Goal: Transaction & Acquisition: Purchase product/service

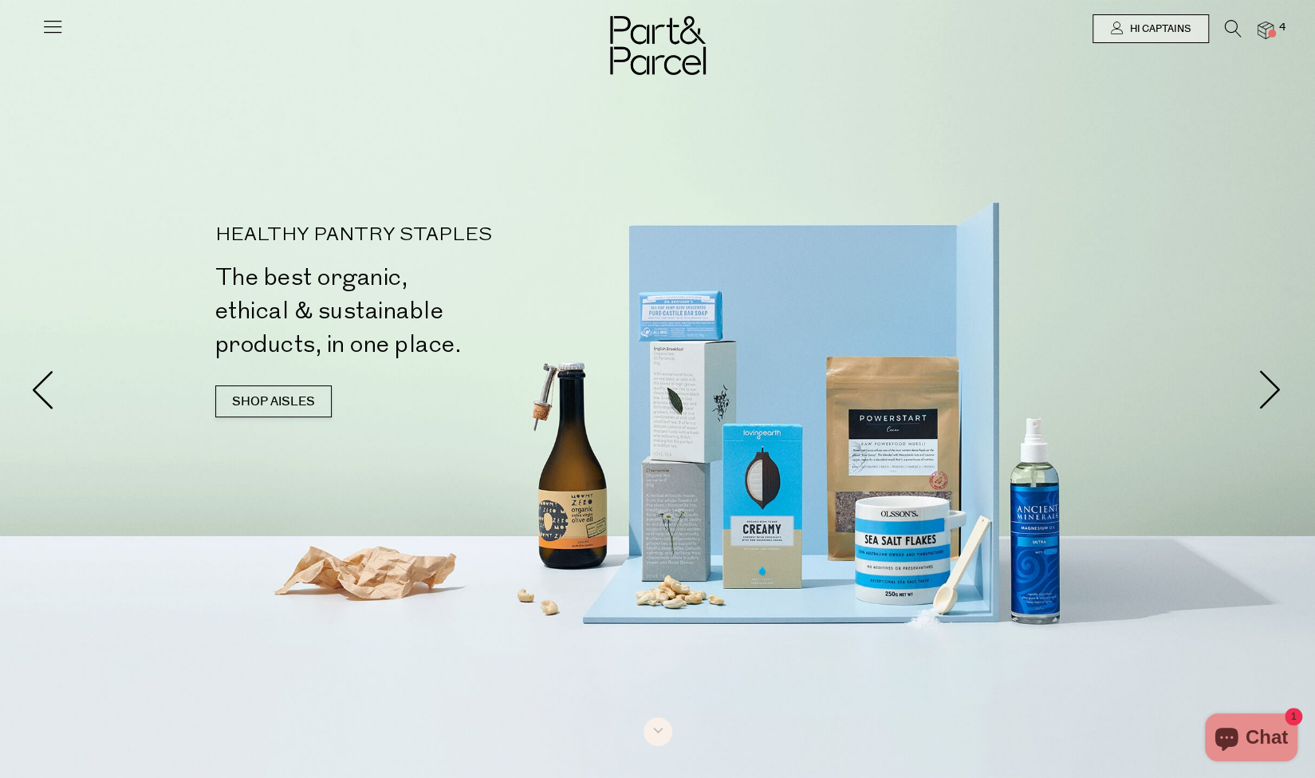
click at [1264, 33] on img at bounding box center [1266, 31] width 16 height 18
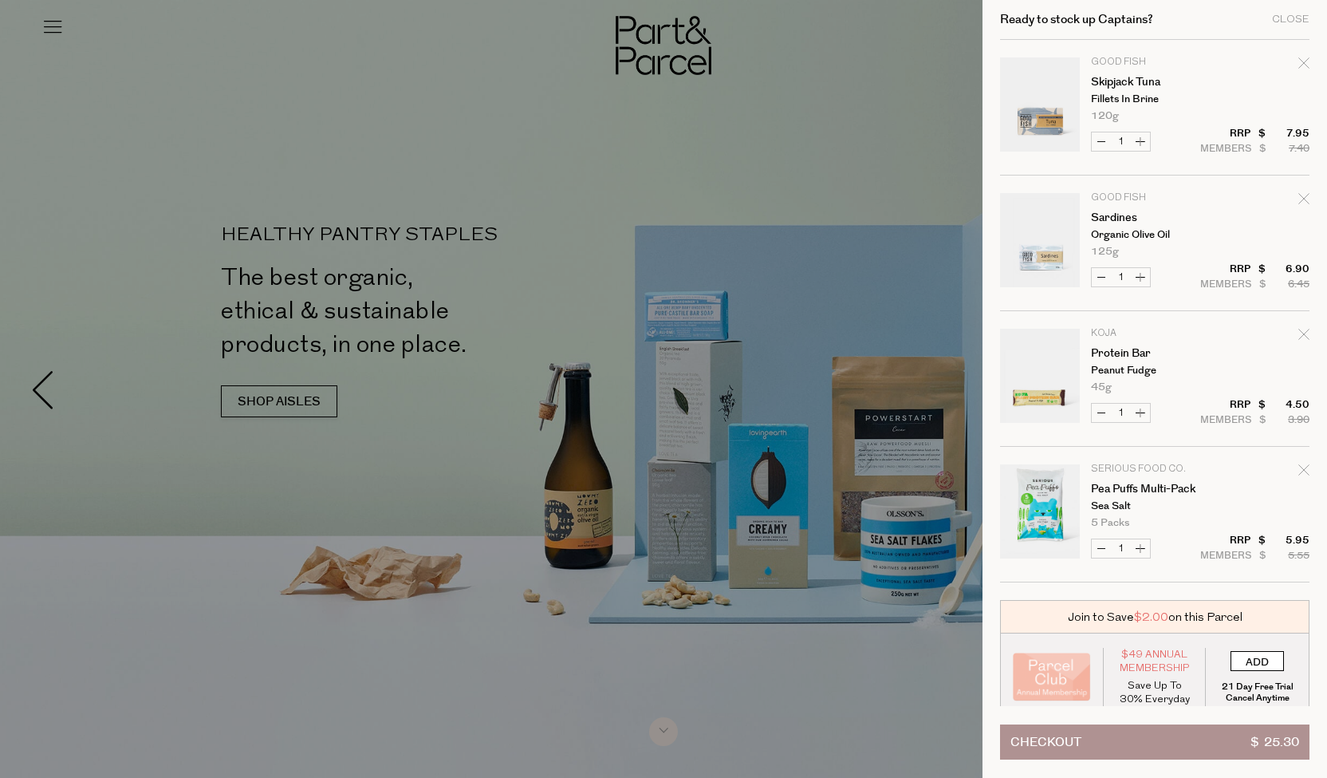
click at [1248, 664] on input "ADD" at bounding box center [1257, 661] width 53 height 20
type input "ADDED"
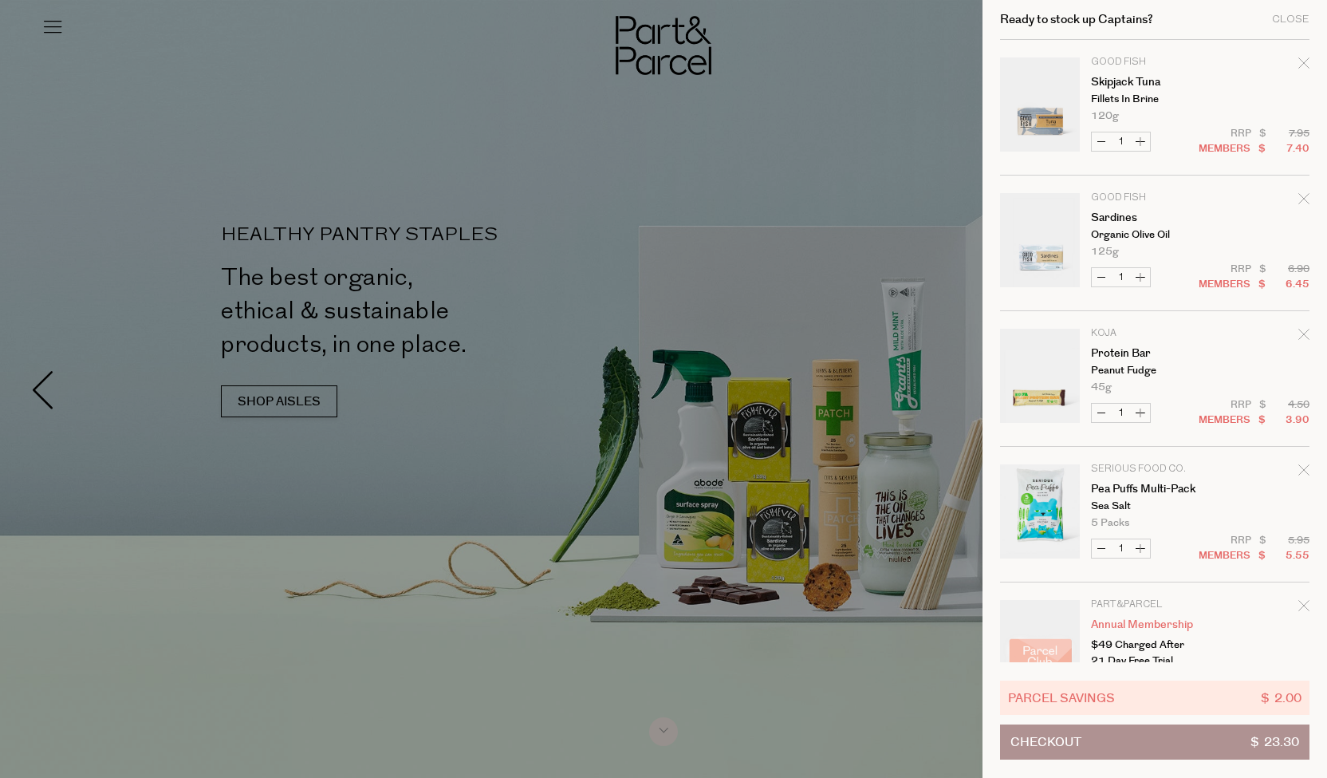
click at [1300, 332] on icon "Remove Protein Bar" at bounding box center [1304, 334] width 10 height 10
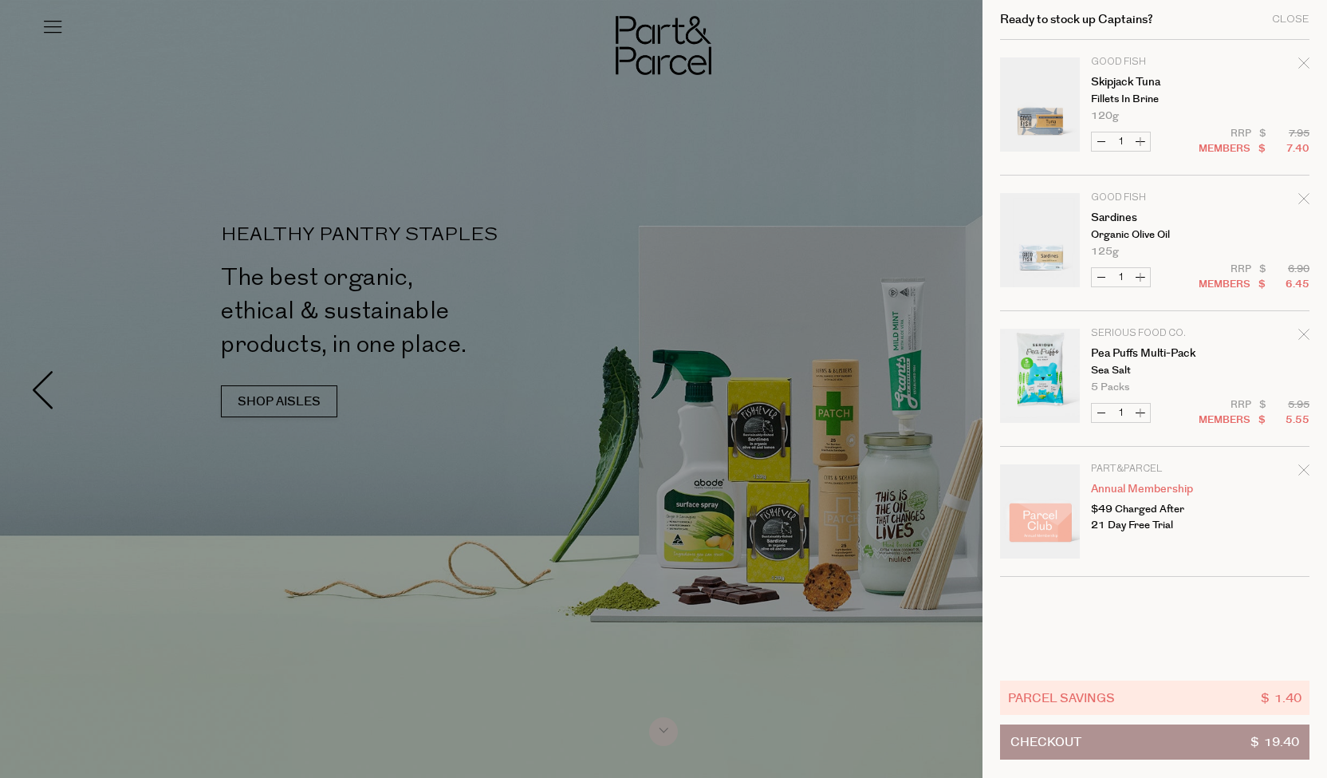
click at [1136, 282] on button "Increase Sardines" at bounding box center [1140, 277] width 19 height 18
type input "2"
click at [1141, 143] on form "Image Product Total Qty Part&Parcel Annual Membership $49 Charged After 21 Day …" at bounding box center [1155, 308] width 310 height 537
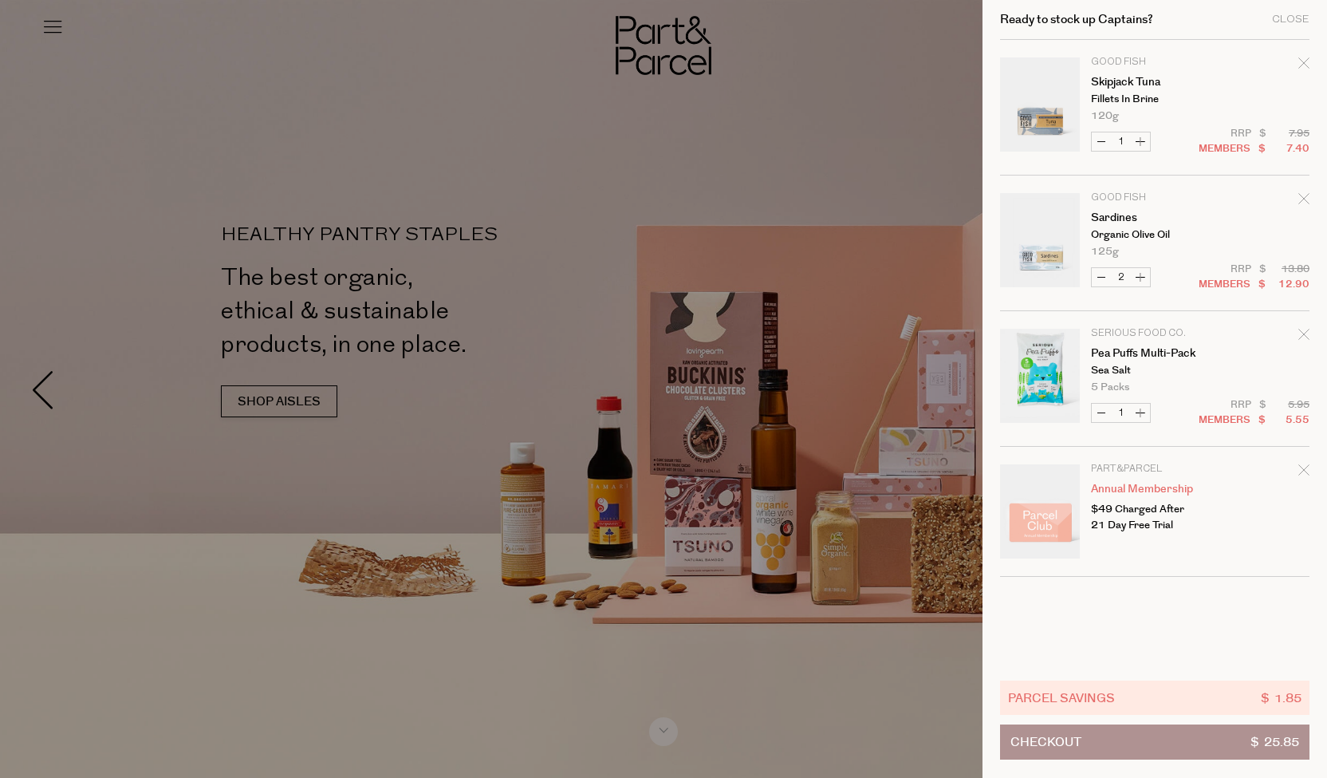
click at [1143, 144] on button "Increase Skipjack Tuna" at bounding box center [1140, 141] width 19 height 18
type input "2"
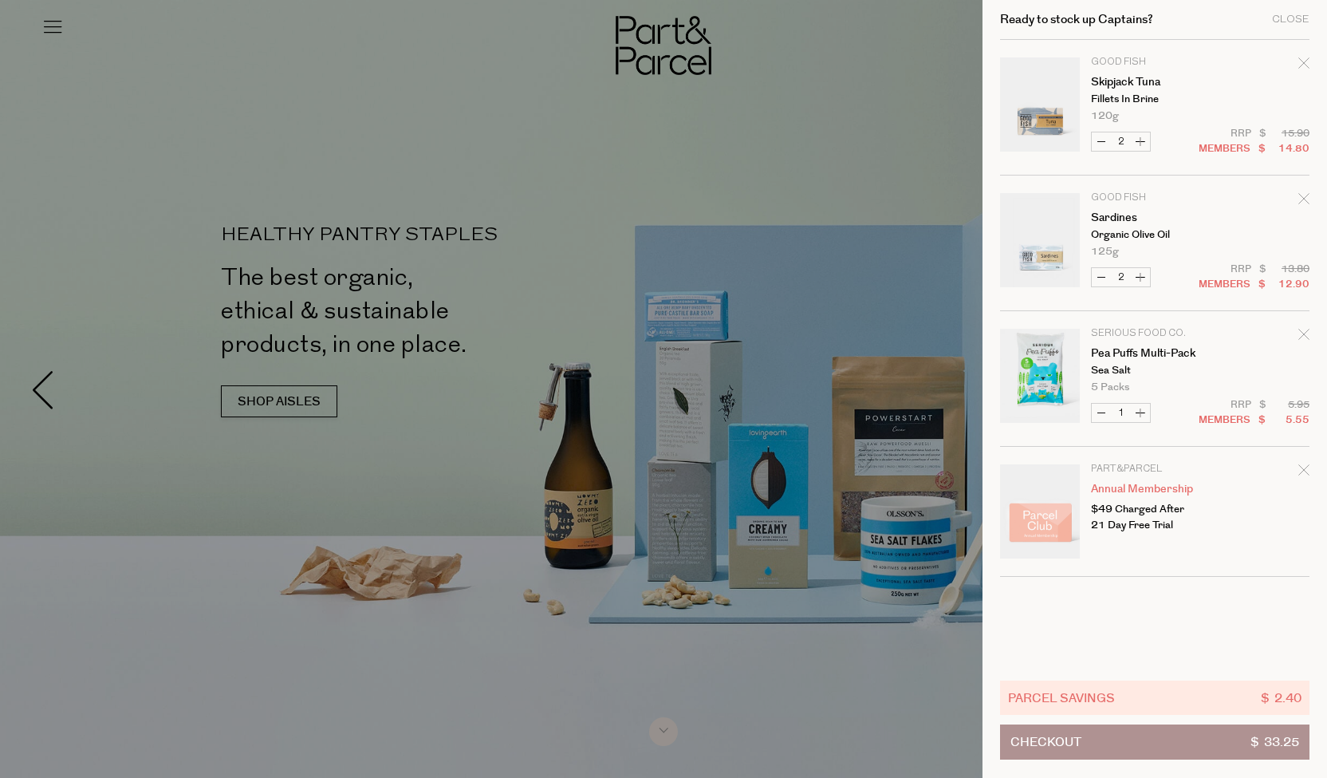
click at [933, 85] on div at bounding box center [663, 389] width 1327 height 778
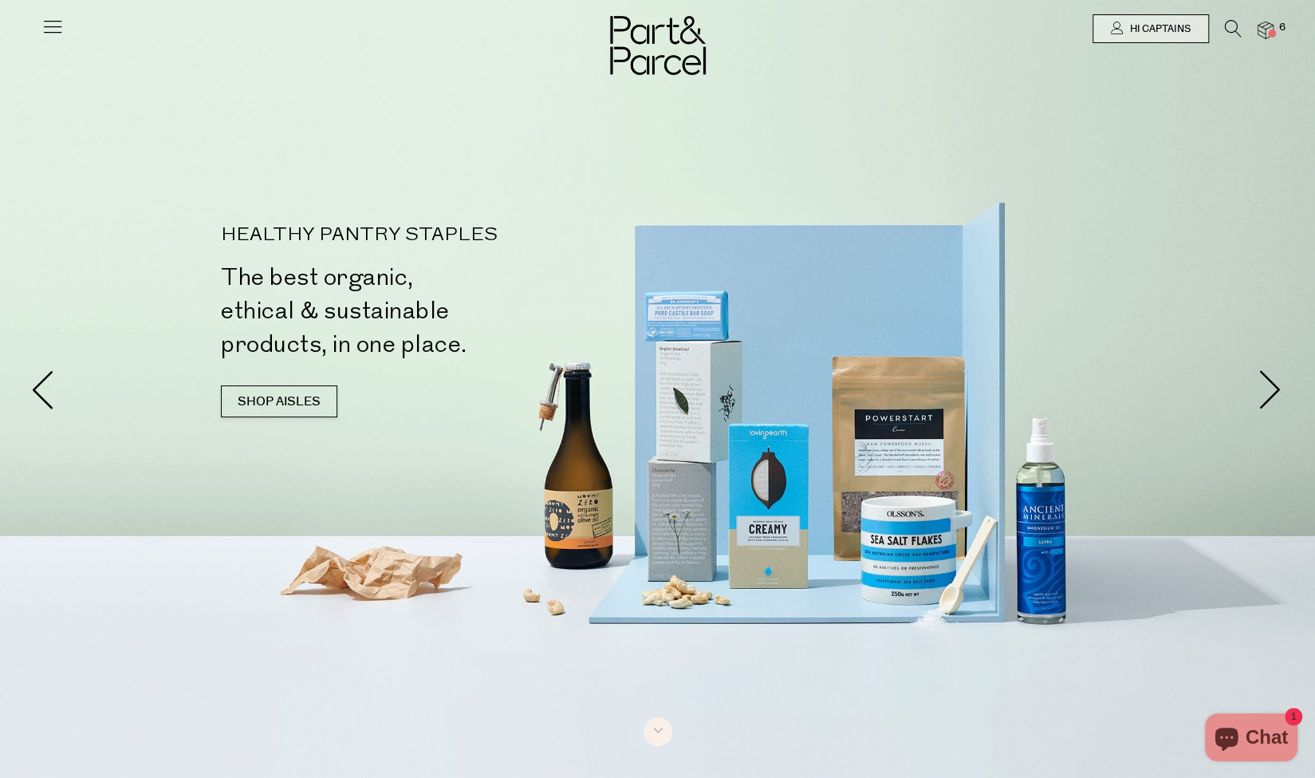
click at [1232, 32] on icon at bounding box center [1233, 29] width 17 height 18
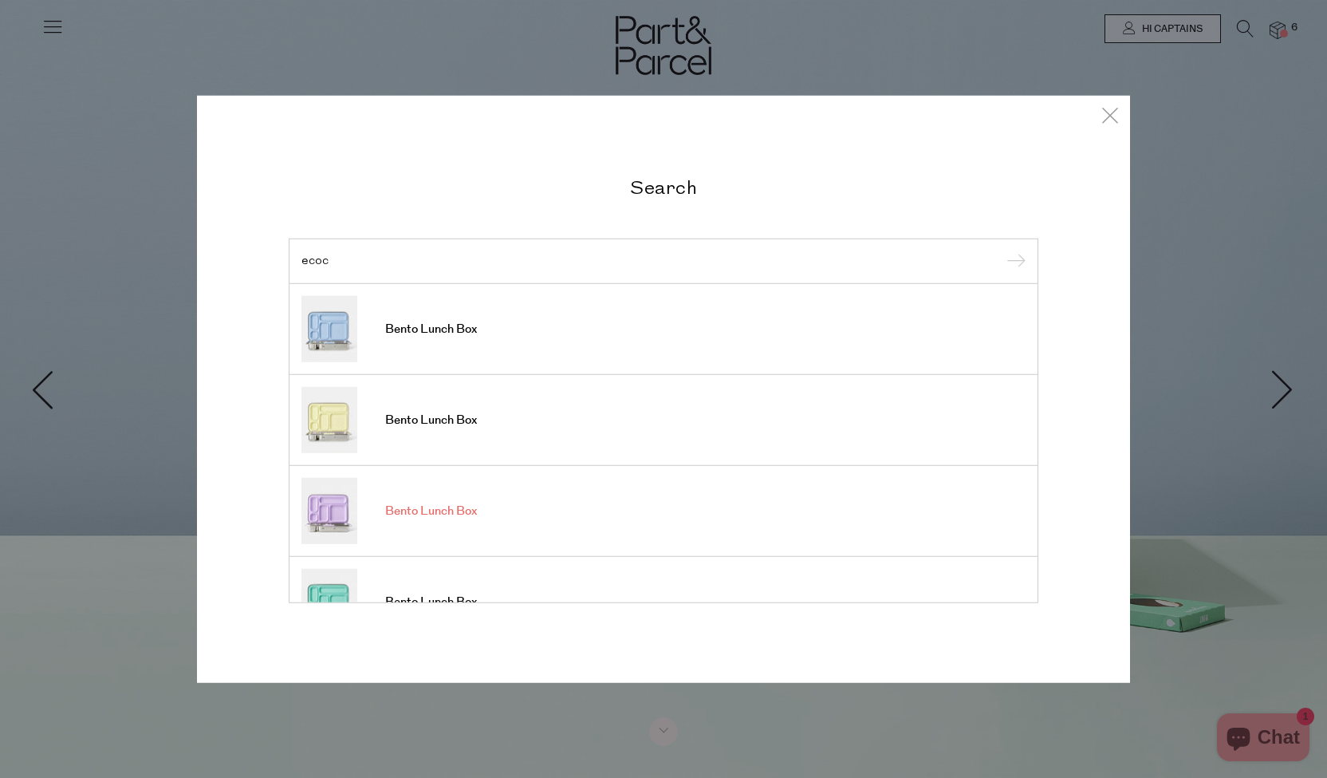
type input "ecoc"
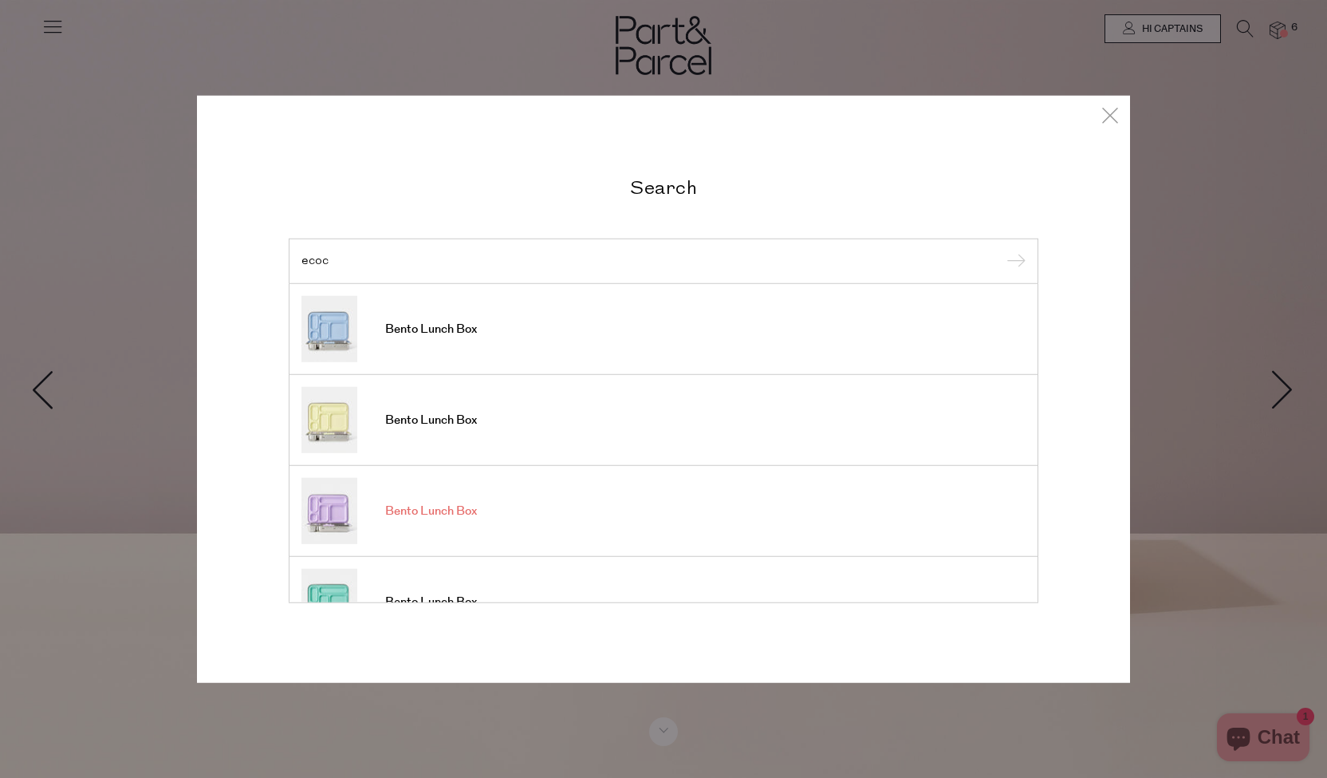
click at [434, 509] on span "Bento Lunch Box" at bounding box center [431, 511] width 92 height 16
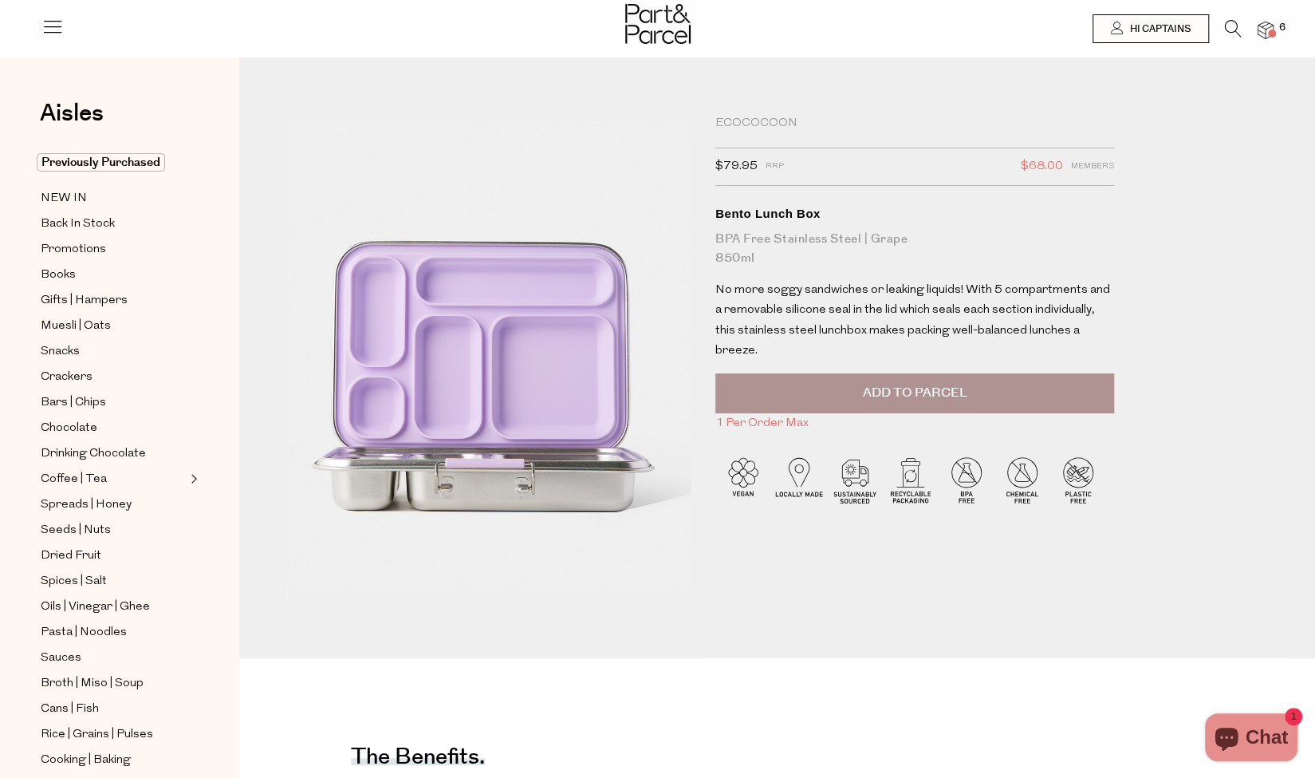
click at [877, 384] on span "Add to Parcel" at bounding box center [915, 393] width 104 height 18
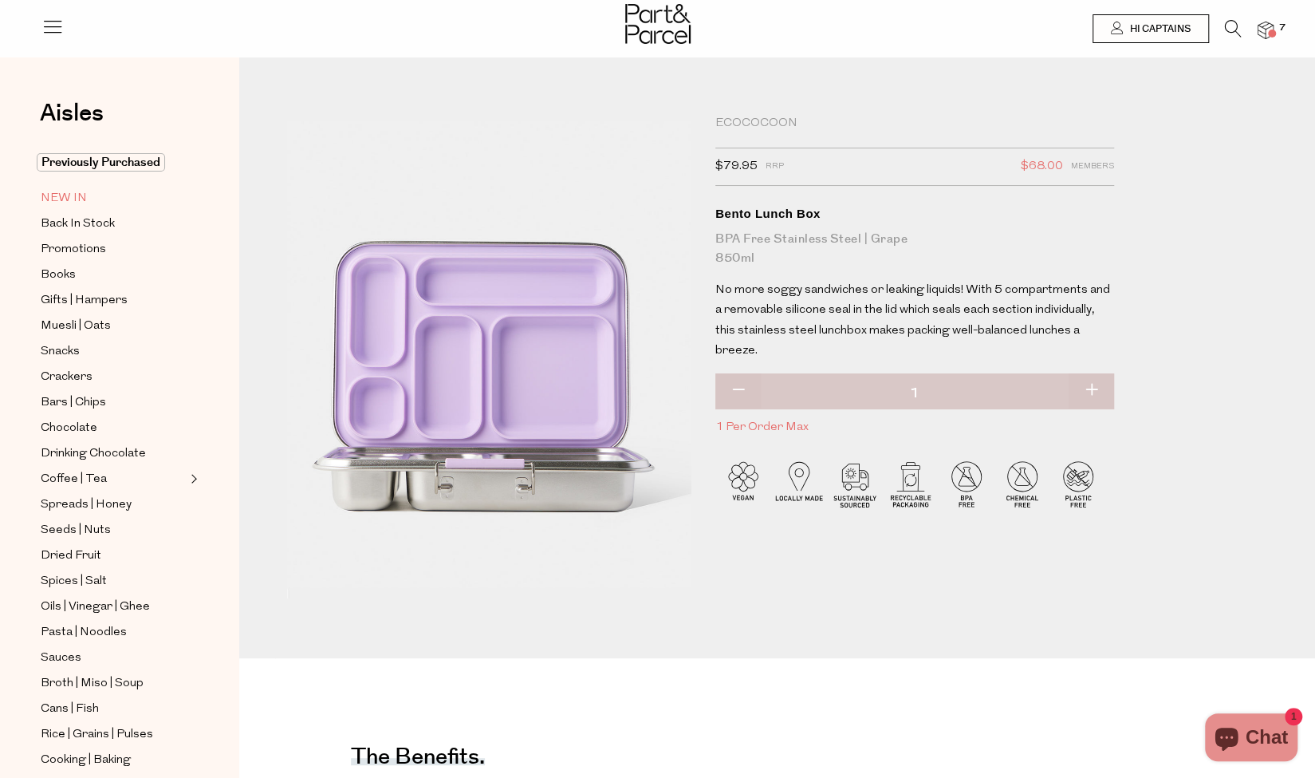
click at [67, 194] on span "NEW IN" at bounding box center [64, 198] width 46 height 19
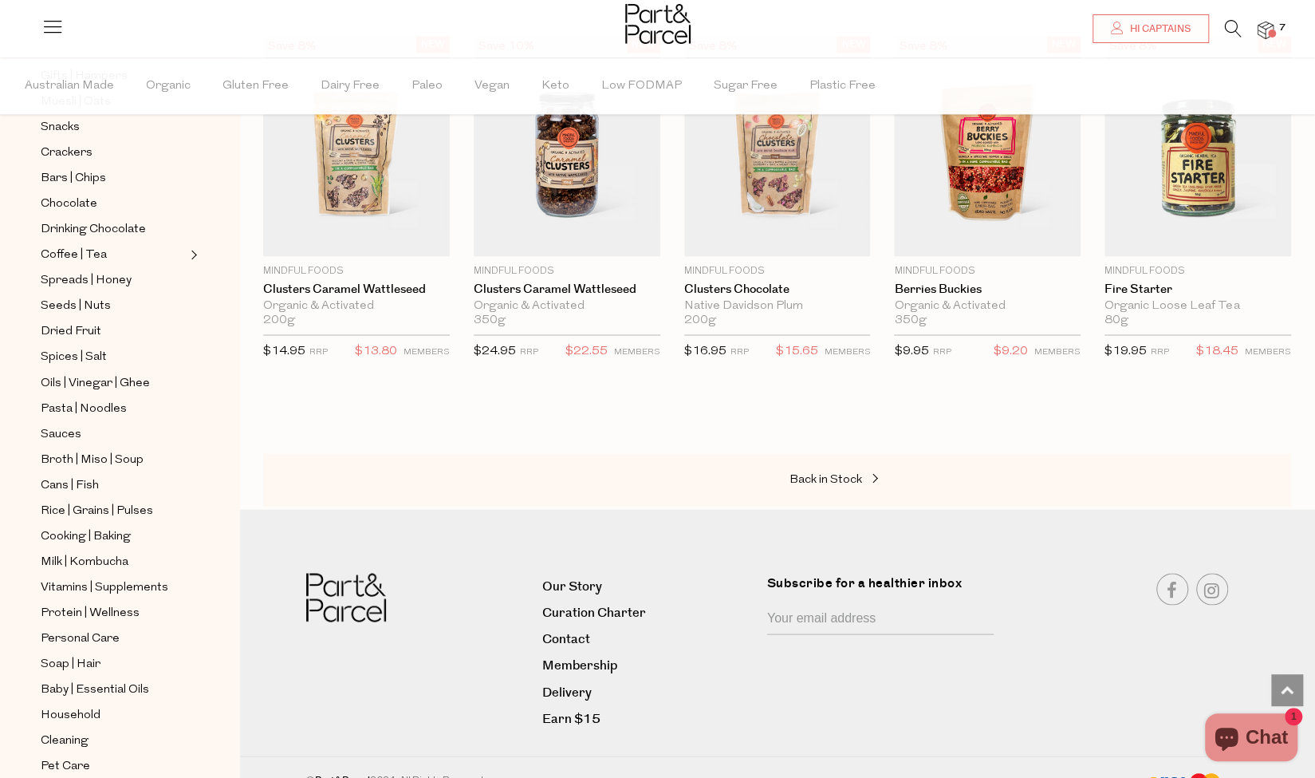
scroll to position [1616, 0]
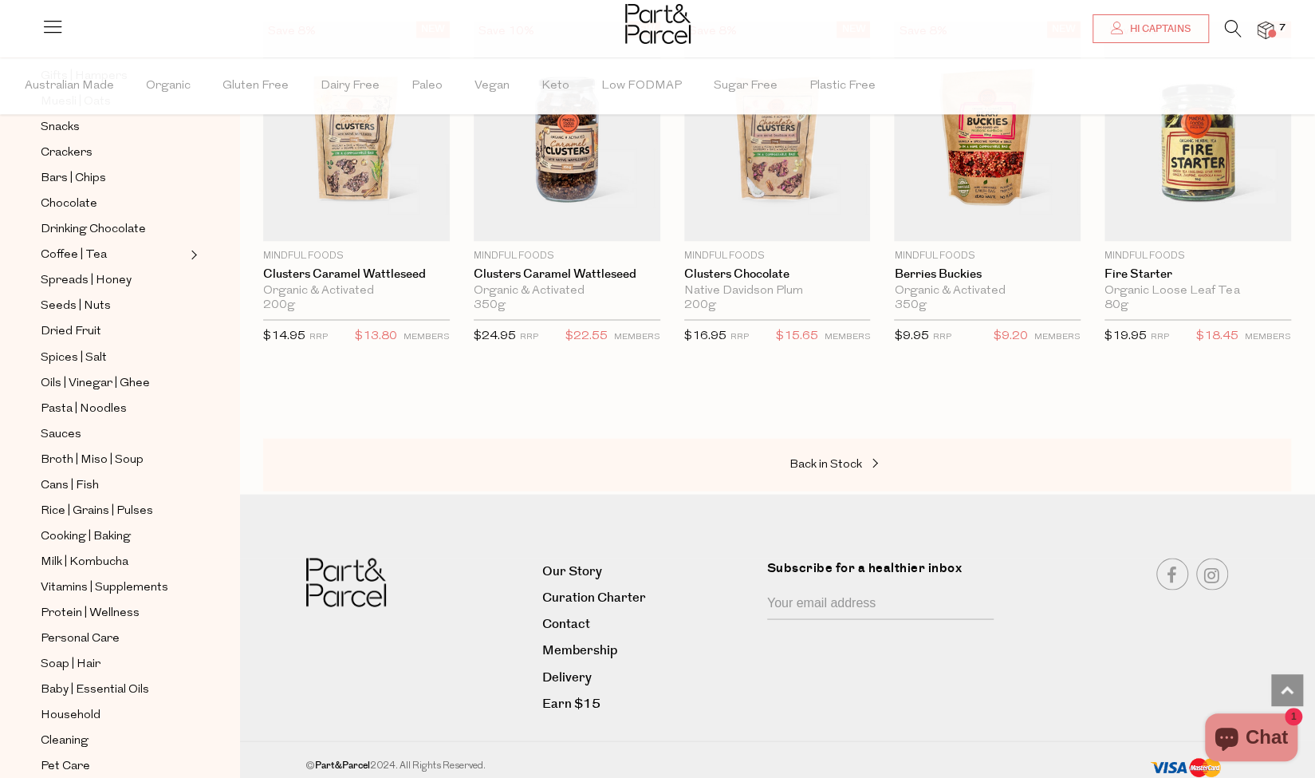
click at [1230, 32] on icon at bounding box center [1233, 29] width 17 height 18
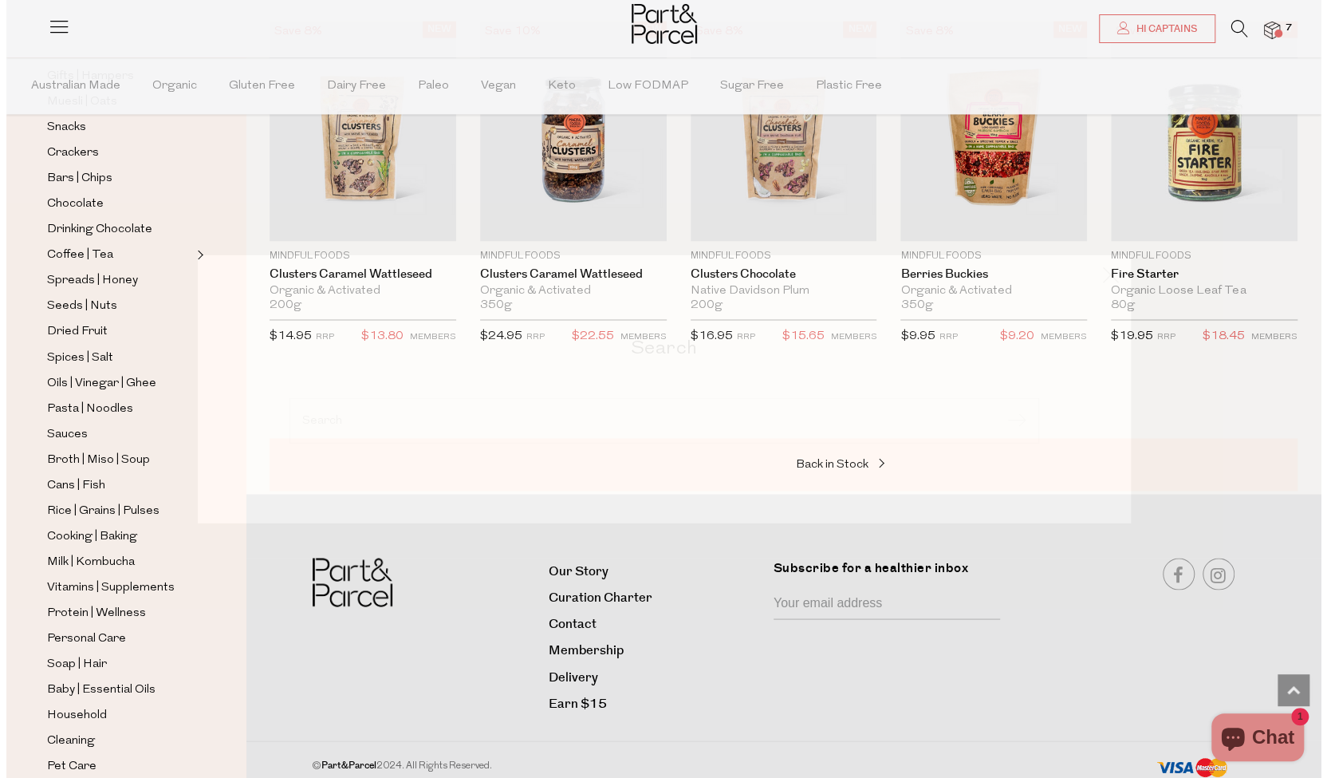
scroll to position [1627, 0]
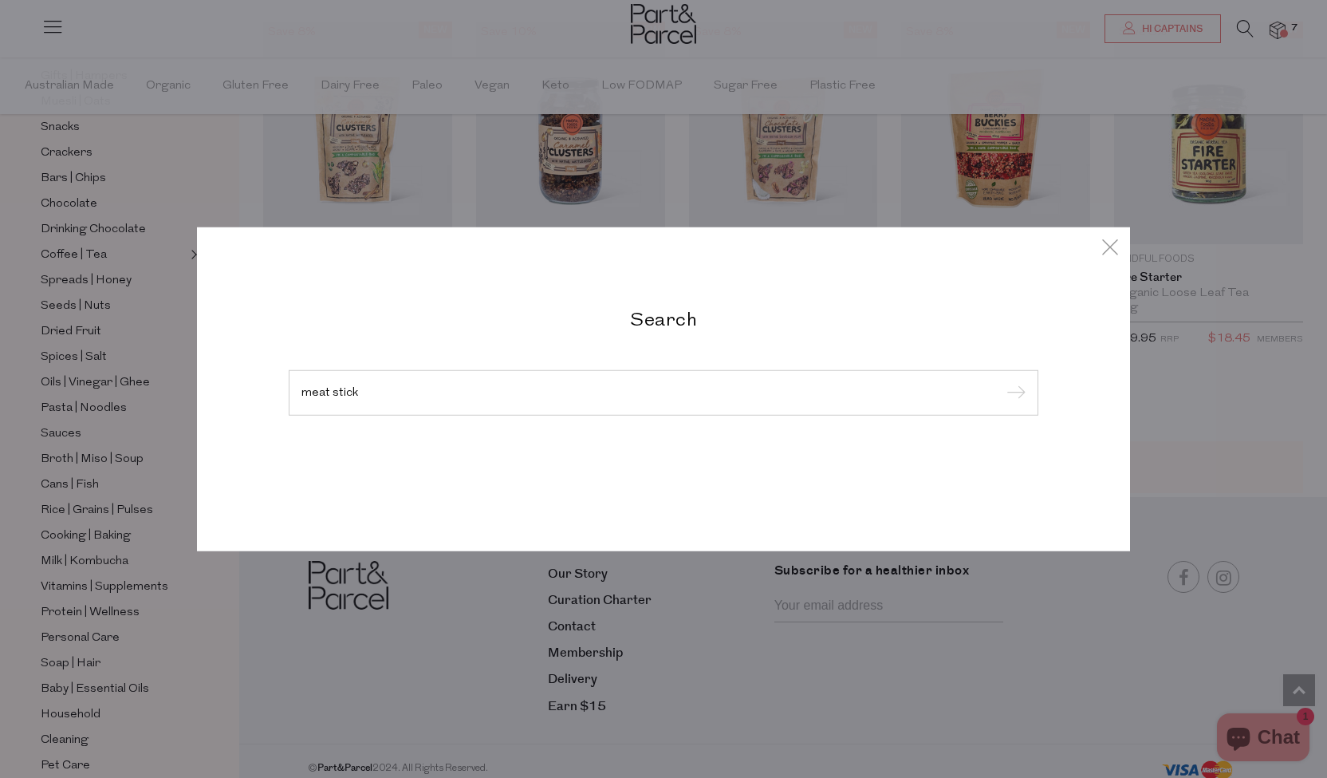
type input "meat stick"
click at [1002, 381] on input "submit" at bounding box center [1014, 393] width 24 height 24
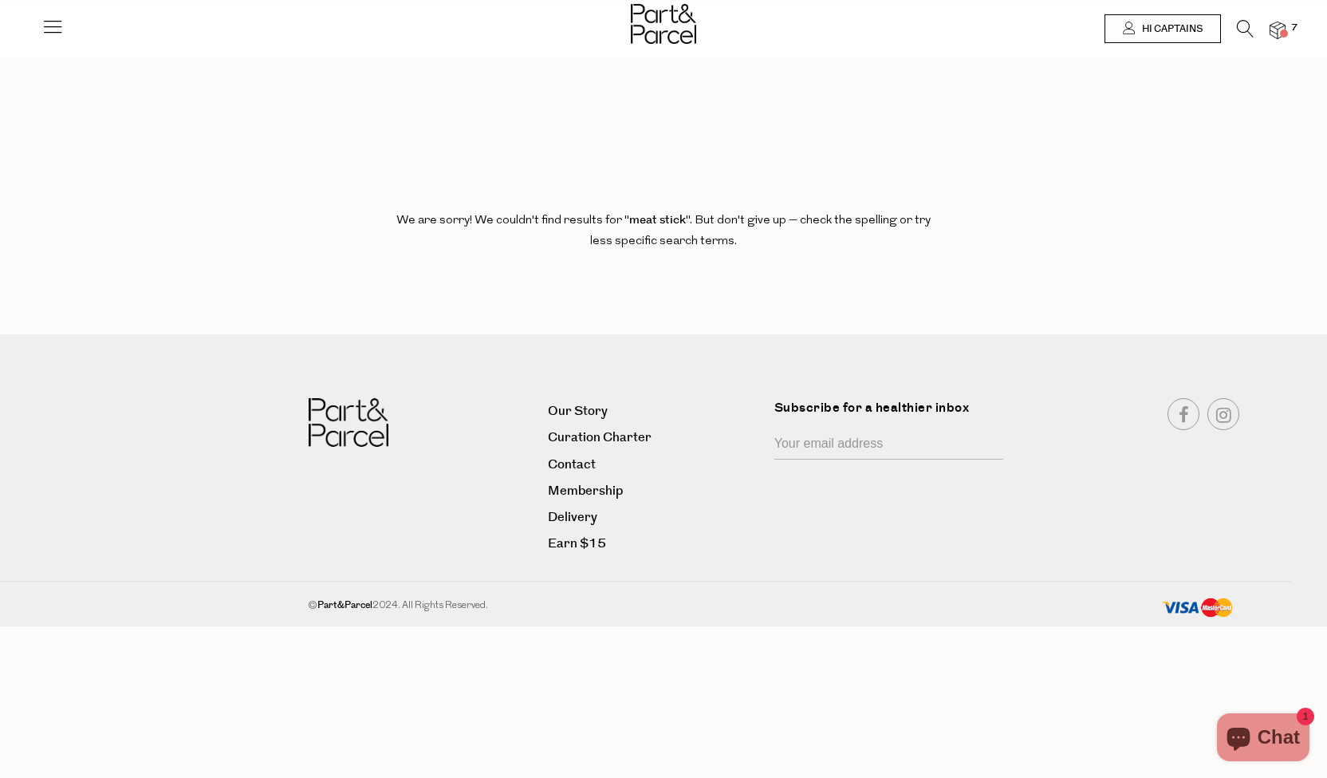
click at [1244, 22] on icon at bounding box center [1245, 29] width 17 height 18
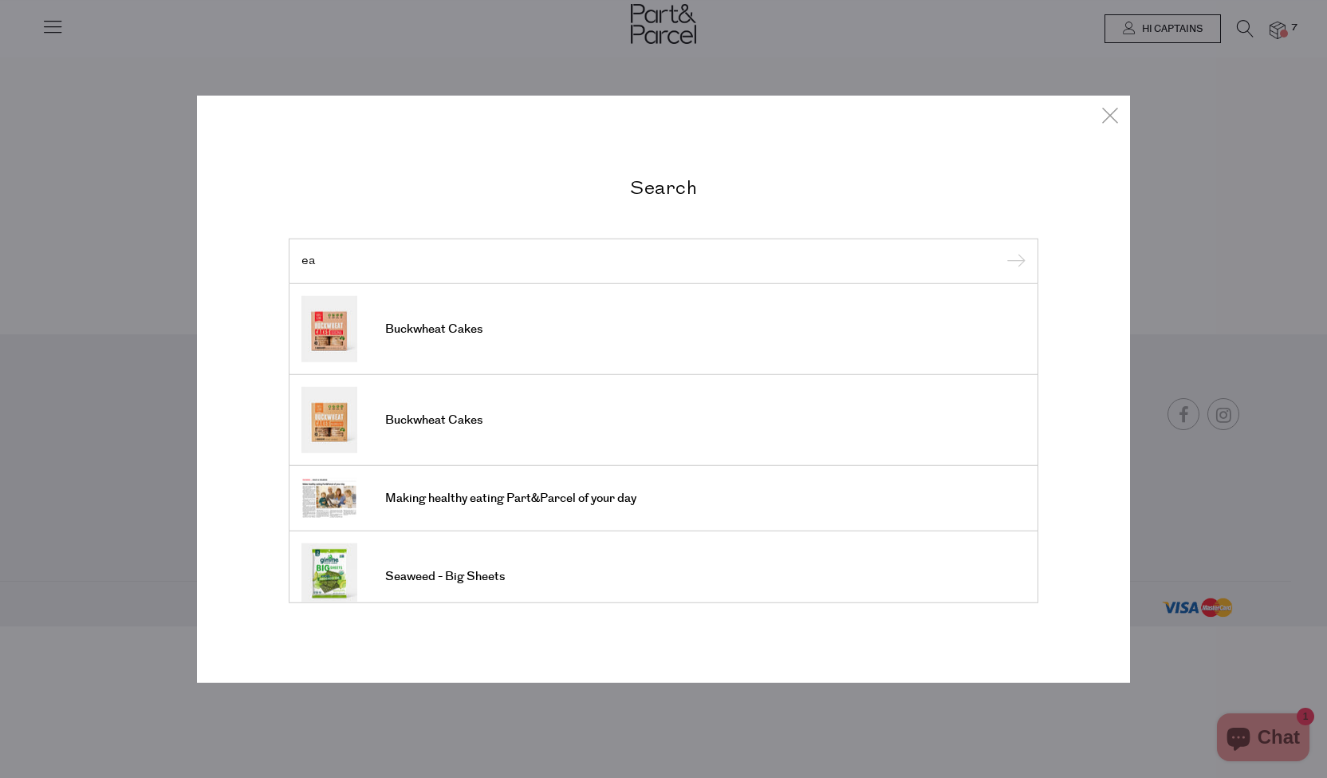
type input "e"
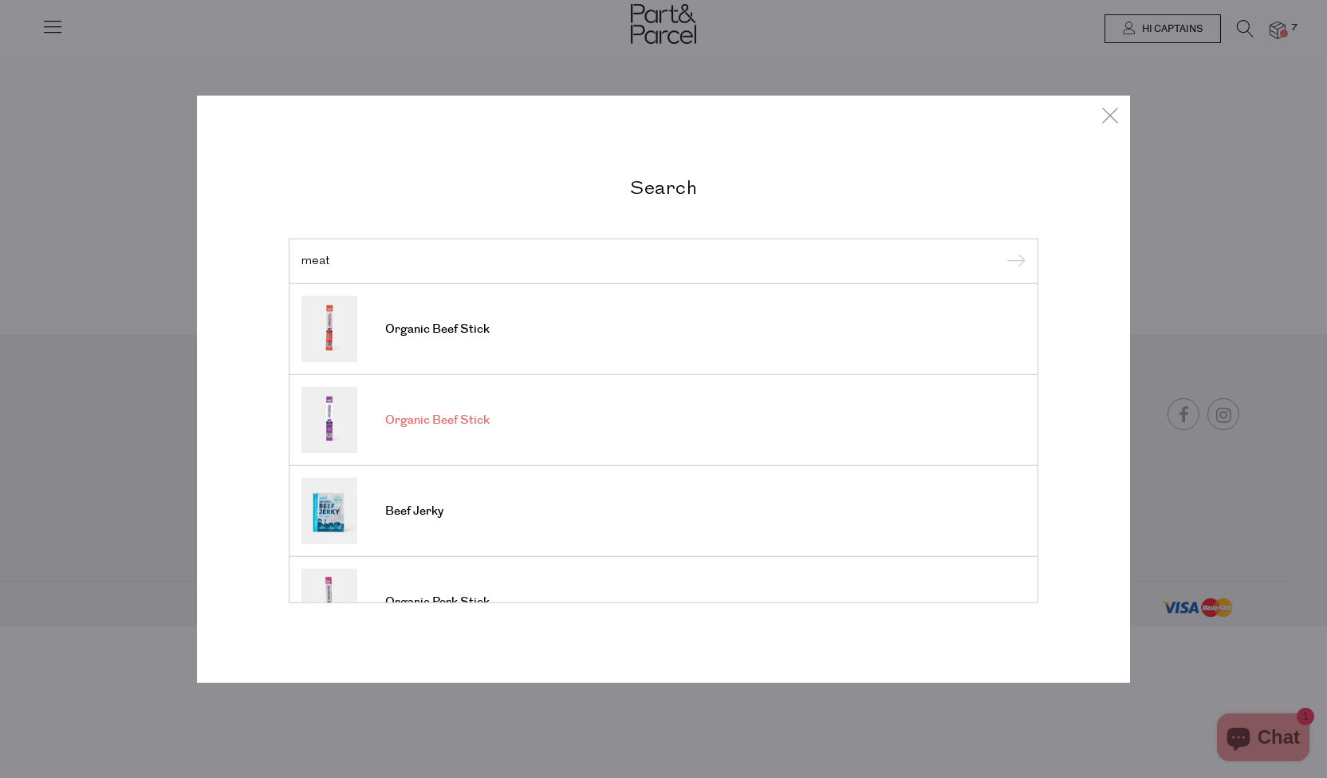
type input "meat"
click at [453, 420] on span "Organic Beef Stick" at bounding box center [437, 420] width 104 height 16
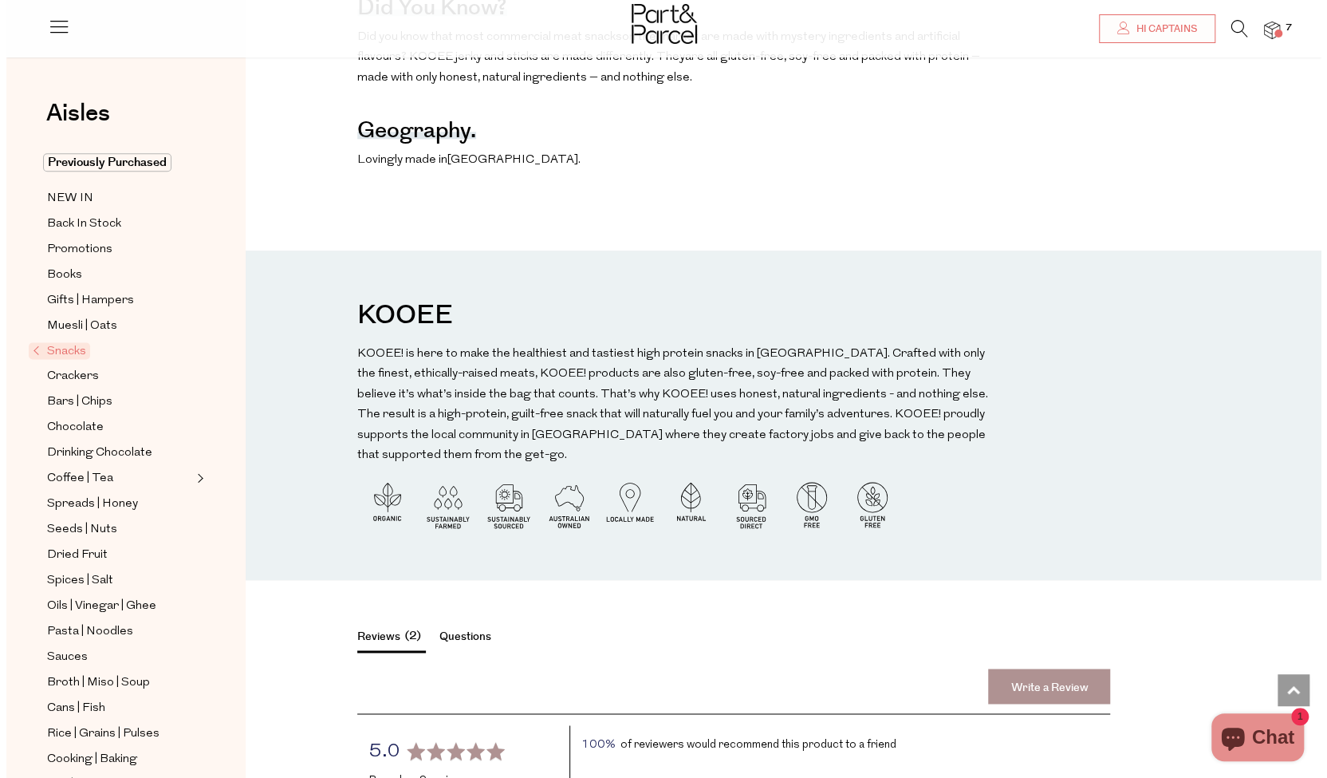
scroll to position [1129, 0]
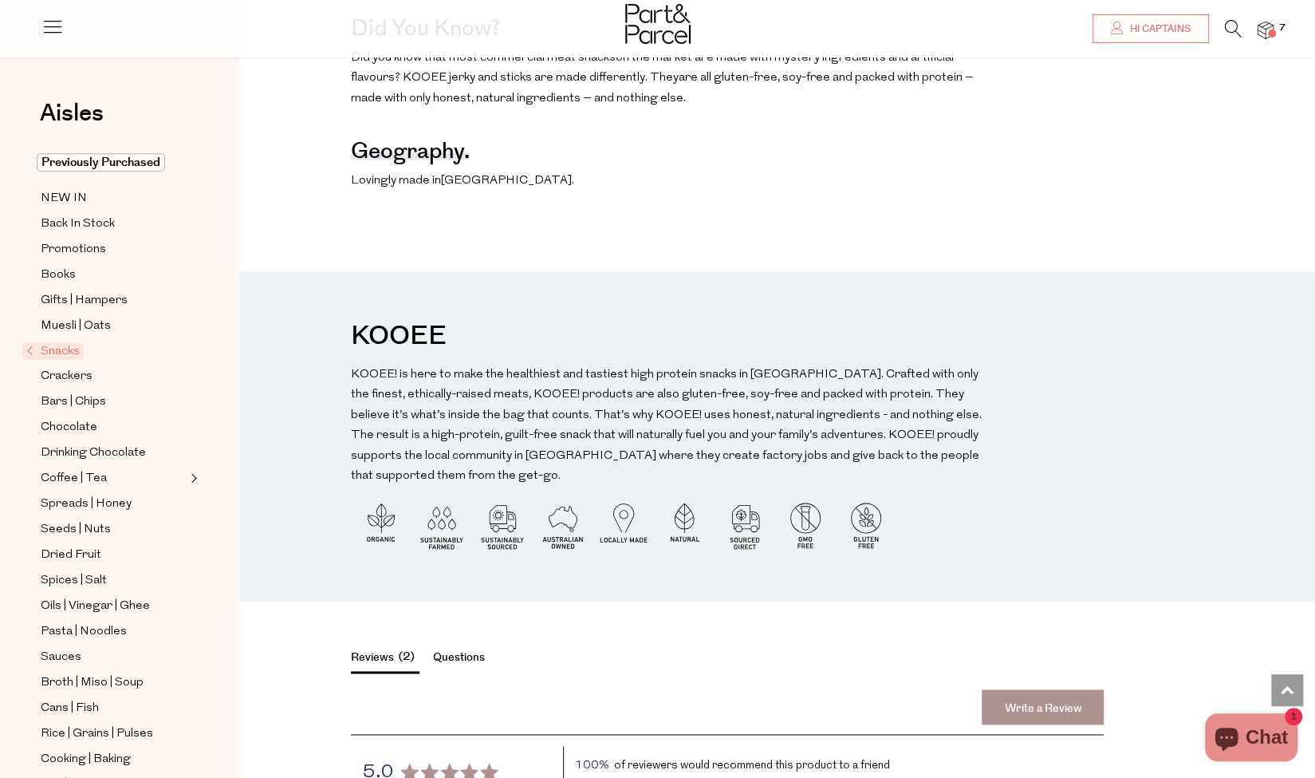
click at [1232, 30] on icon at bounding box center [1233, 29] width 17 height 18
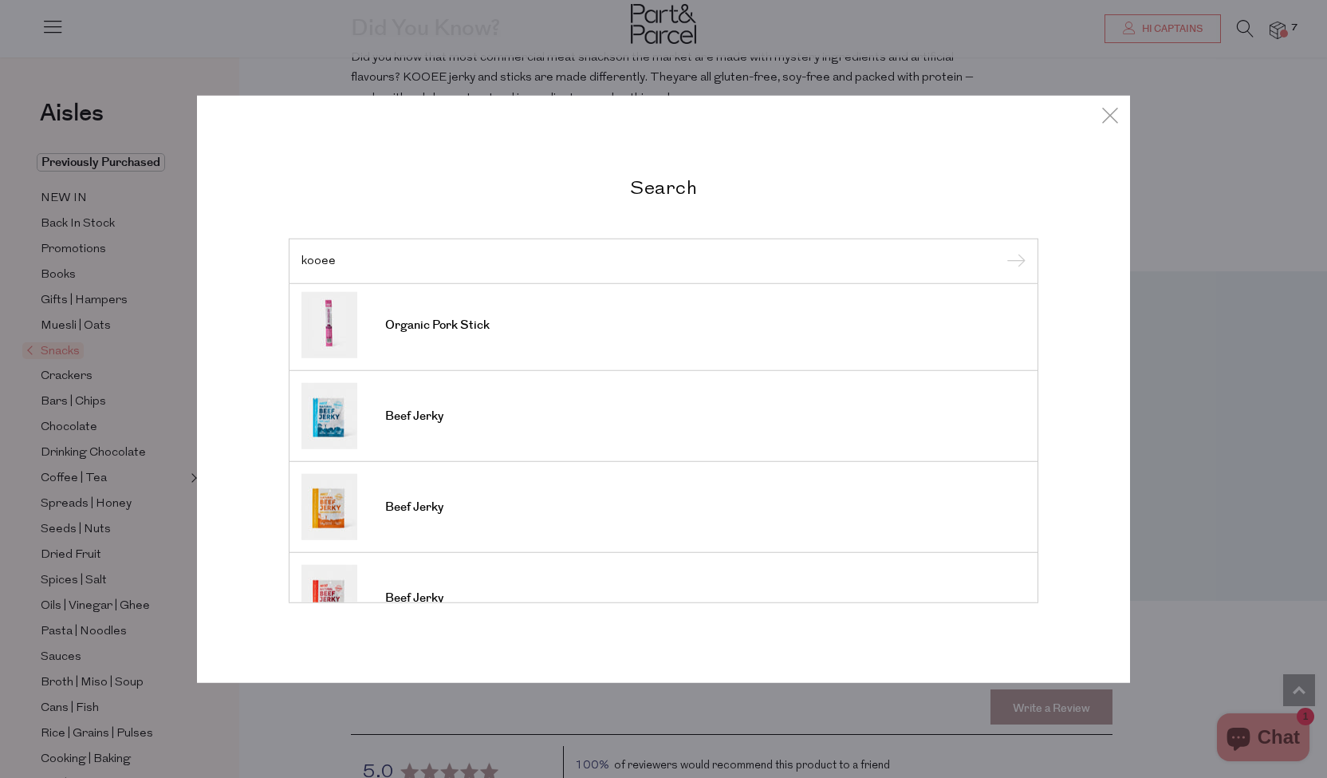
scroll to position [316, 0]
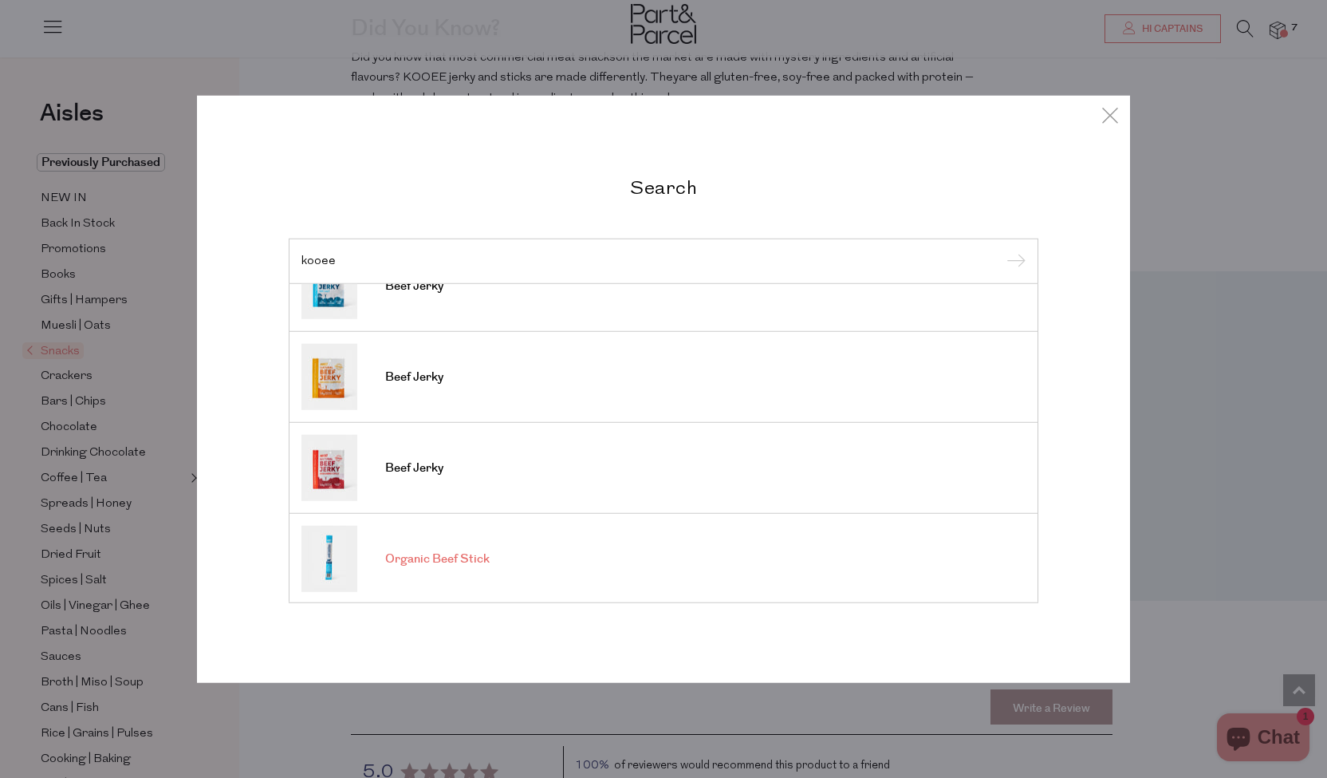
type input "kooee"
click at [408, 551] on span "Organic Beef Stick" at bounding box center [437, 559] width 104 height 16
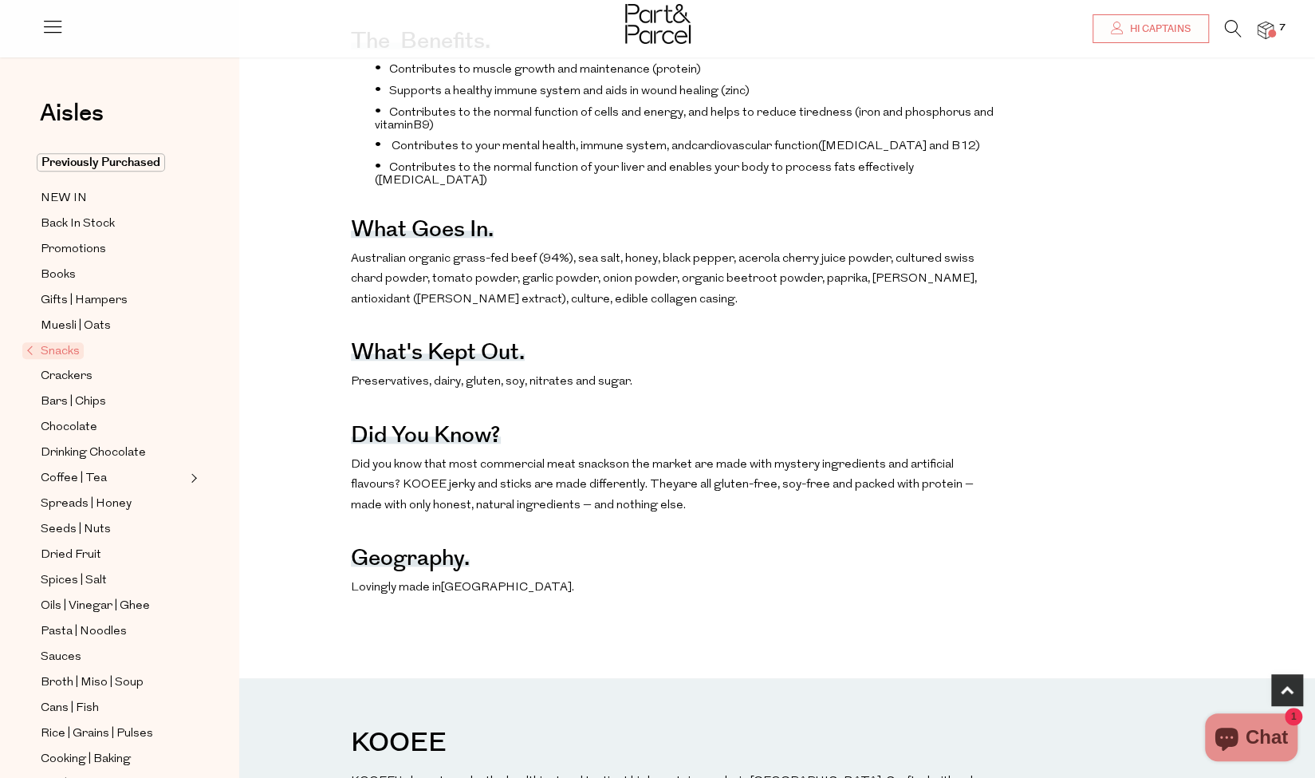
scroll to position [723, 0]
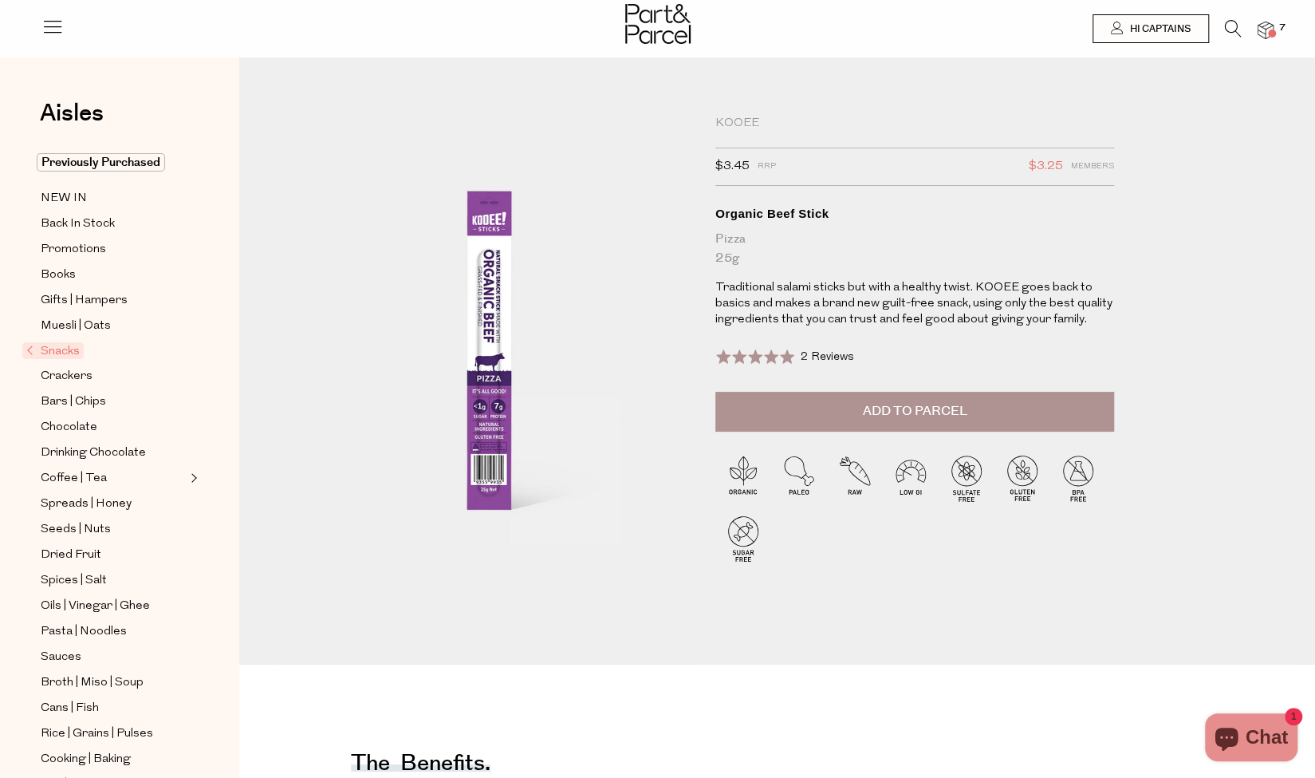
click at [934, 419] on span "Add to Parcel" at bounding box center [915, 411] width 104 height 18
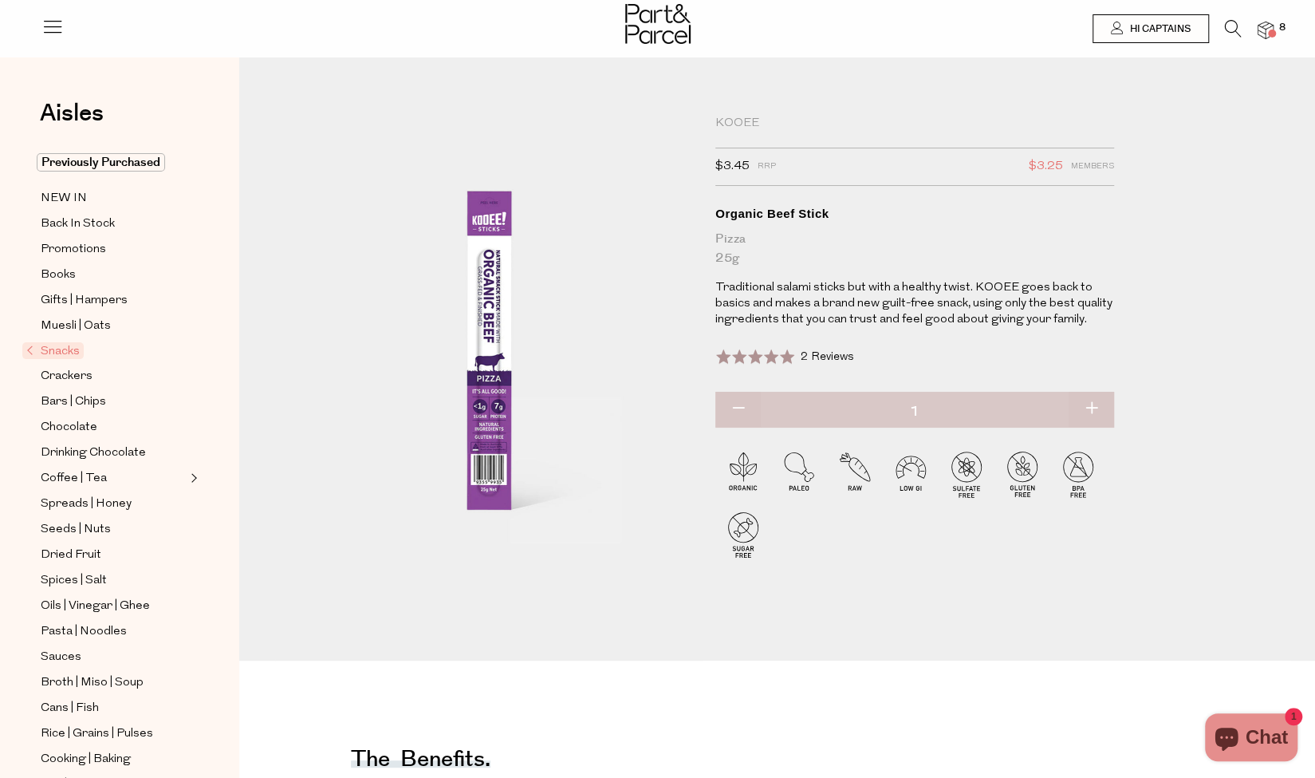
click at [1093, 404] on button "button" at bounding box center [1091, 409] width 45 height 35
type input "2"
click at [1096, 416] on button "button" at bounding box center [1091, 409] width 45 height 35
type input "3"
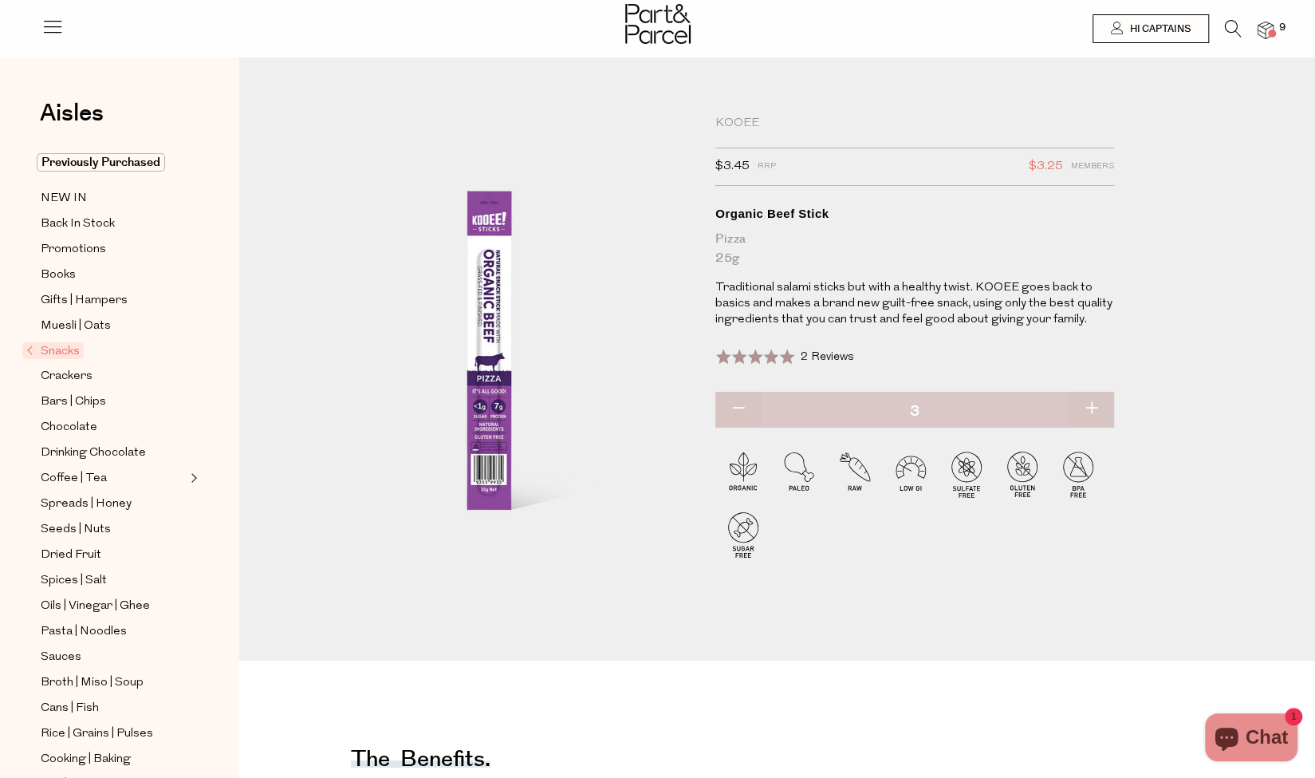
type input "3"
click at [1091, 408] on button "button" at bounding box center [1091, 409] width 45 height 35
type input "4"
click at [1230, 22] on icon at bounding box center [1233, 29] width 17 height 18
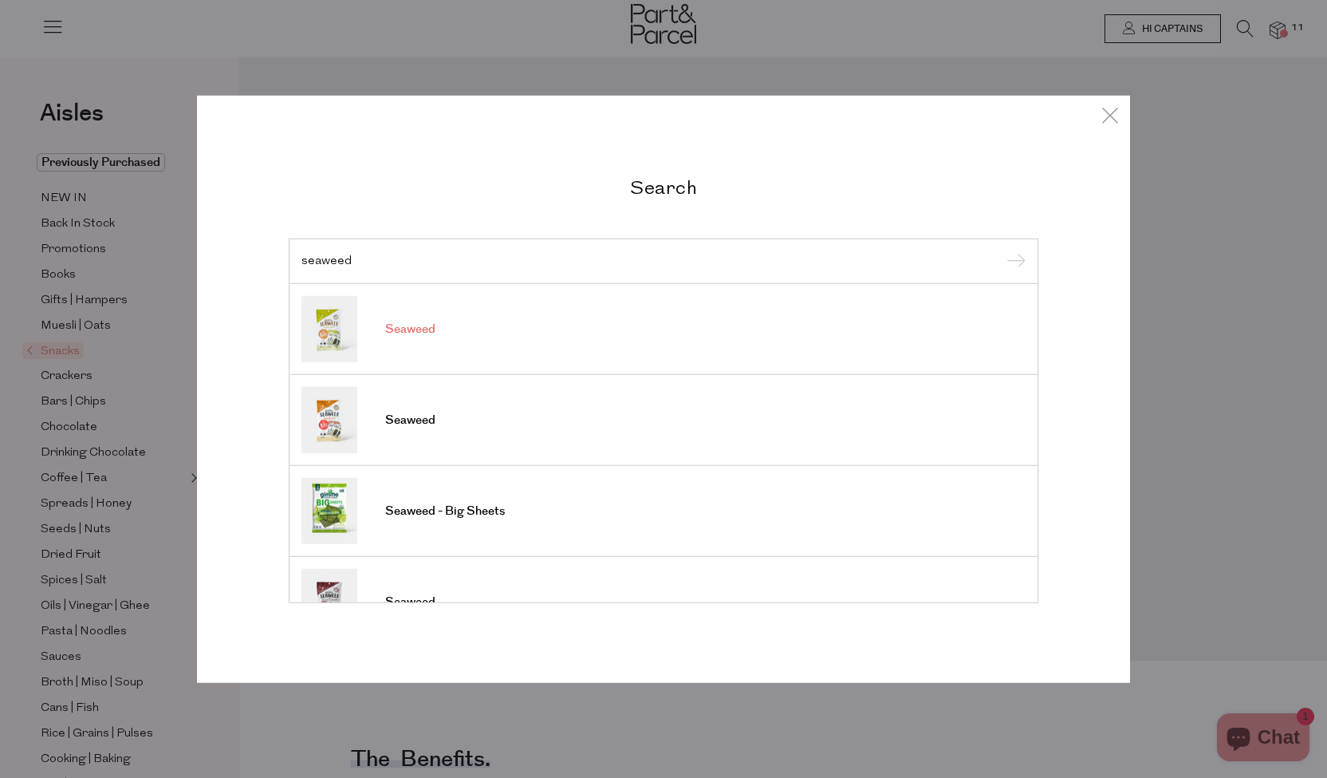
type input "seaweed"
click at [672, 344] on link "Seaweed" at bounding box center [664, 329] width 724 height 66
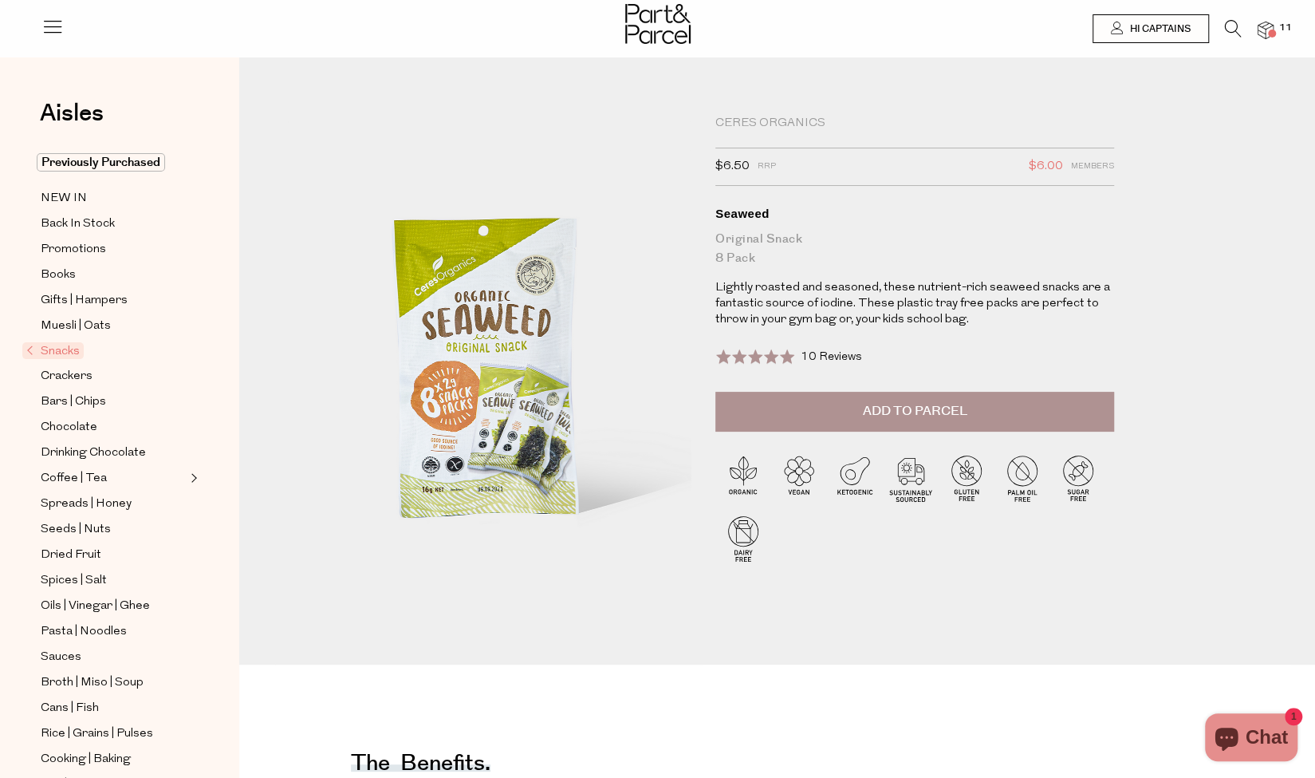
click at [1232, 30] on icon at bounding box center [1233, 29] width 17 height 18
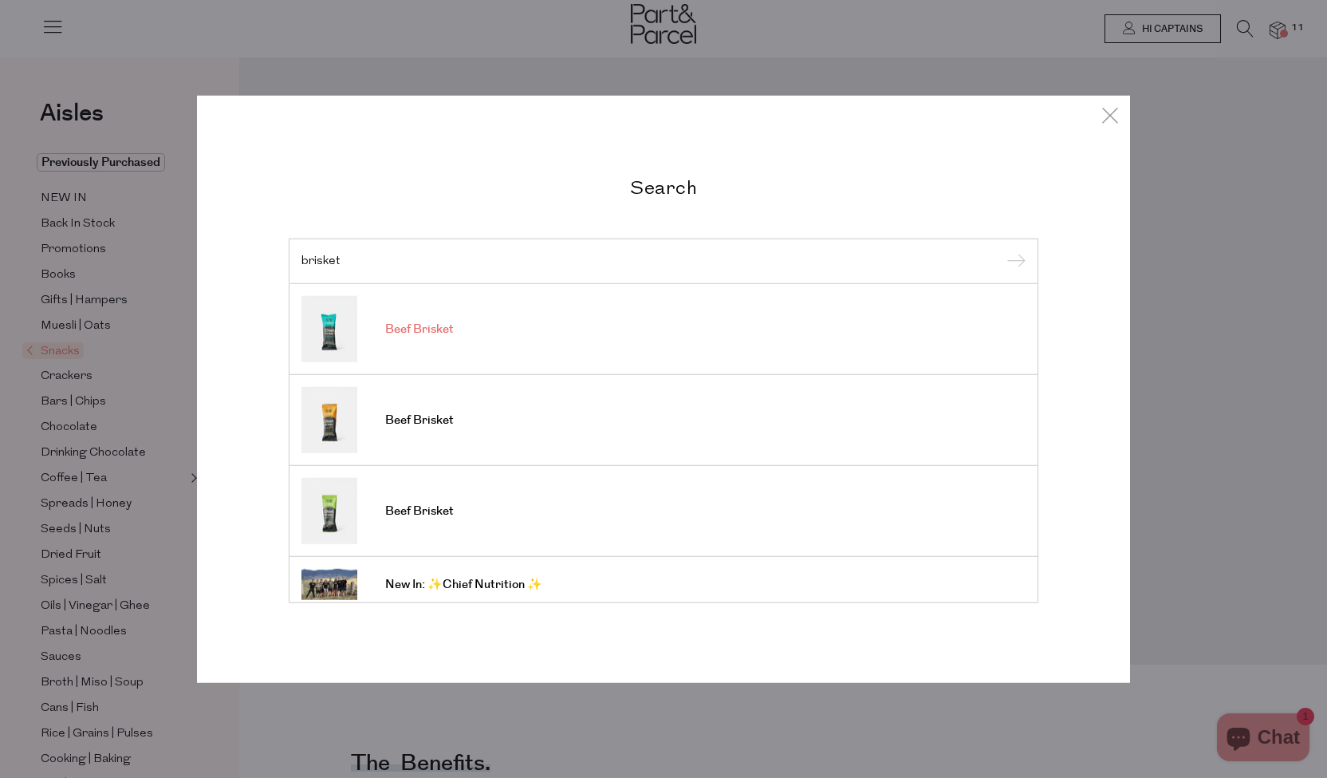
type input "brisket"
click at [543, 345] on link "Beef Brisket" at bounding box center [664, 329] width 724 height 66
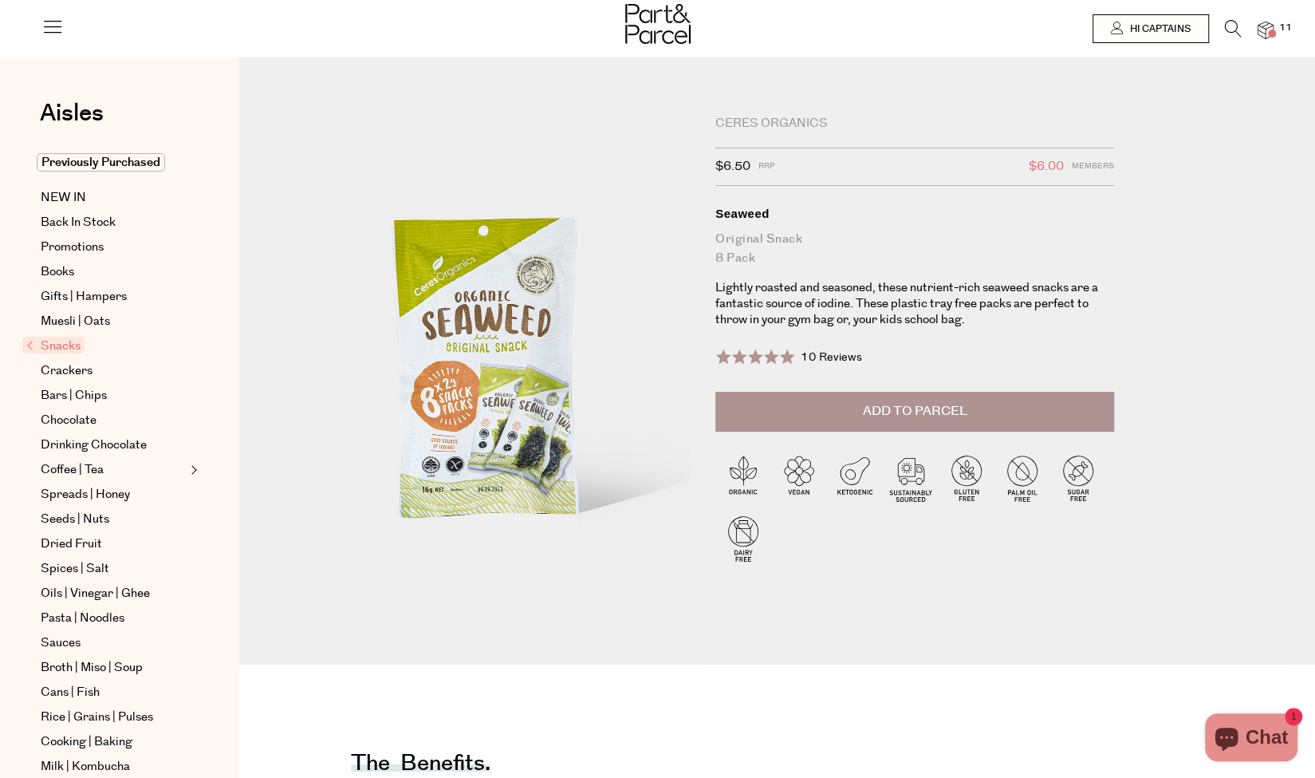
click at [1230, 21] on icon at bounding box center [1233, 29] width 17 height 18
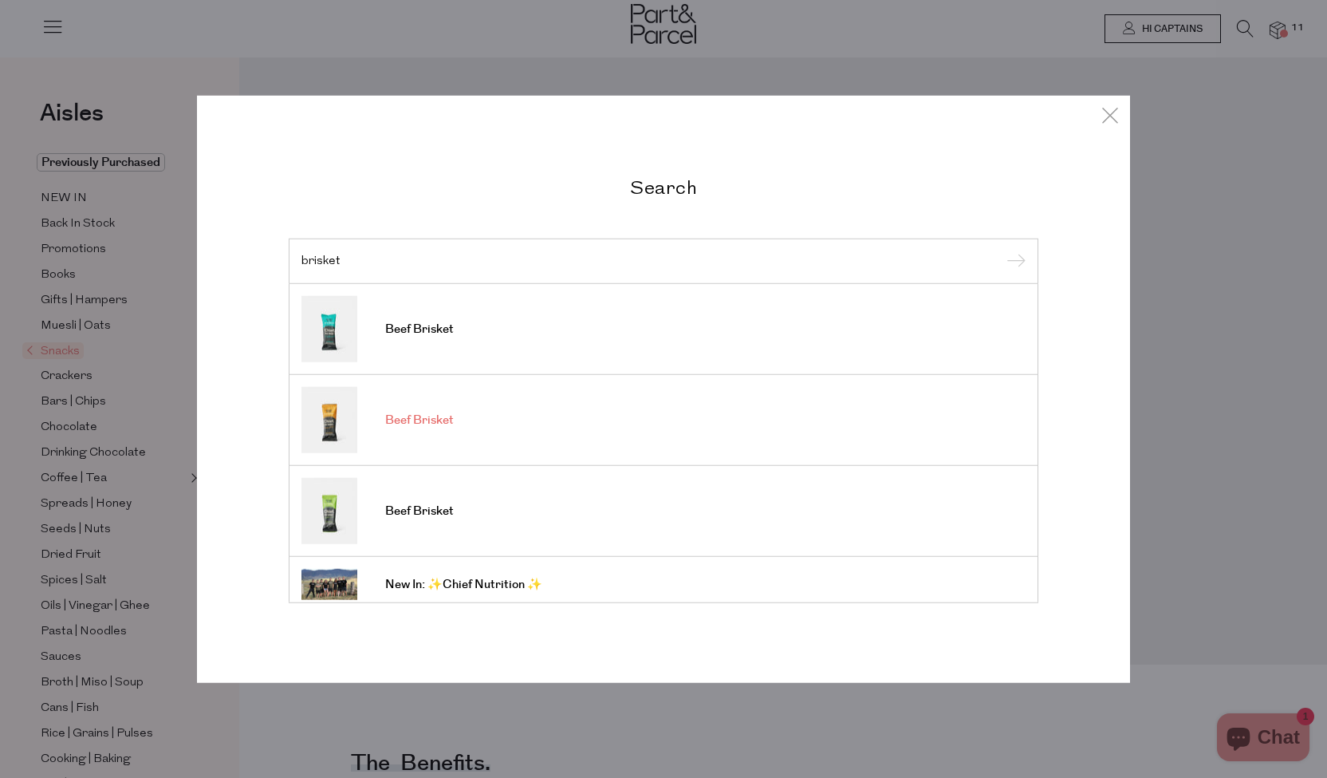
type input "brisket"
click at [726, 431] on link "Beef Brisket" at bounding box center [664, 420] width 724 height 66
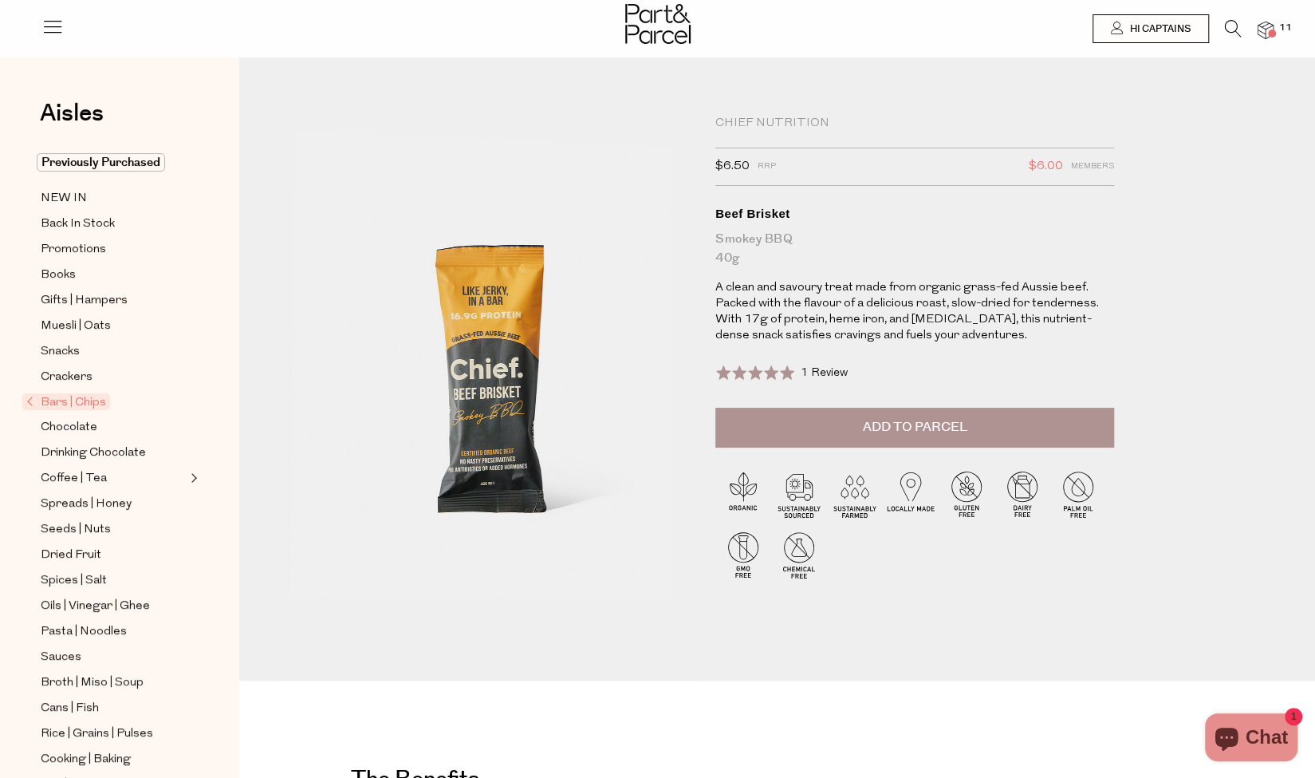
click at [1235, 30] on icon at bounding box center [1233, 29] width 17 height 18
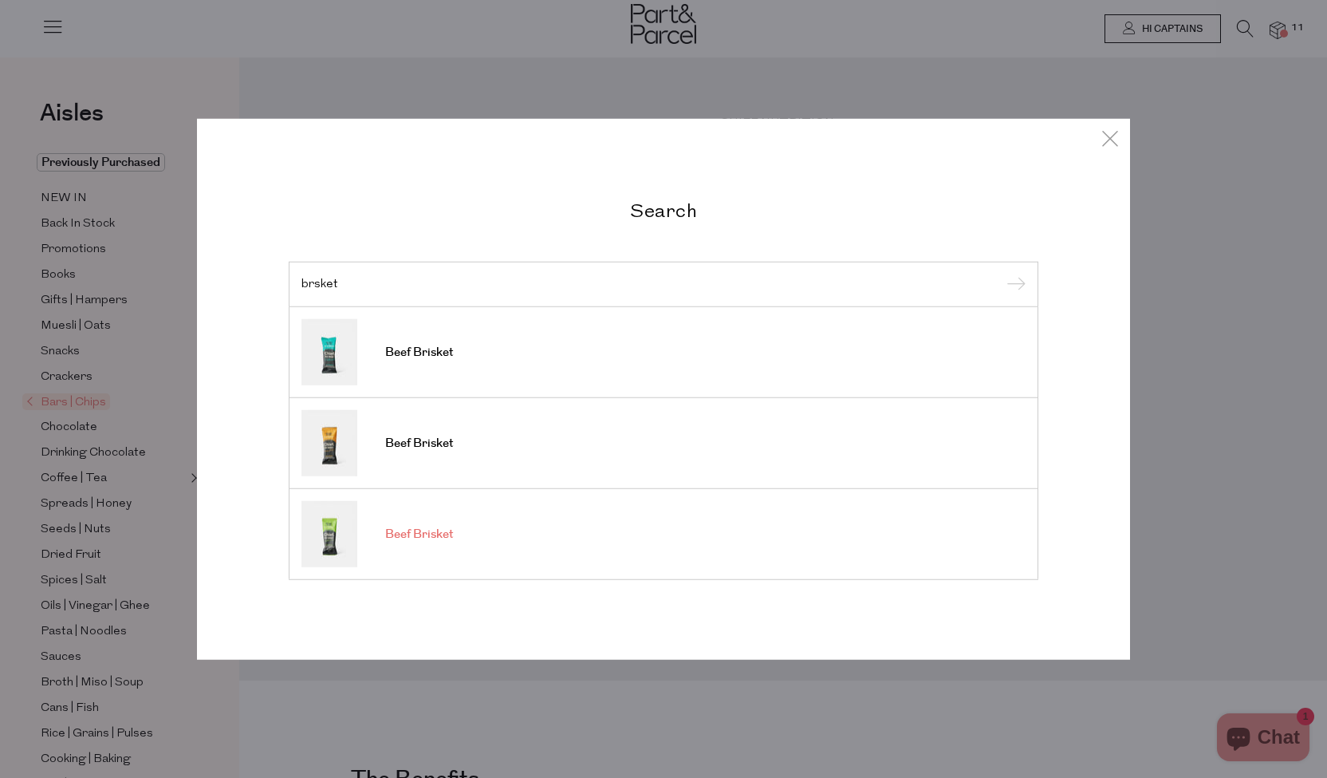
type input "brsket"
click at [587, 528] on link "Beef Brisket" at bounding box center [664, 534] width 724 height 66
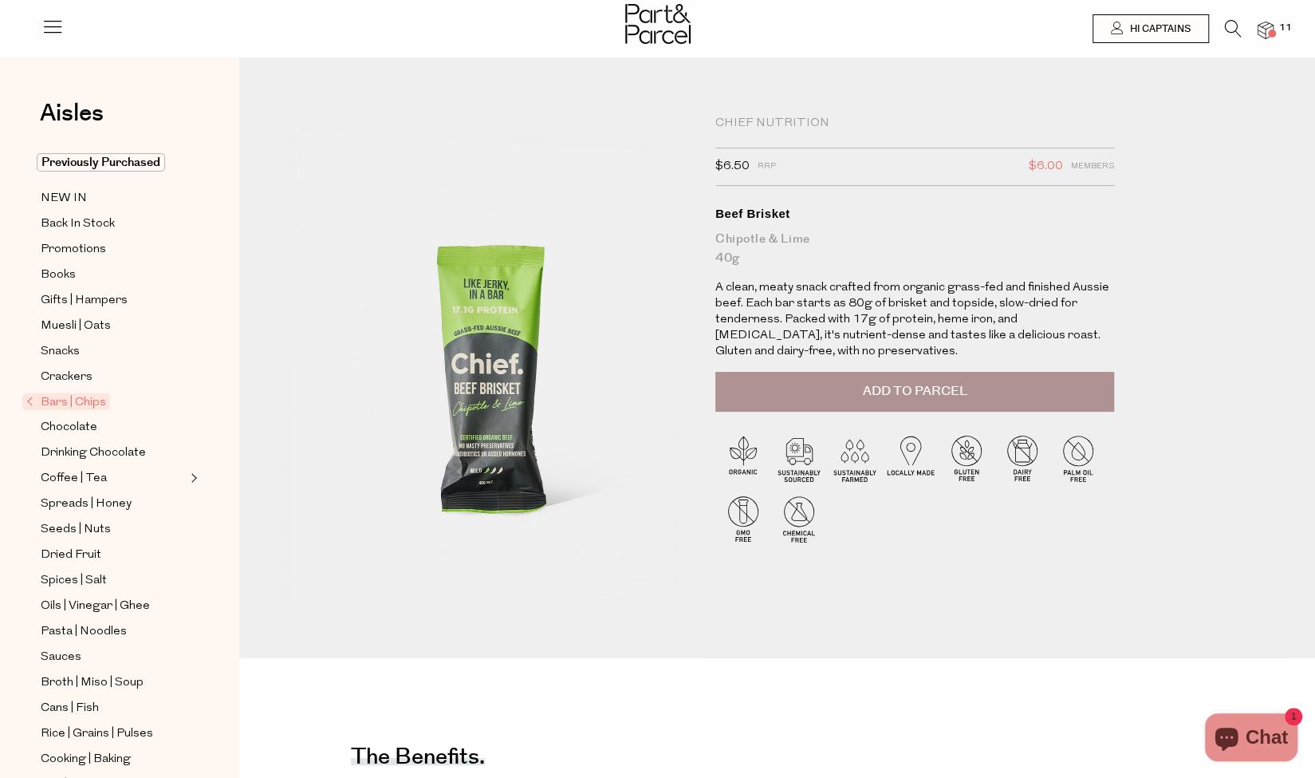
click at [810, 385] on button "Add to Parcel" at bounding box center [915, 392] width 399 height 40
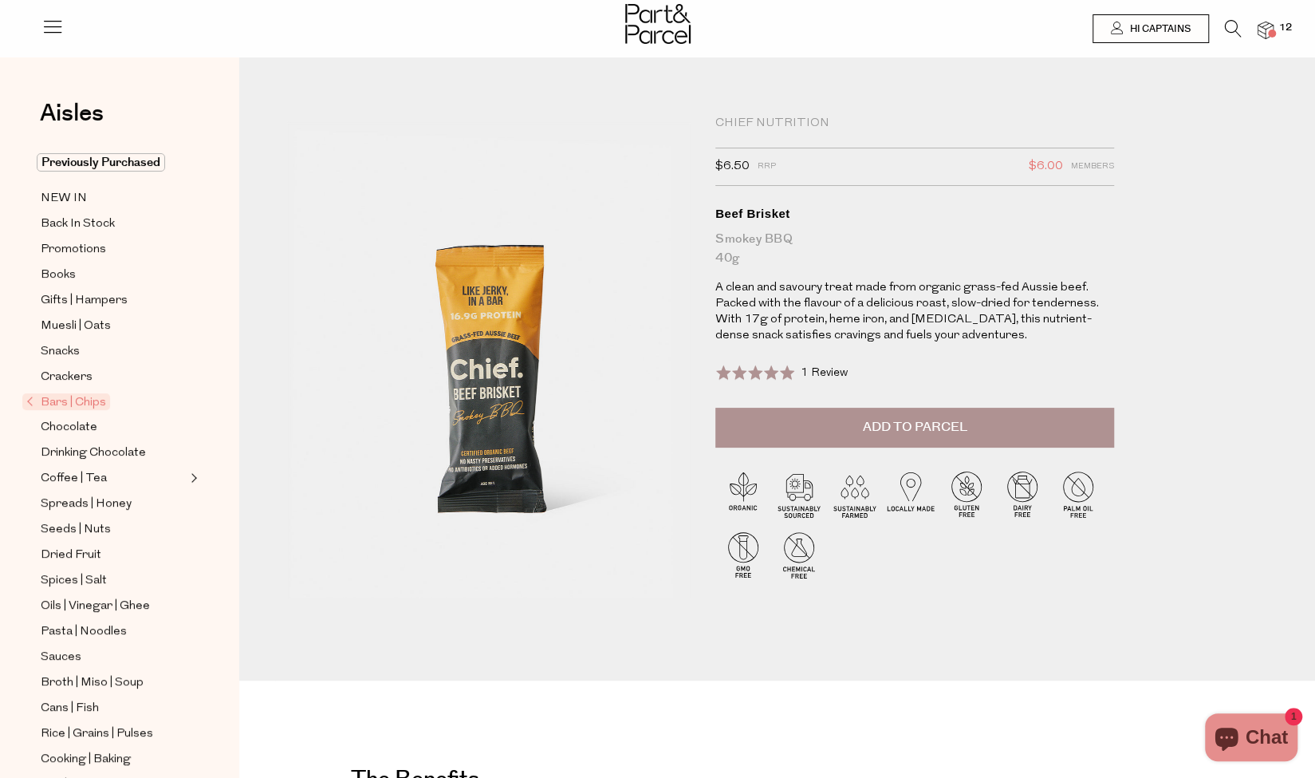
click at [822, 424] on button "Add to Parcel" at bounding box center [915, 428] width 399 height 40
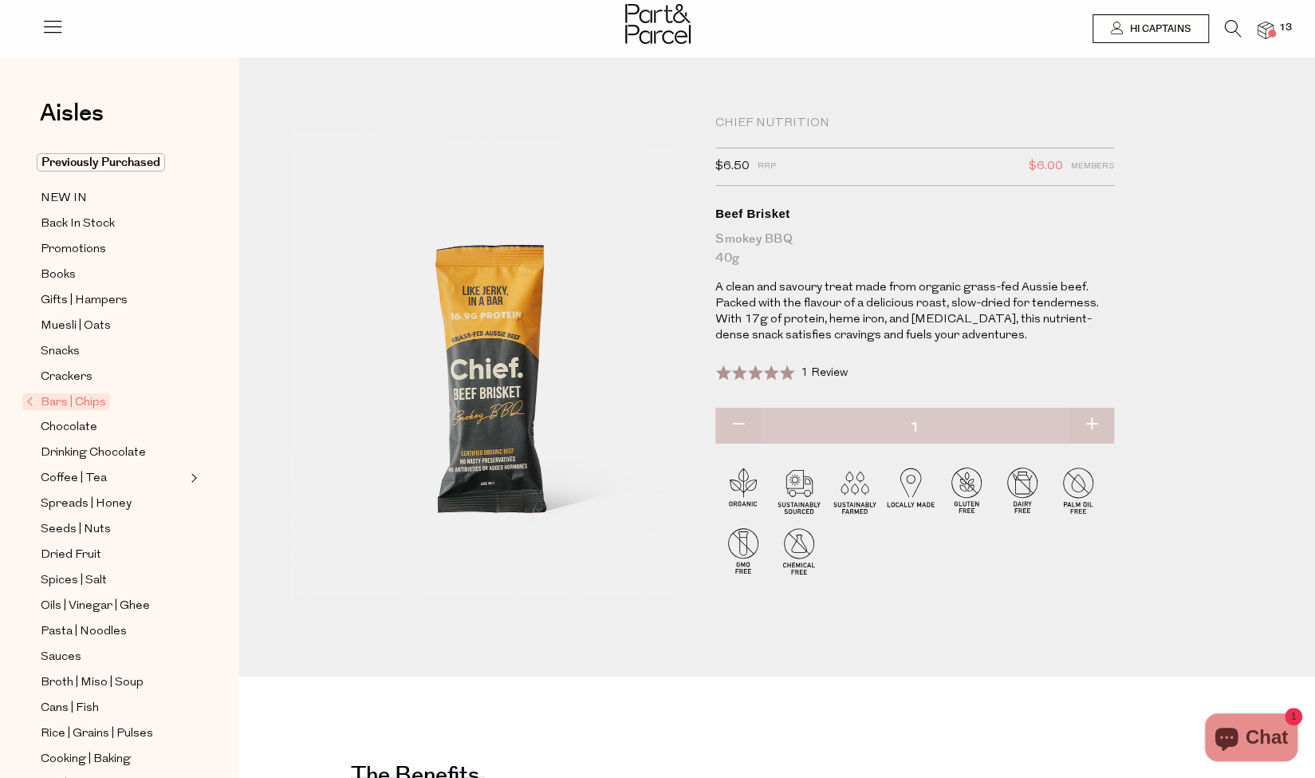
click at [1229, 30] on icon at bounding box center [1233, 29] width 17 height 18
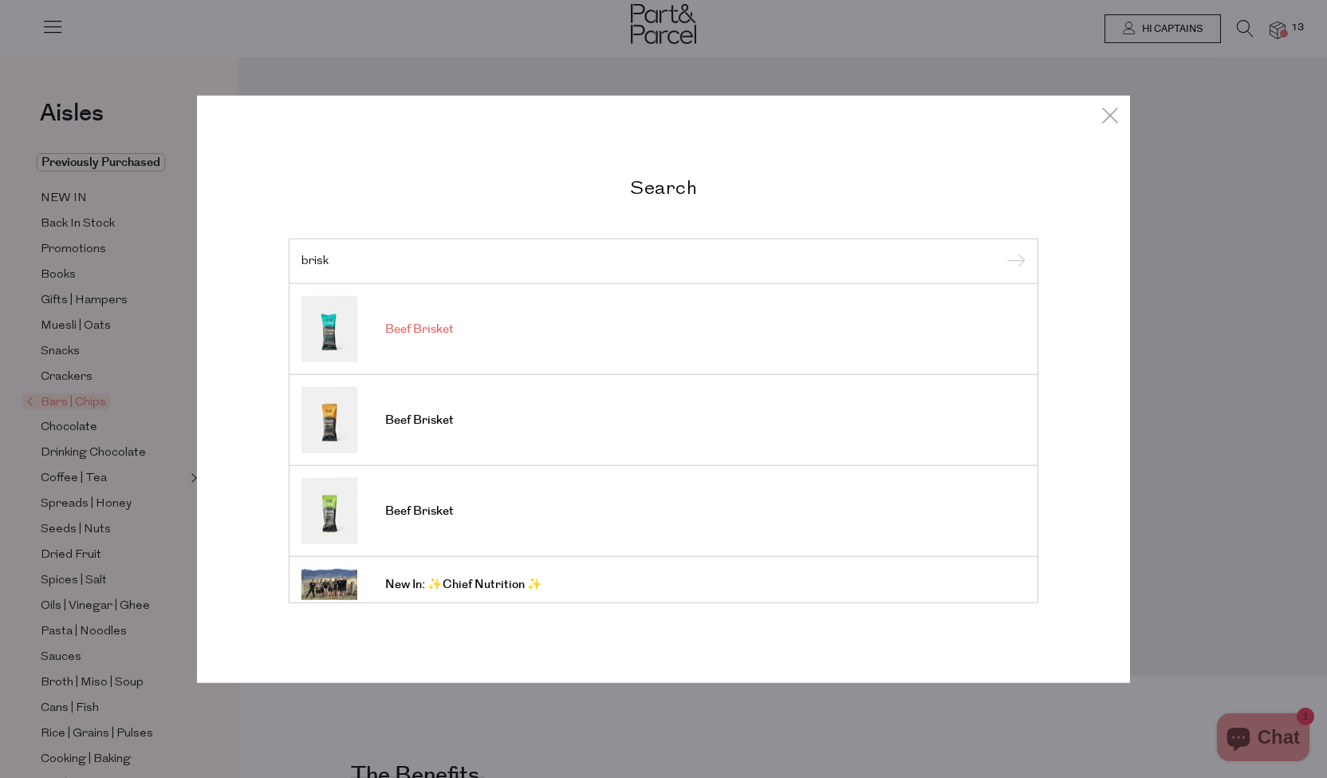
type input "brisk"
click at [428, 335] on span "Beef Brisket" at bounding box center [419, 329] width 69 height 16
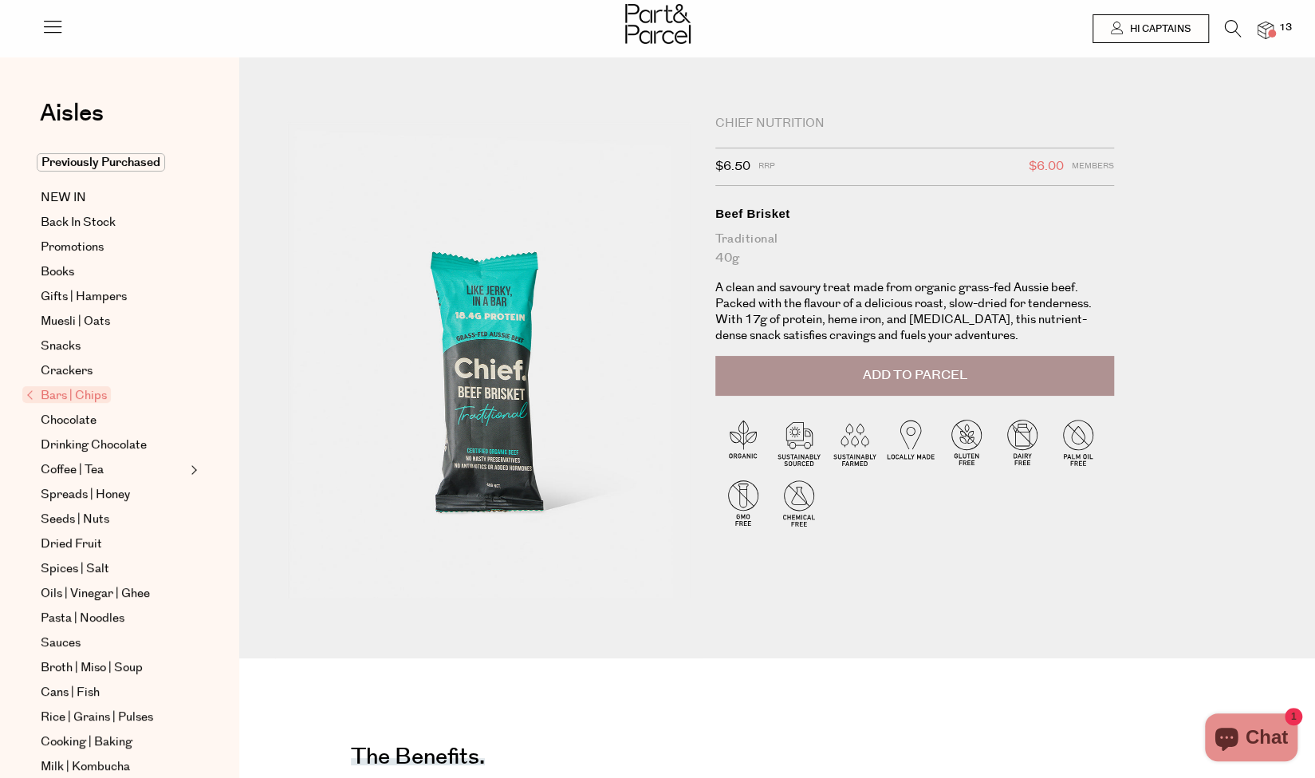
click at [962, 376] on span "Add to Parcel" at bounding box center [915, 375] width 104 height 18
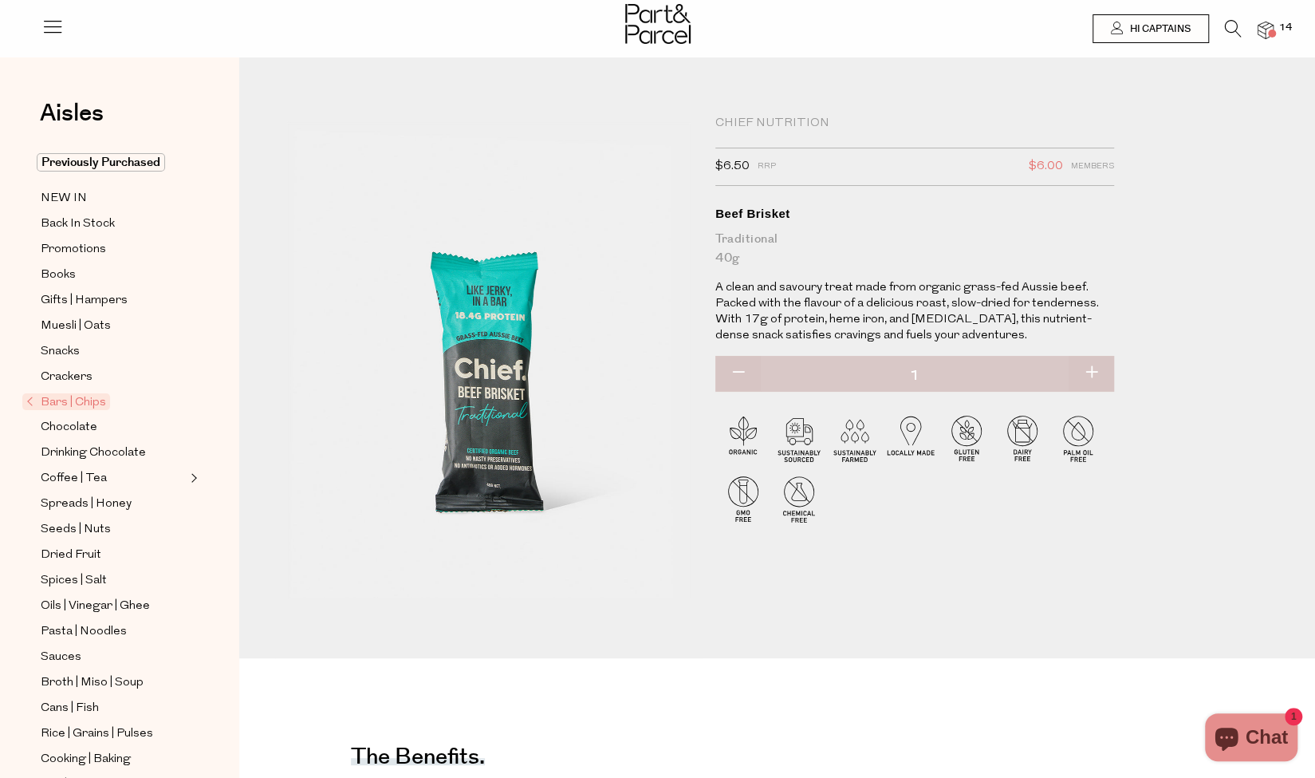
click at [1236, 22] on icon at bounding box center [1233, 29] width 17 height 18
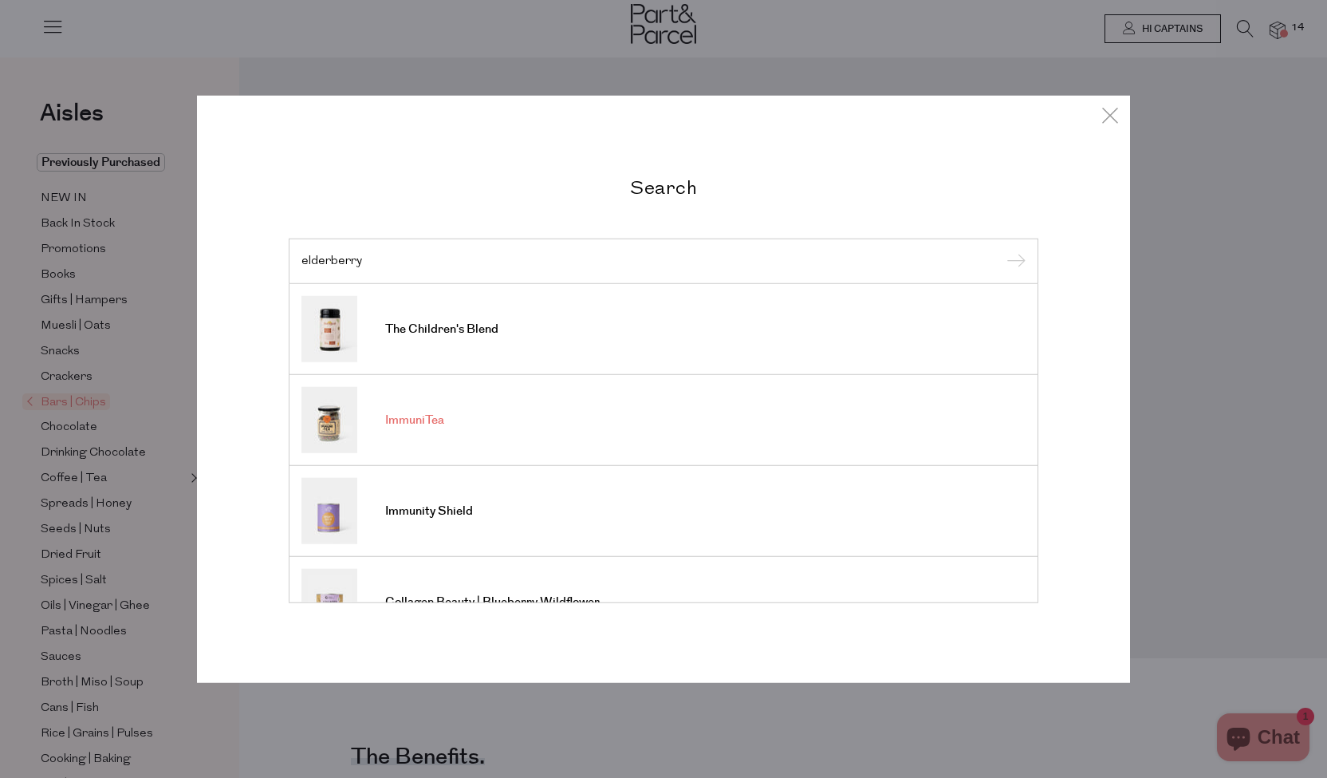
type input "elderberry"
click at [721, 424] on link "ImmuniTea" at bounding box center [664, 420] width 724 height 66
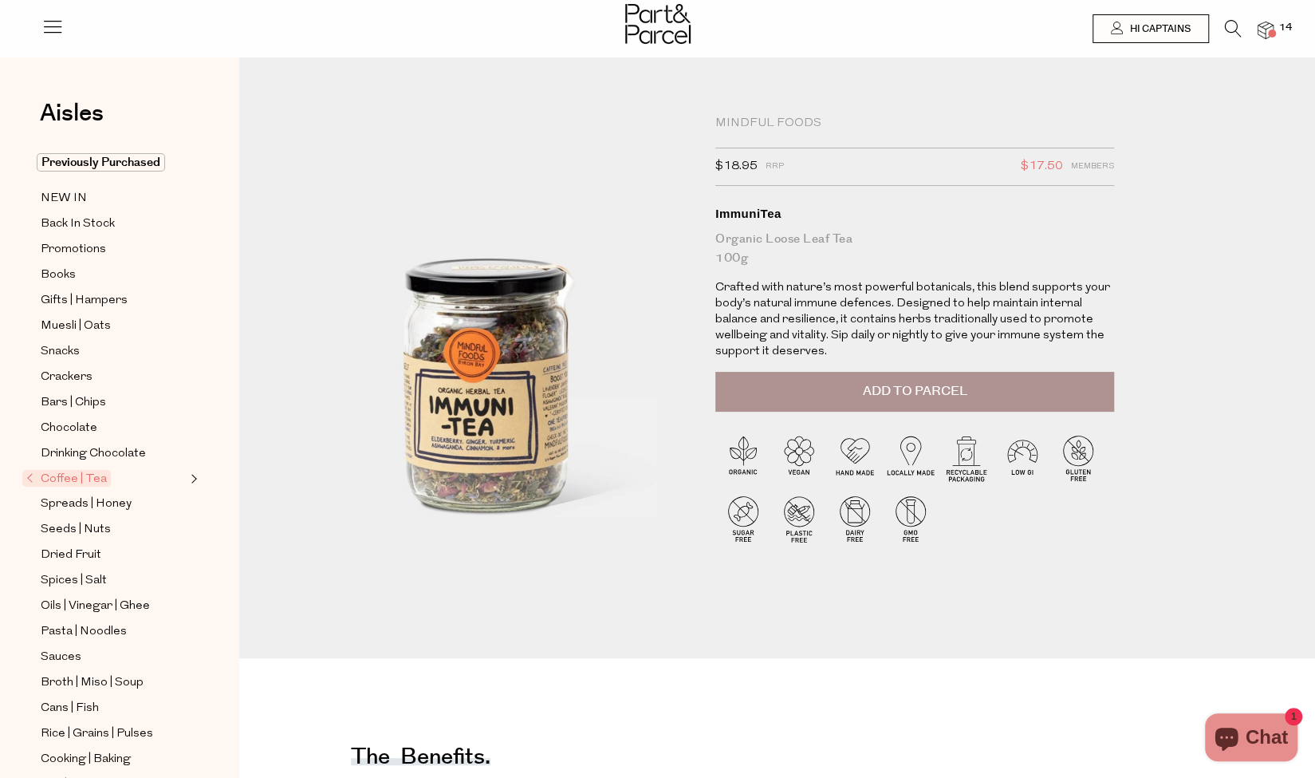
click at [1236, 24] on icon at bounding box center [1233, 29] width 17 height 18
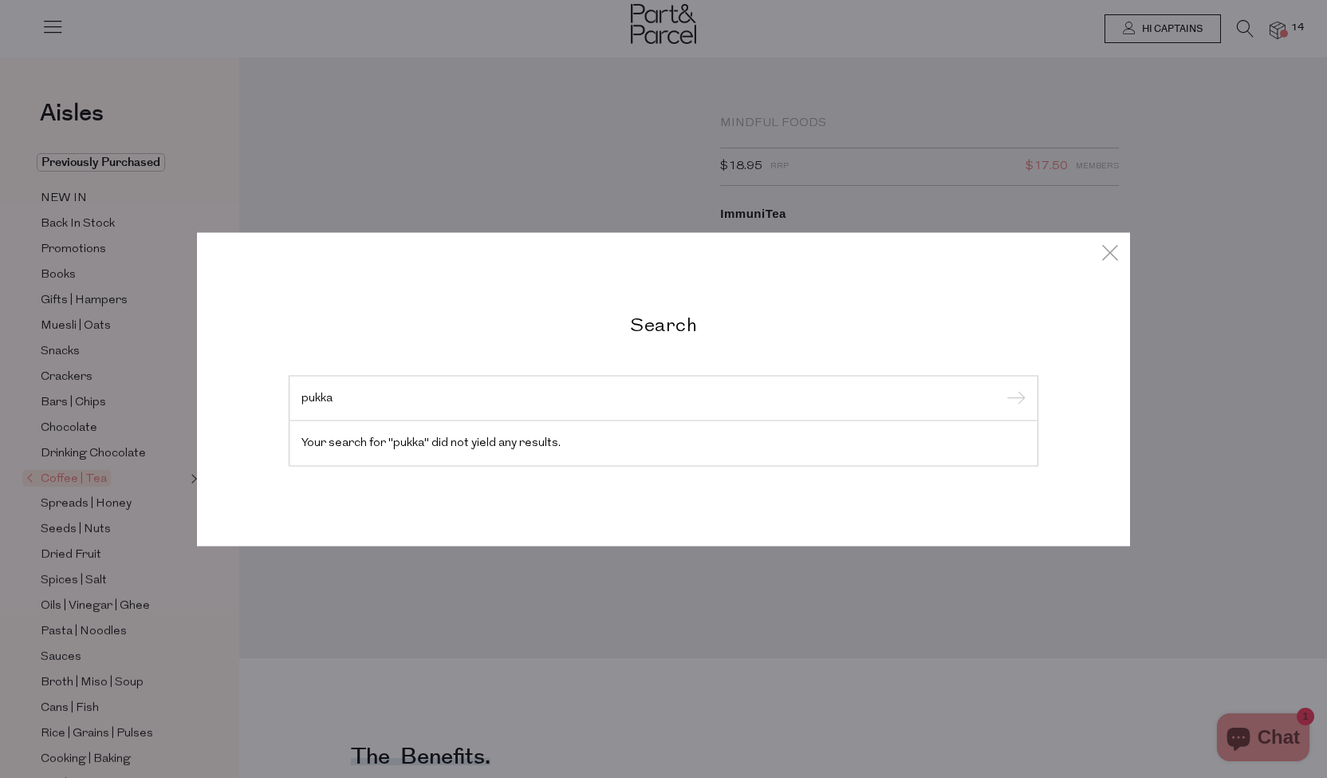
click at [660, 396] on input "pukka" at bounding box center [664, 398] width 724 height 12
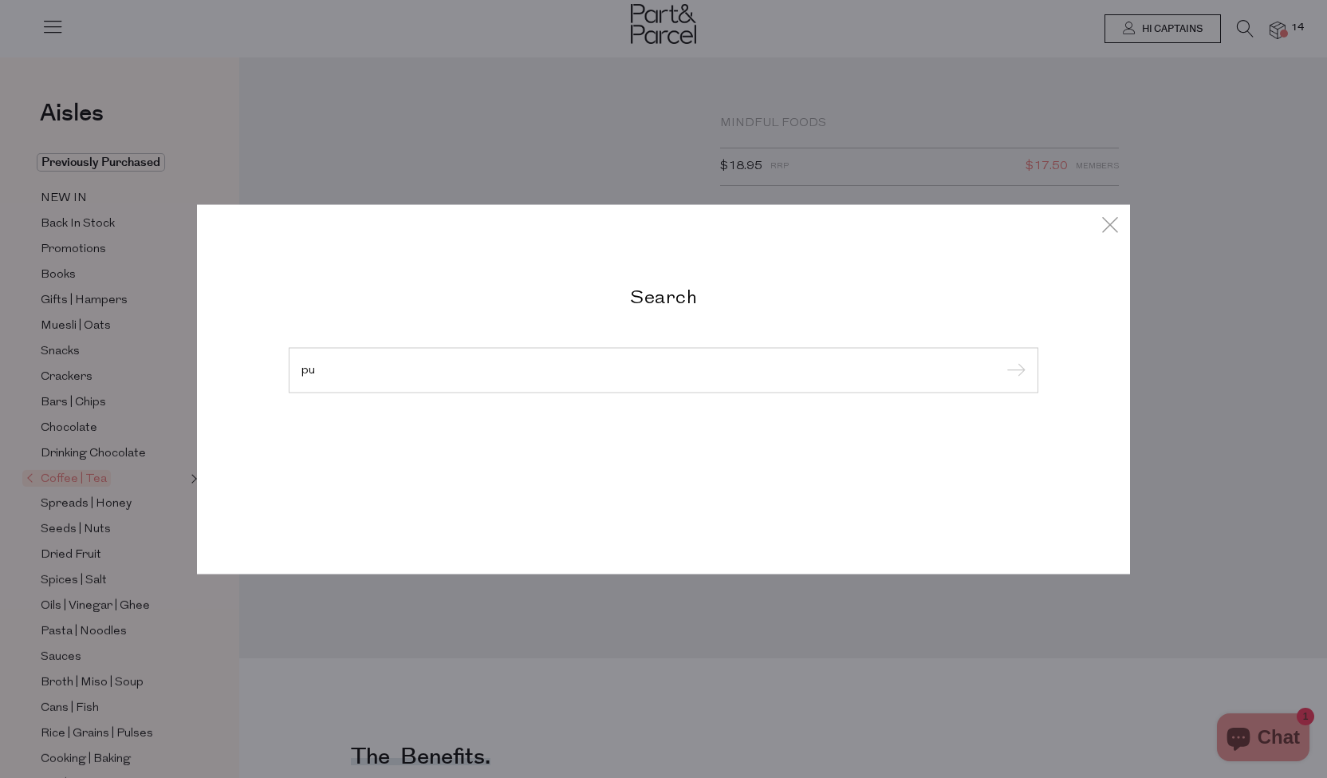
type input "p"
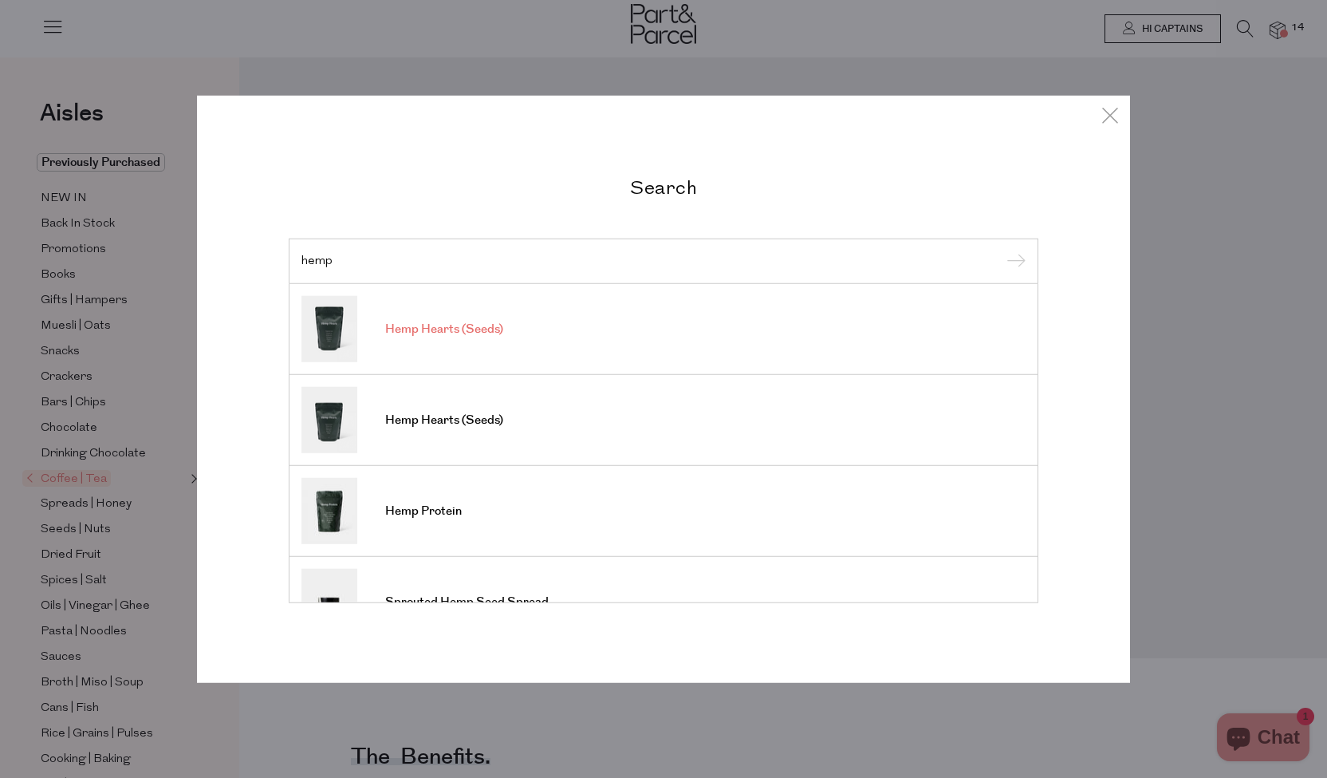
type input "hemp"
click at [412, 329] on span "Hemp Hearts (Seeds)" at bounding box center [444, 329] width 118 height 16
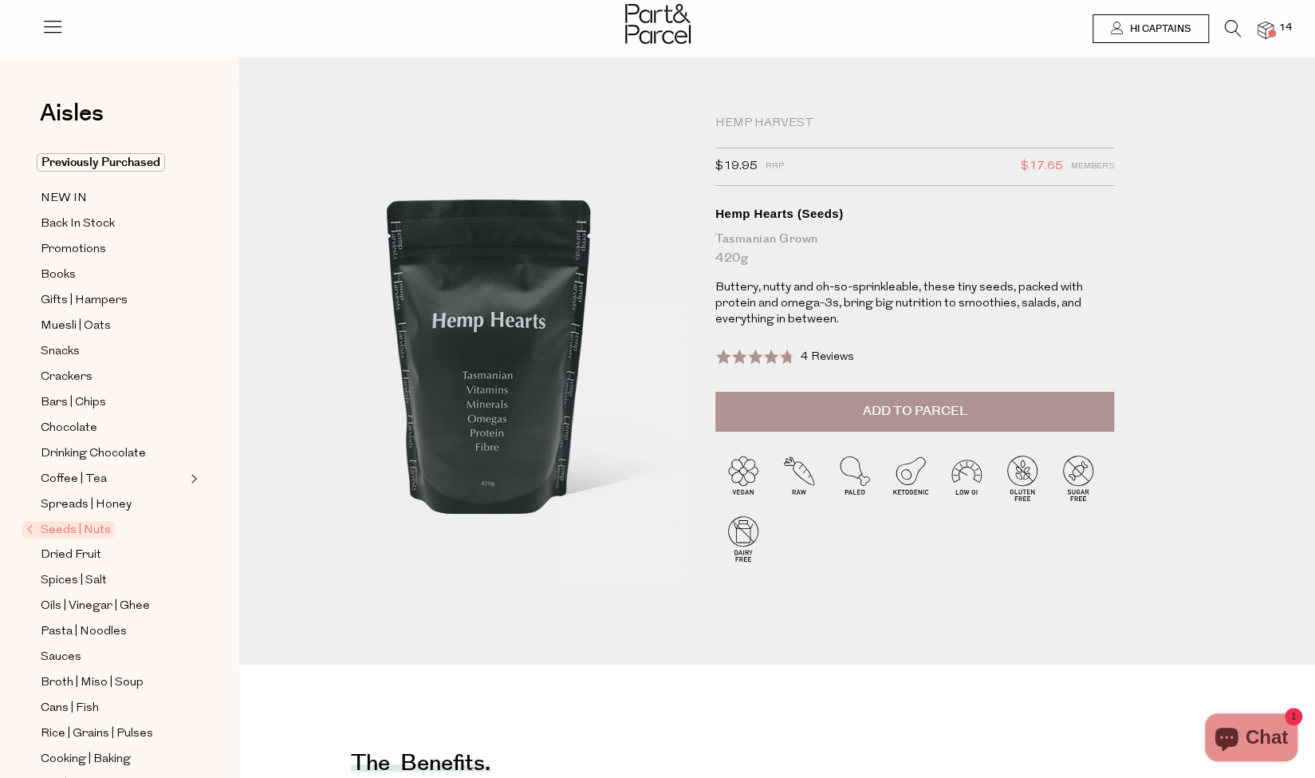
click at [1228, 27] on icon at bounding box center [1233, 29] width 17 height 18
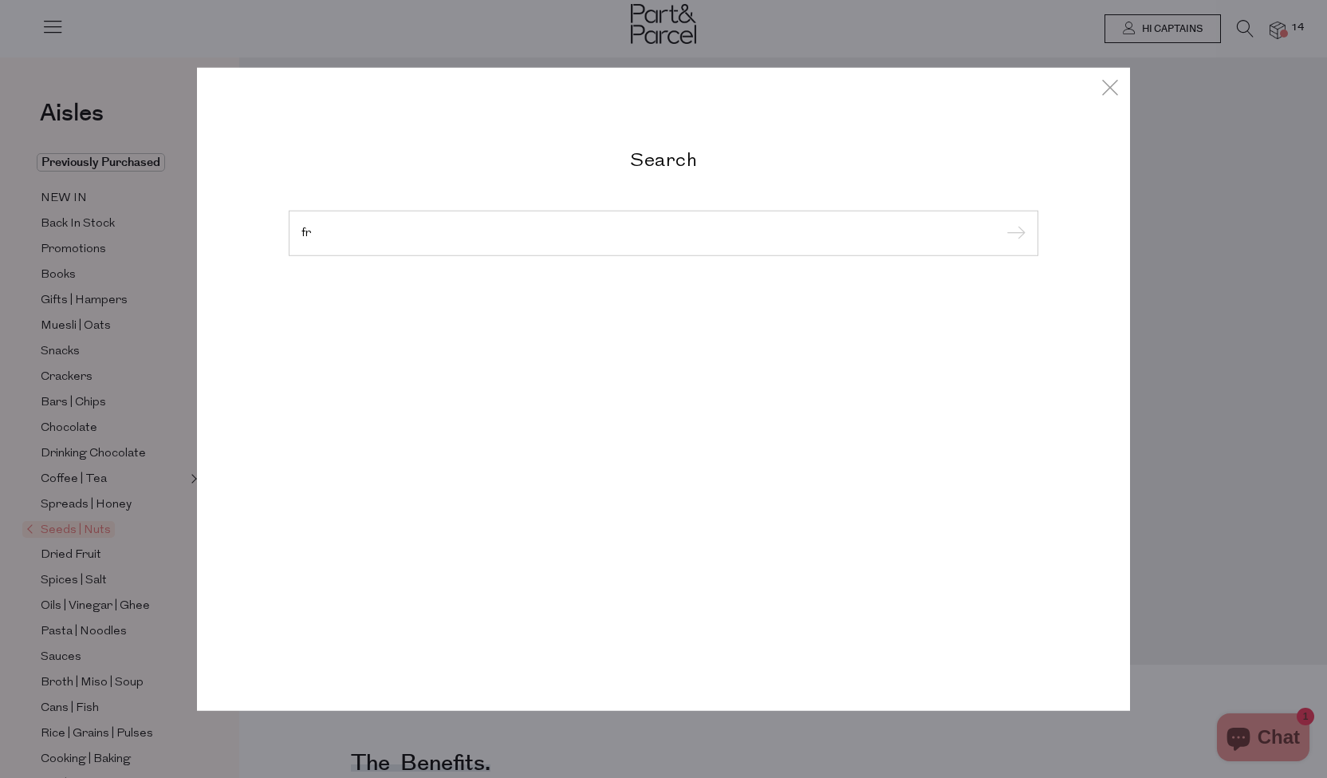
type input "f"
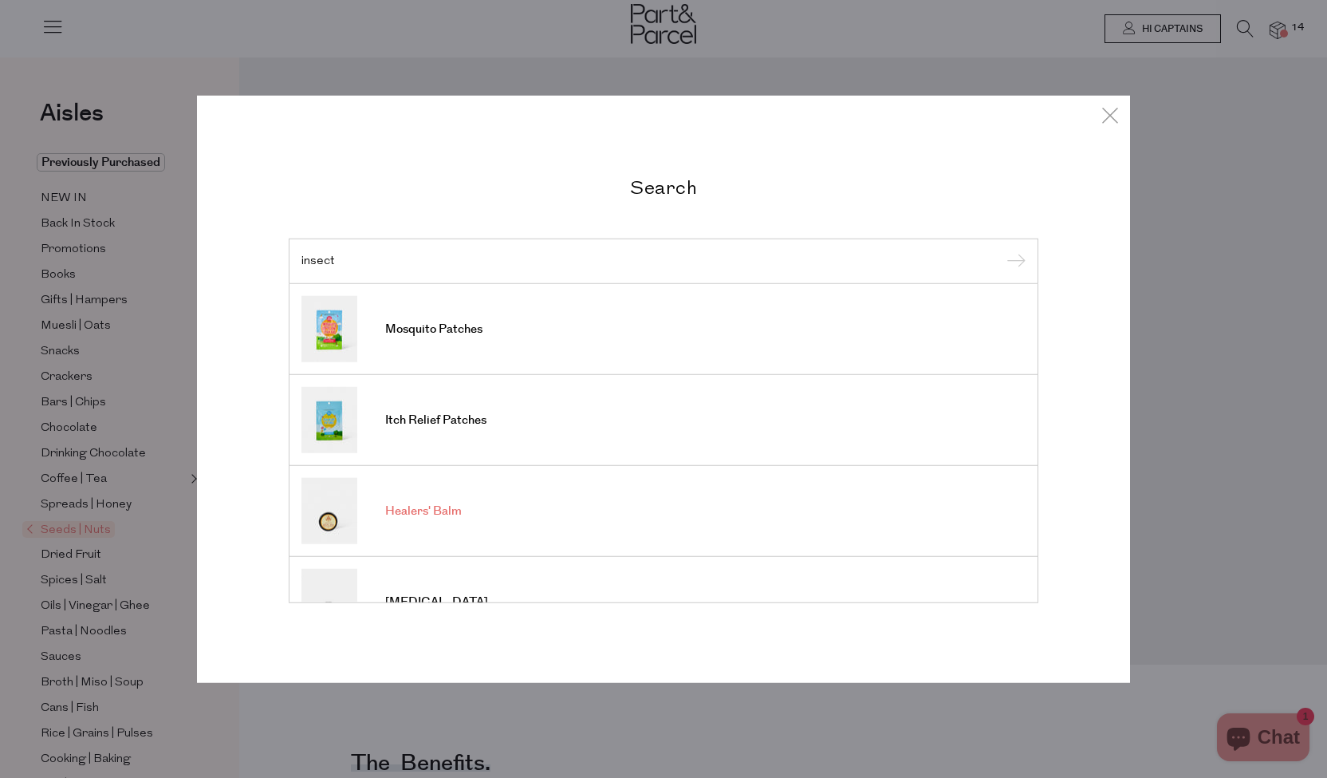
type input "insect"
click at [517, 508] on link "Healers' Balm" at bounding box center [664, 511] width 724 height 66
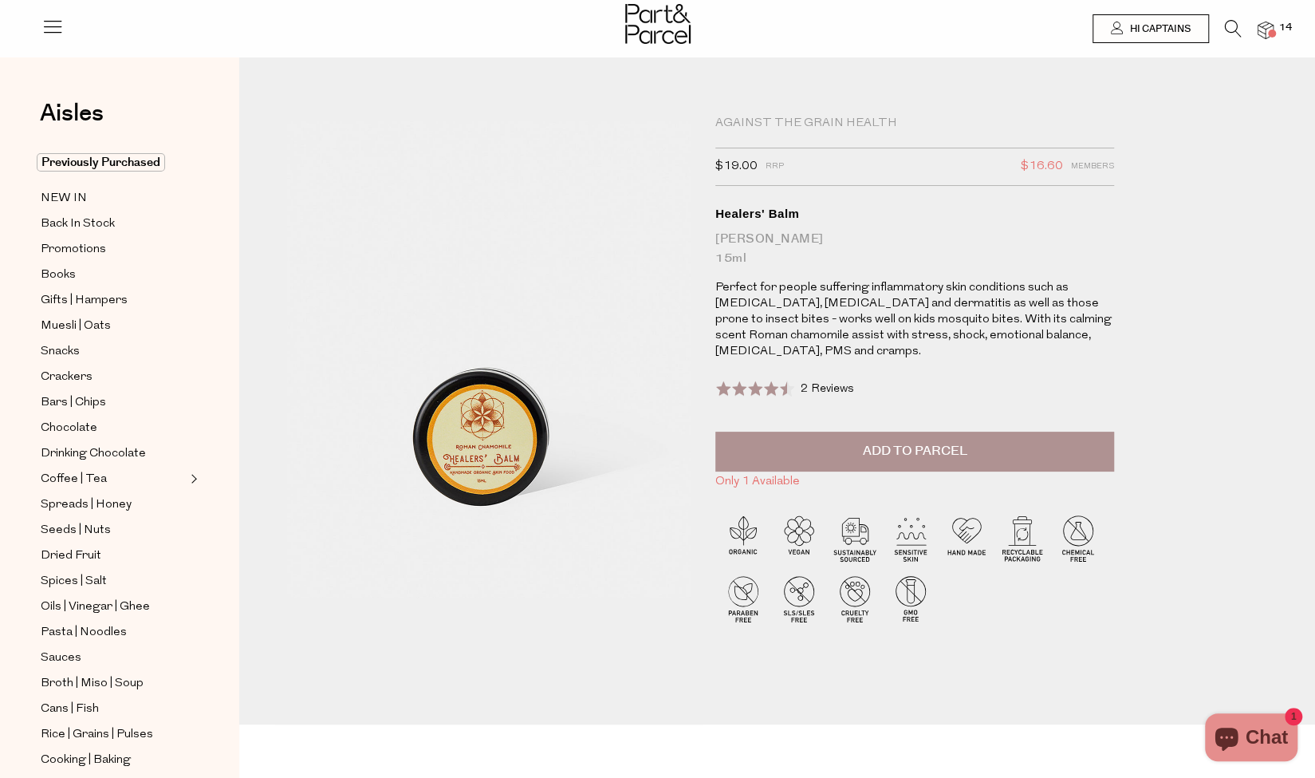
click at [1270, 33] on span at bounding box center [1272, 34] width 8 height 8
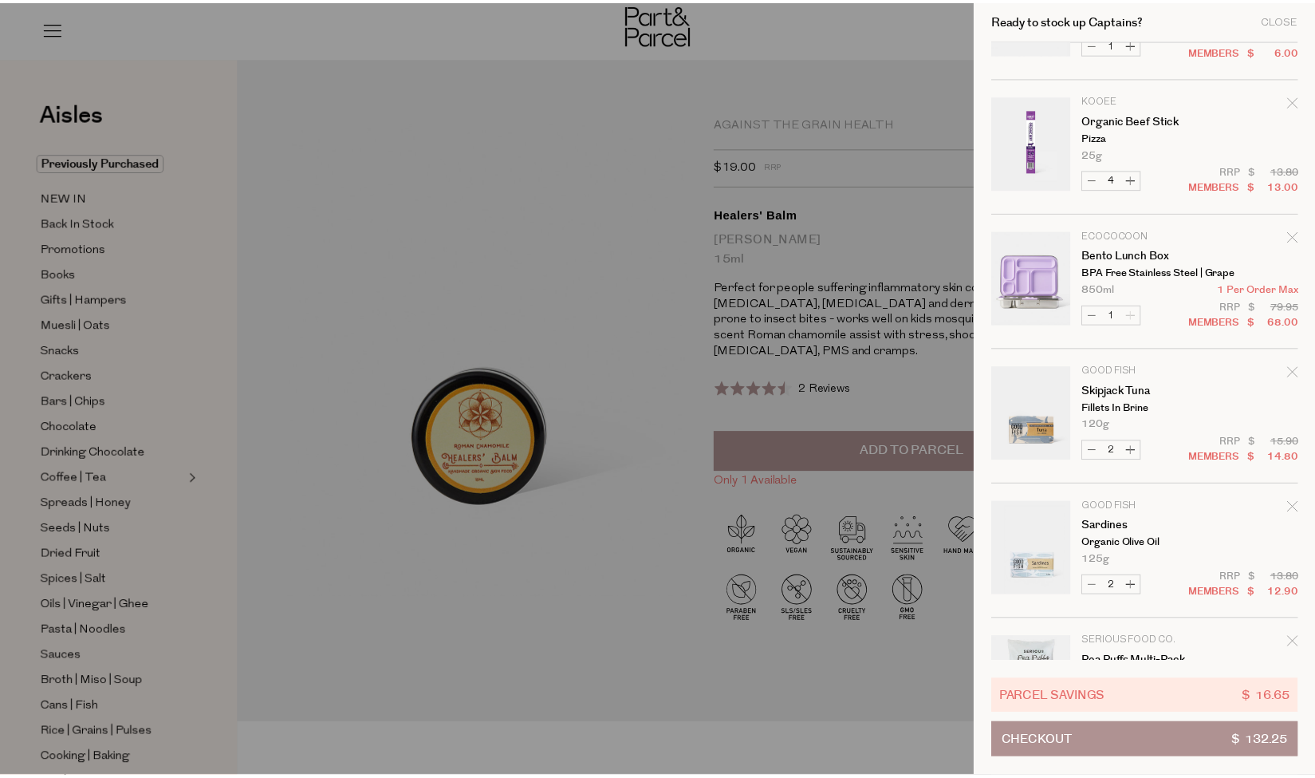
scroll to position [369, 0]
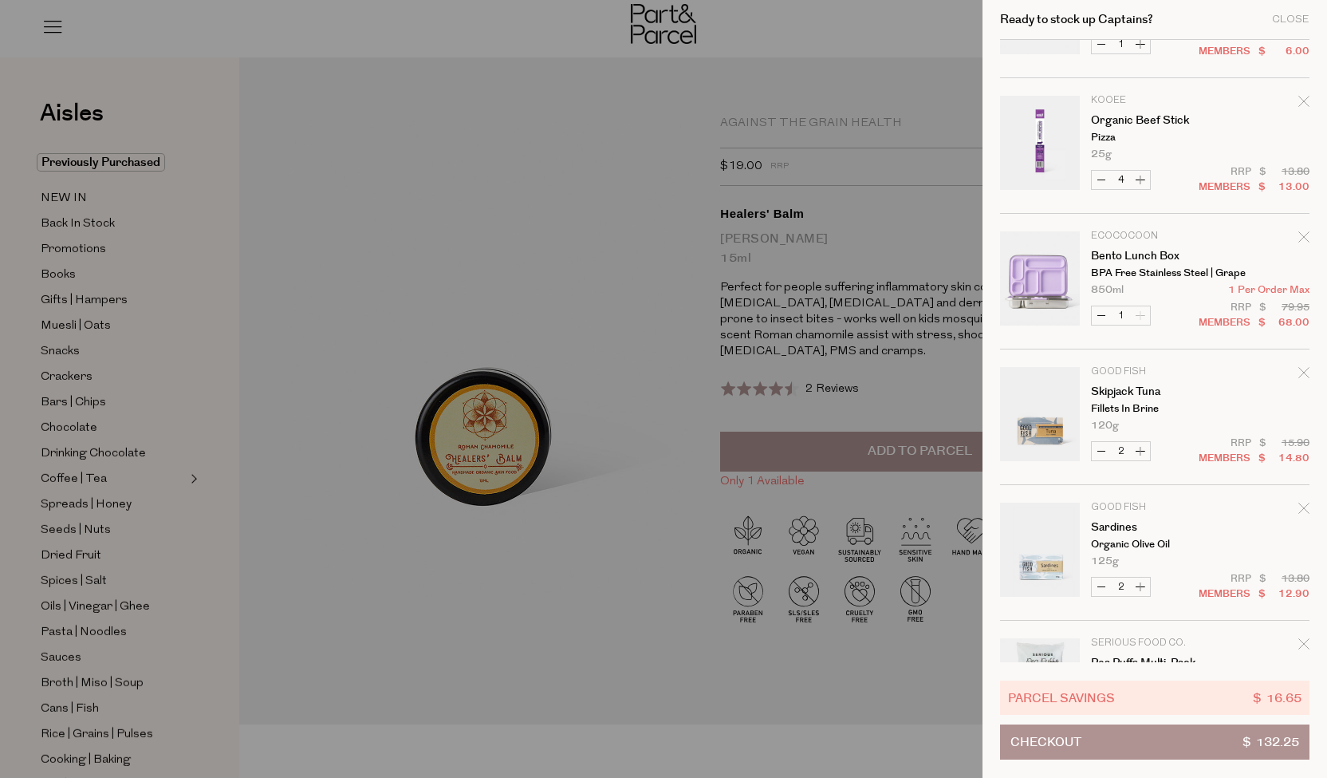
click at [308, 470] on div at bounding box center [663, 389] width 1327 height 778
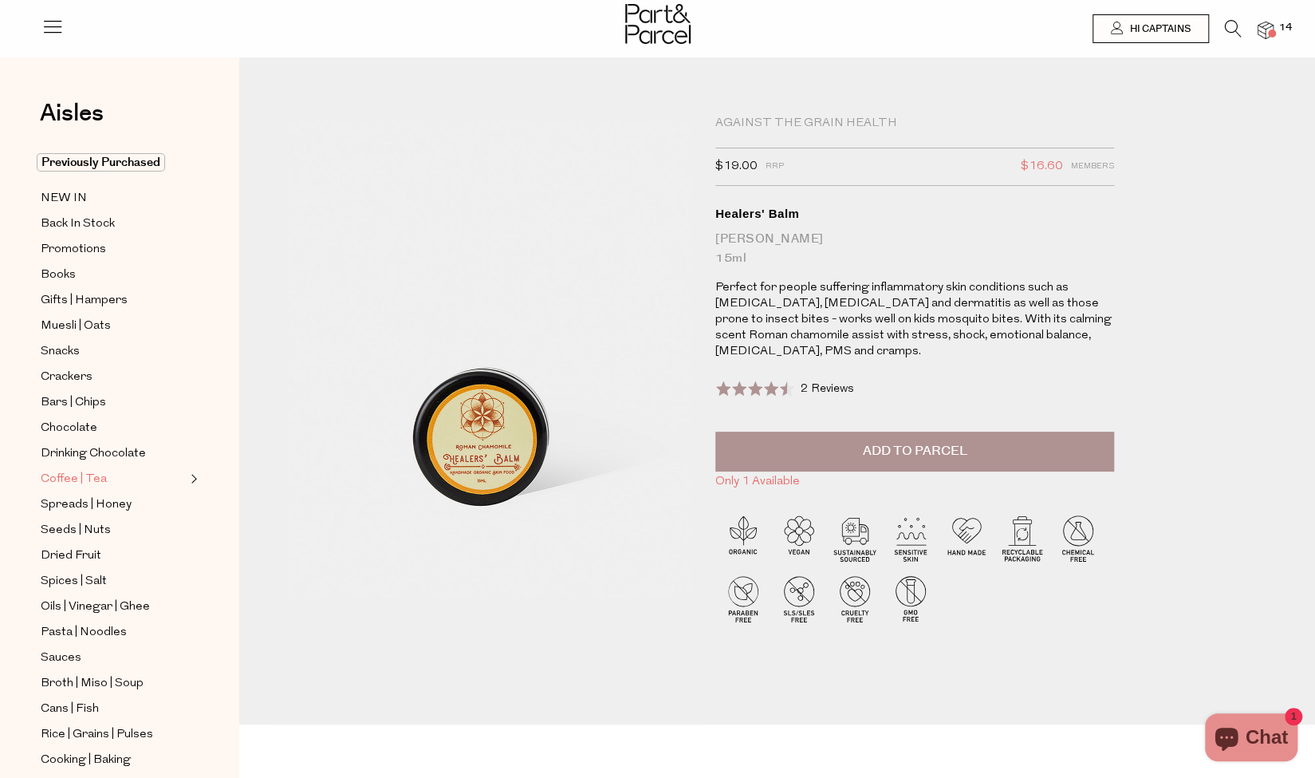
click at [69, 471] on span "Coffee | Tea" at bounding box center [74, 479] width 66 height 19
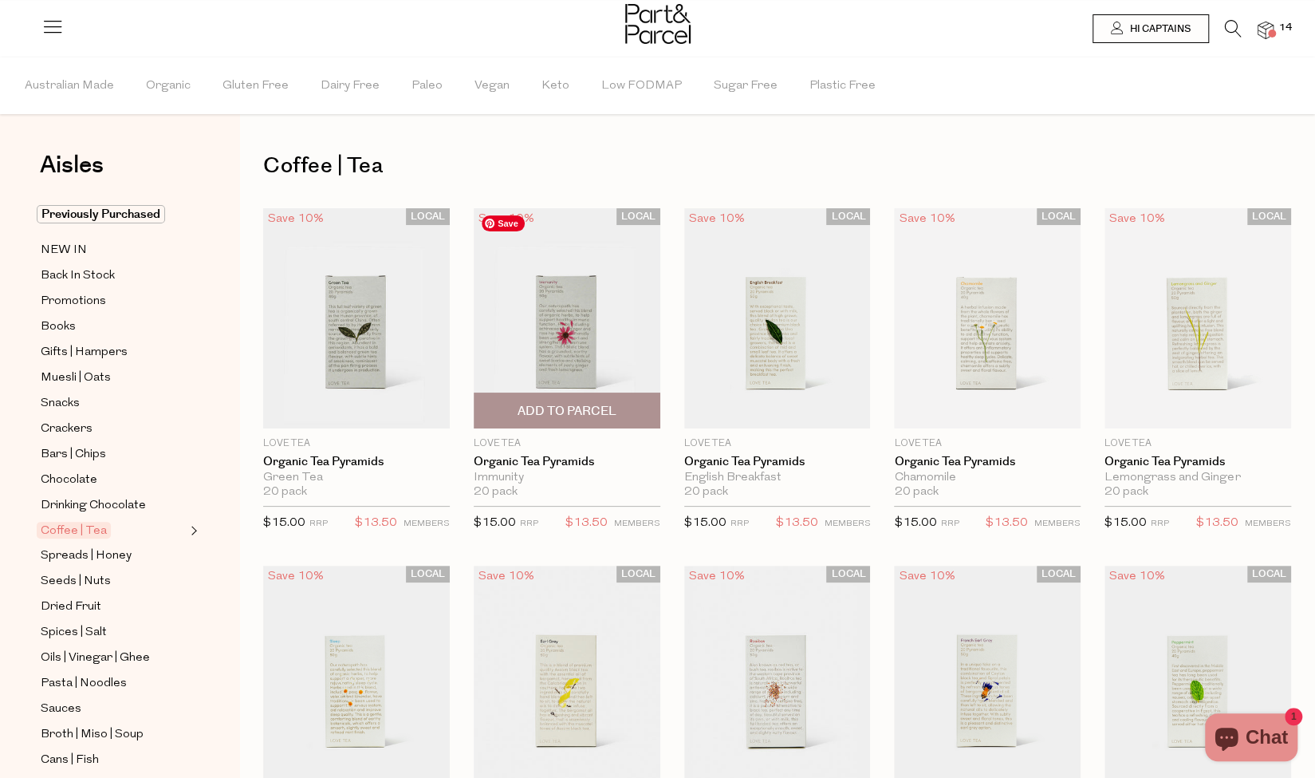
click at [540, 361] on img at bounding box center [567, 318] width 187 height 220
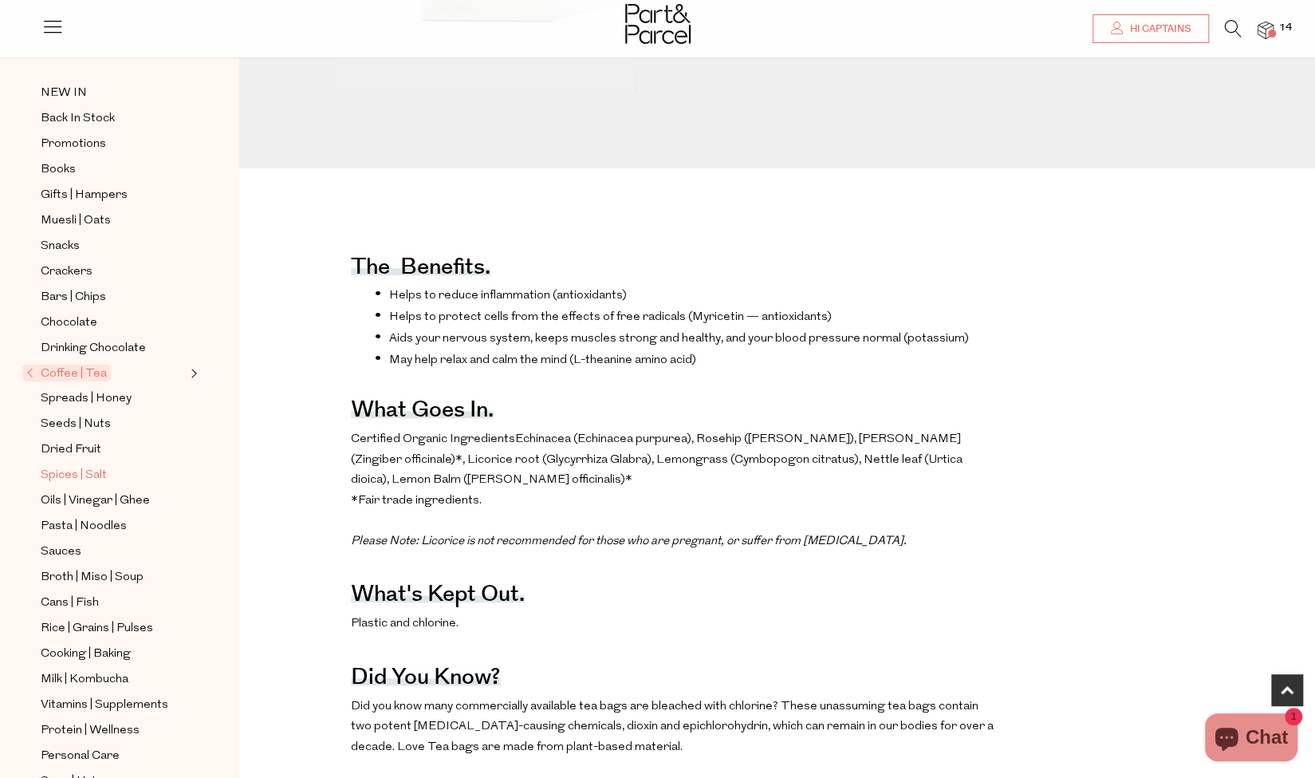
scroll to position [179, 0]
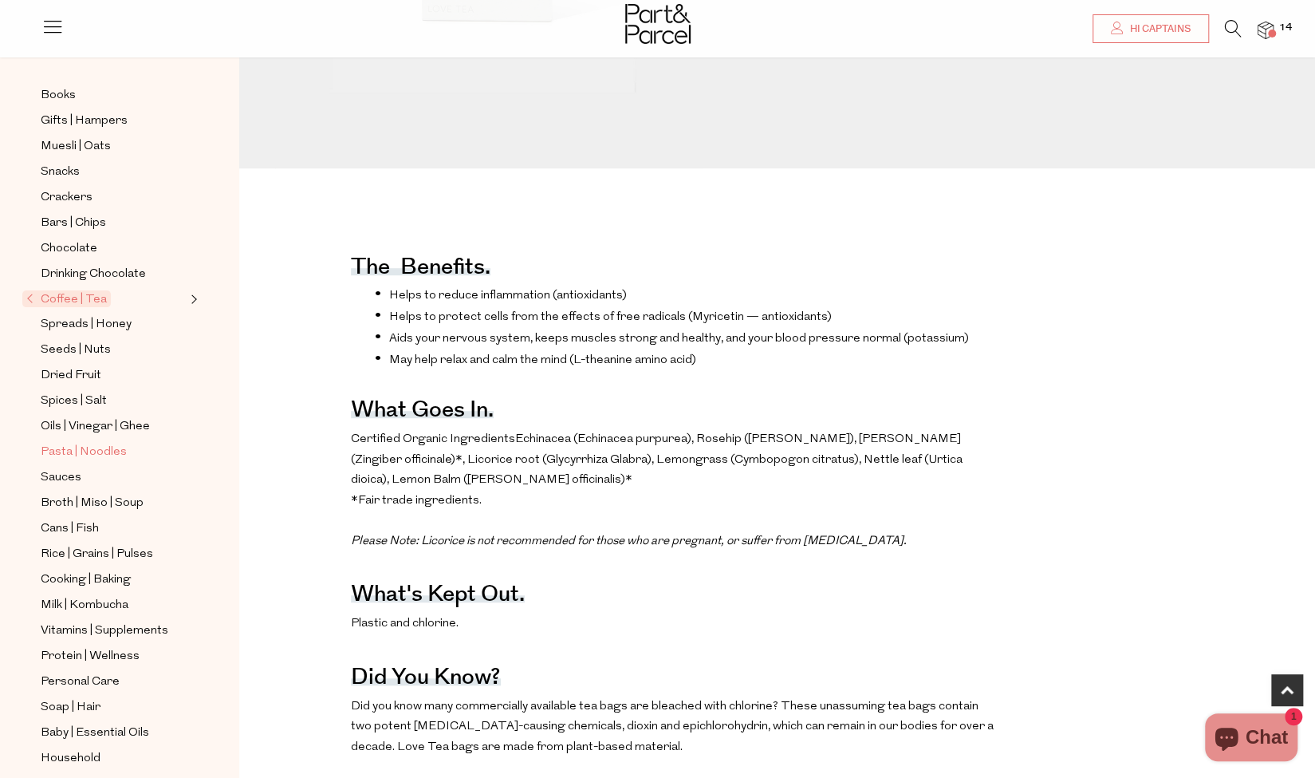
click at [88, 443] on span "Pasta | Noodles" at bounding box center [84, 452] width 86 height 19
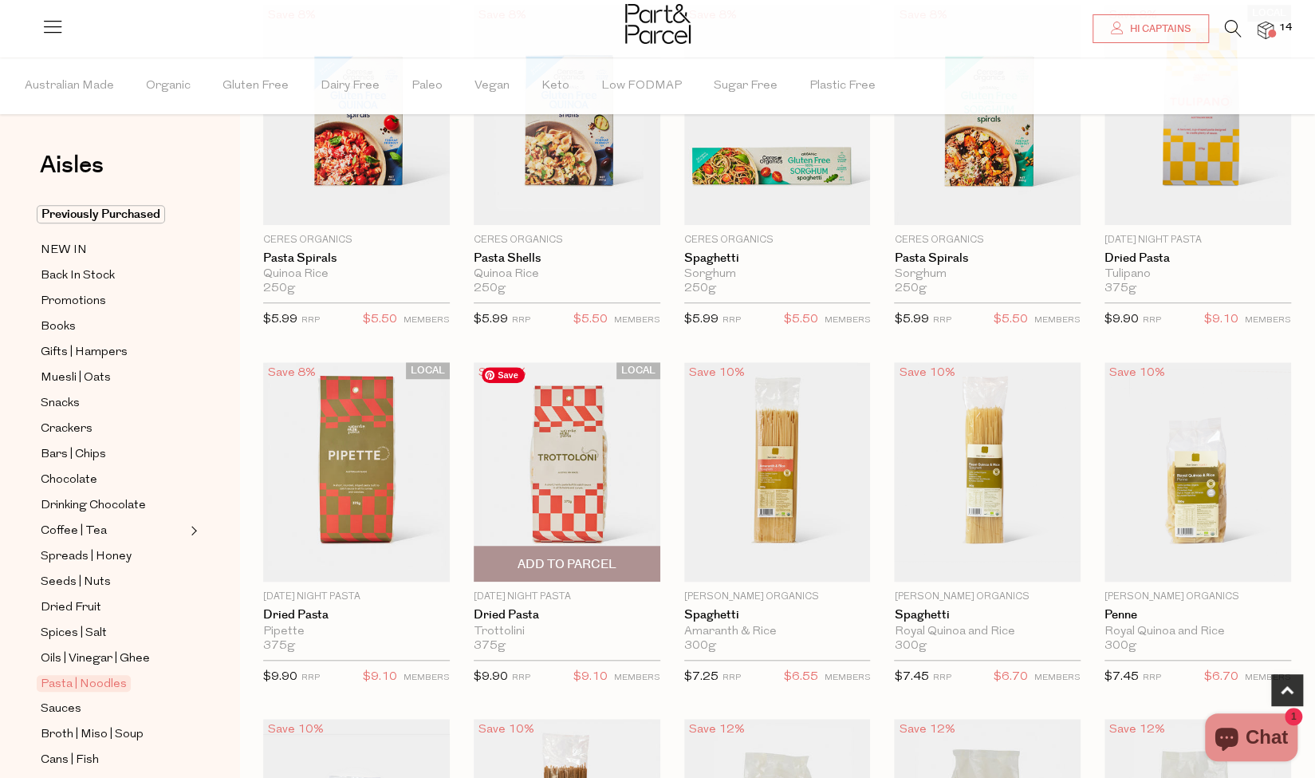
scroll to position [562, 0]
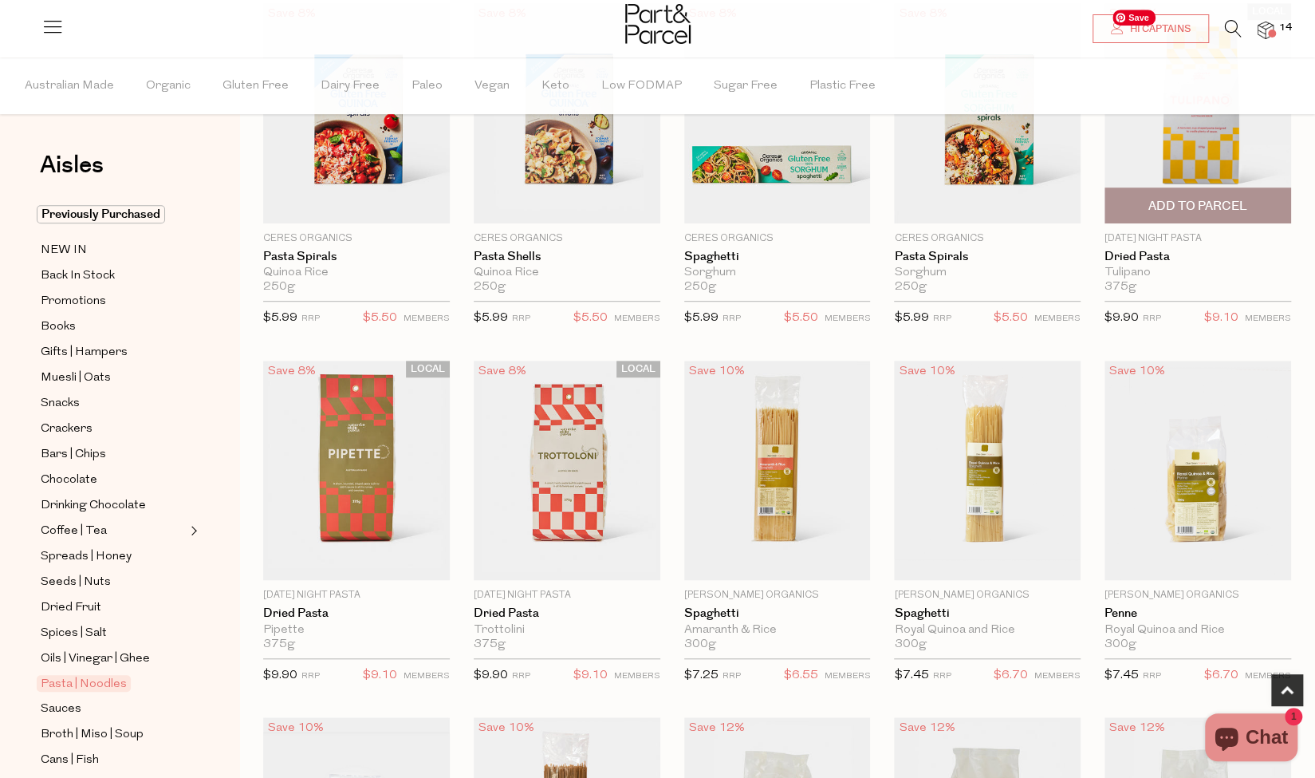
click at [1227, 124] on img at bounding box center [1198, 113] width 187 height 220
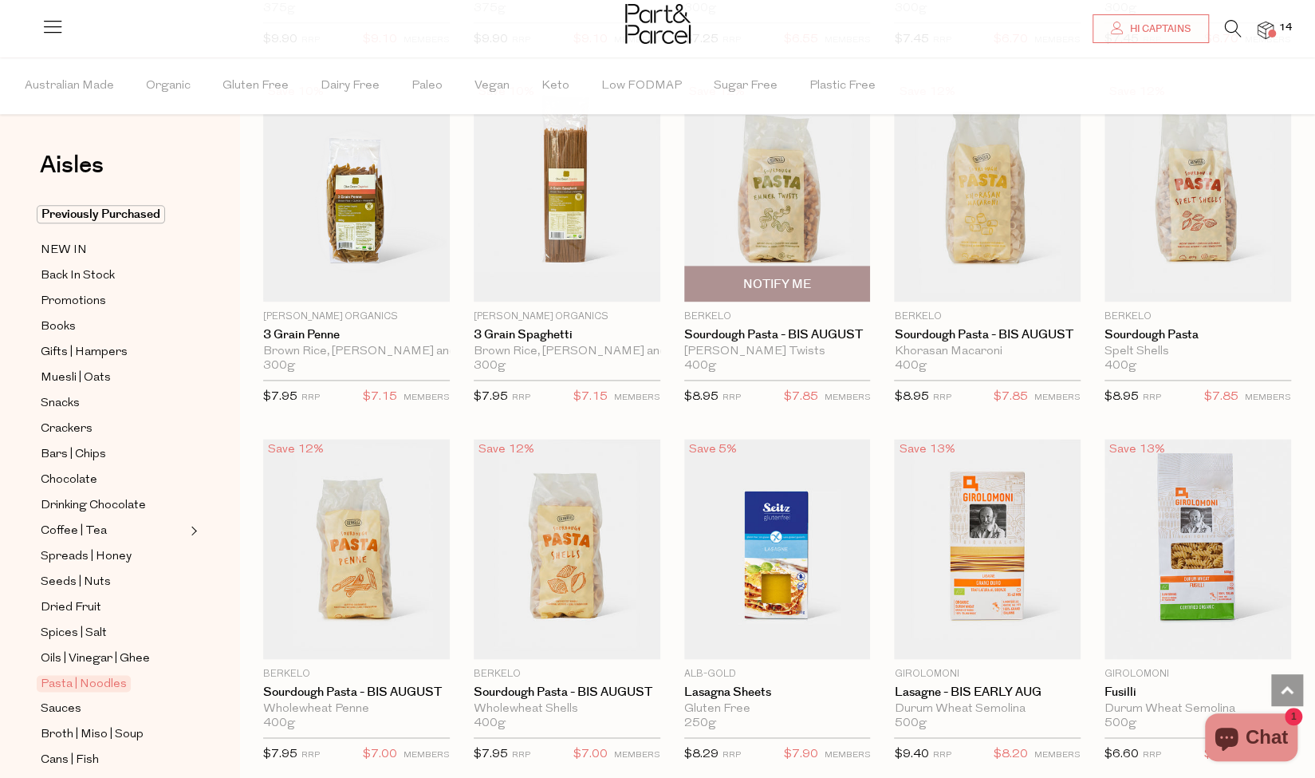
scroll to position [1228, 0]
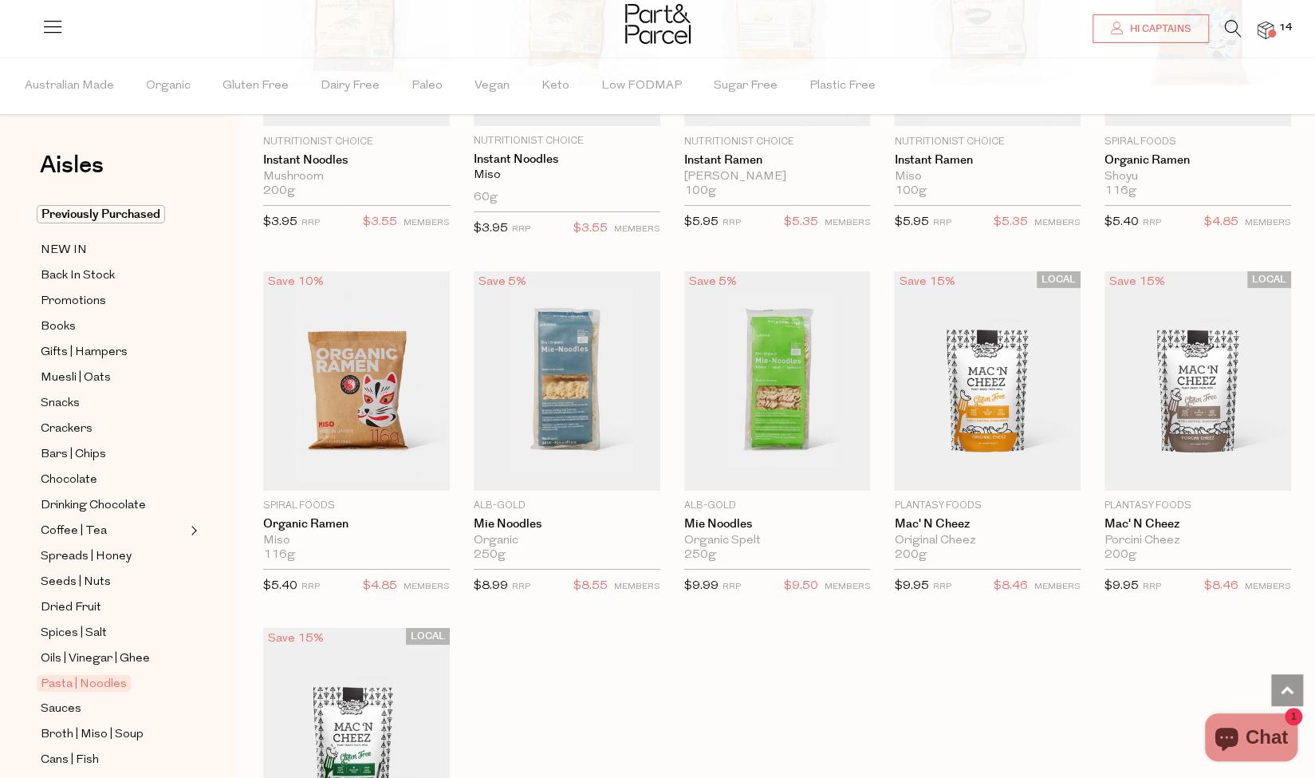
scroll to position [3520, 0]
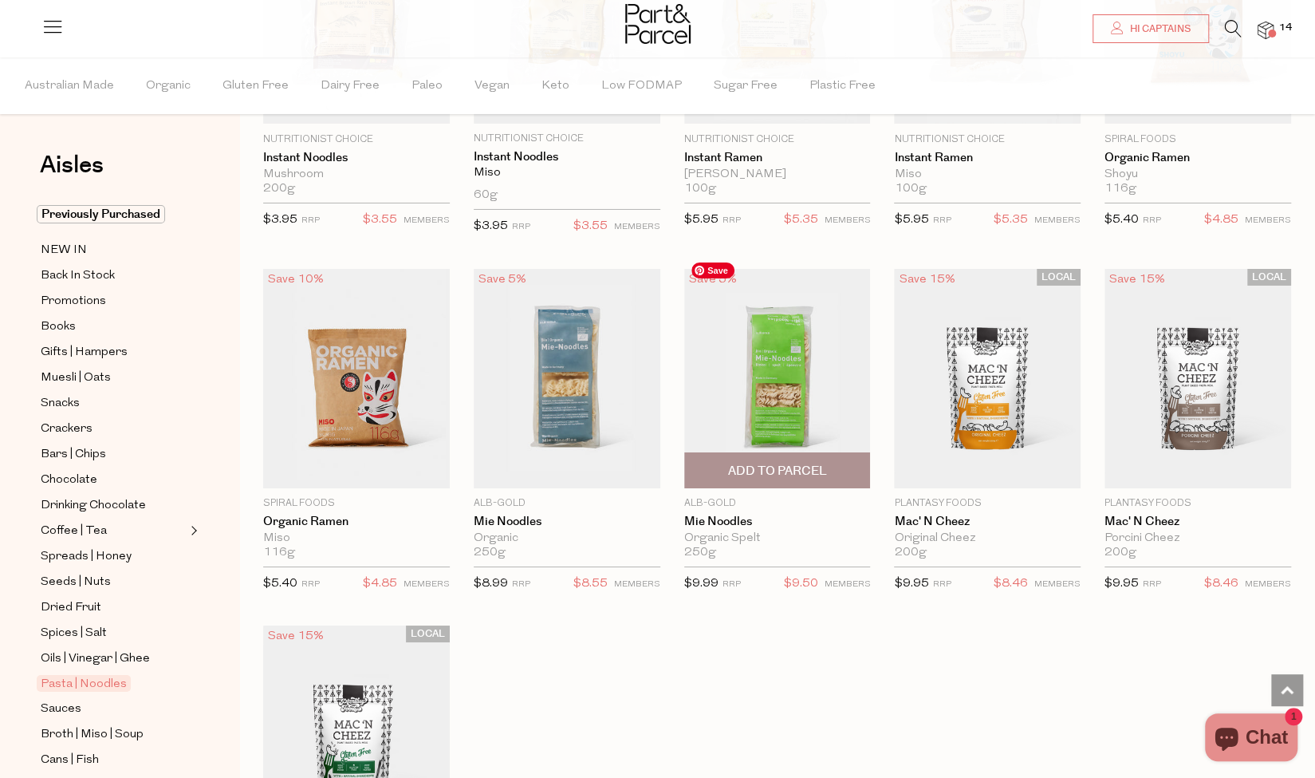
click at [767, 370] on img at bounding box center [777, 378] width 187 height 220
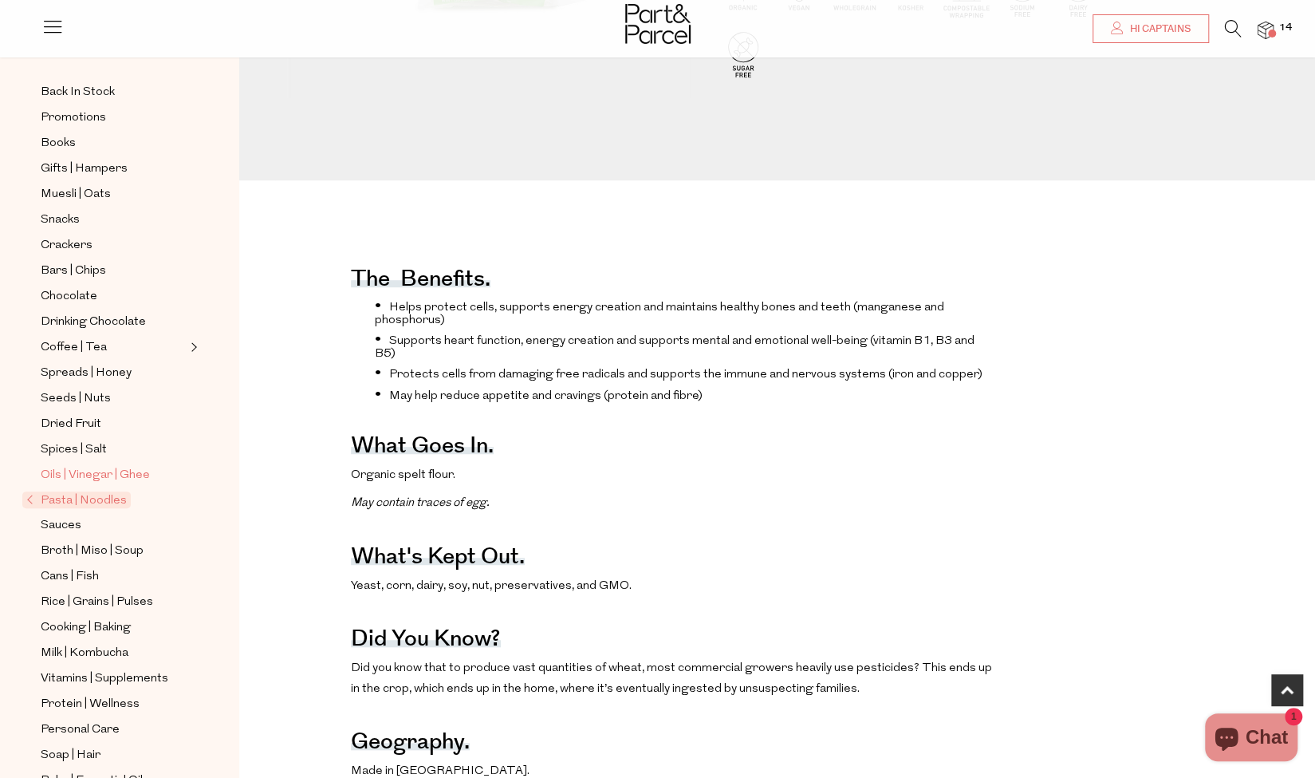
scroll to position [133, 0]
click at [49, 515] on span "Sauces" at bounding box center [61, 524] width 41 height 19
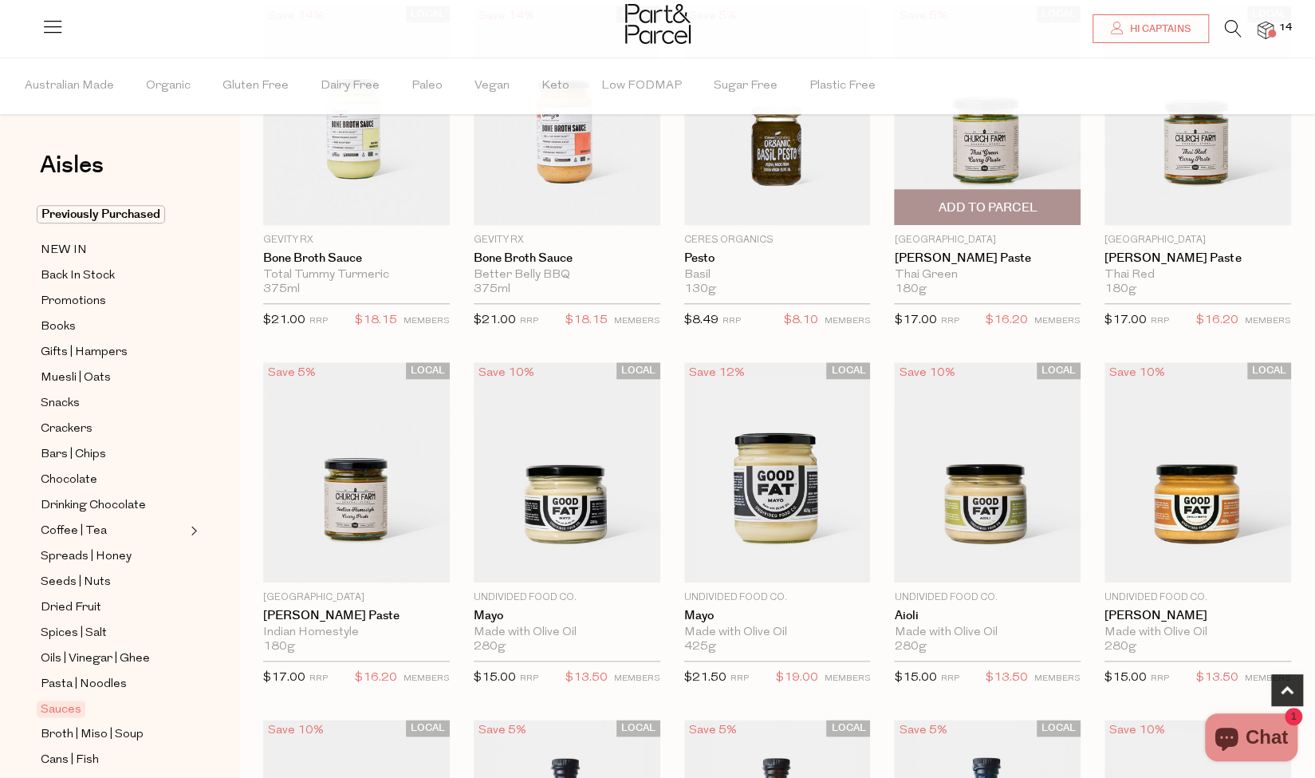
scroll to position [918, 0]
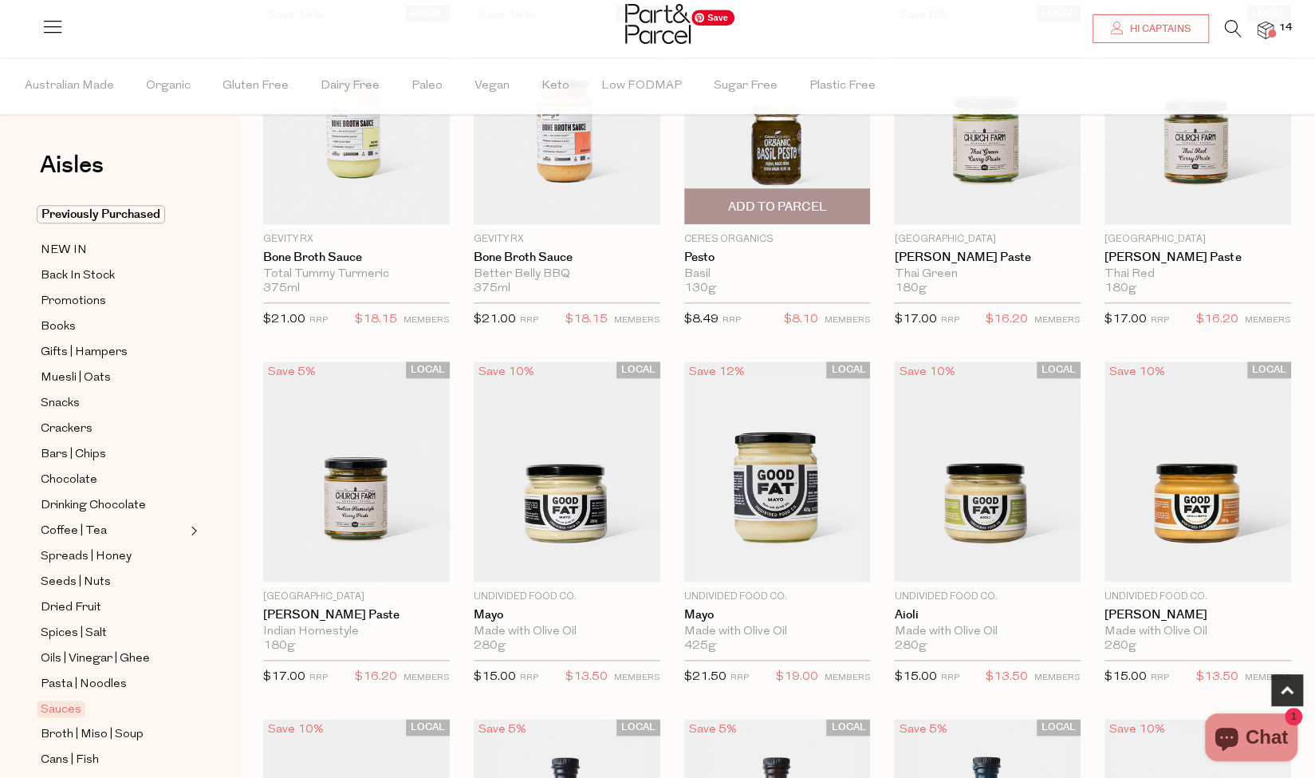
click at [780, 160] on img at bounding box center [777, 115] width 187 height 220
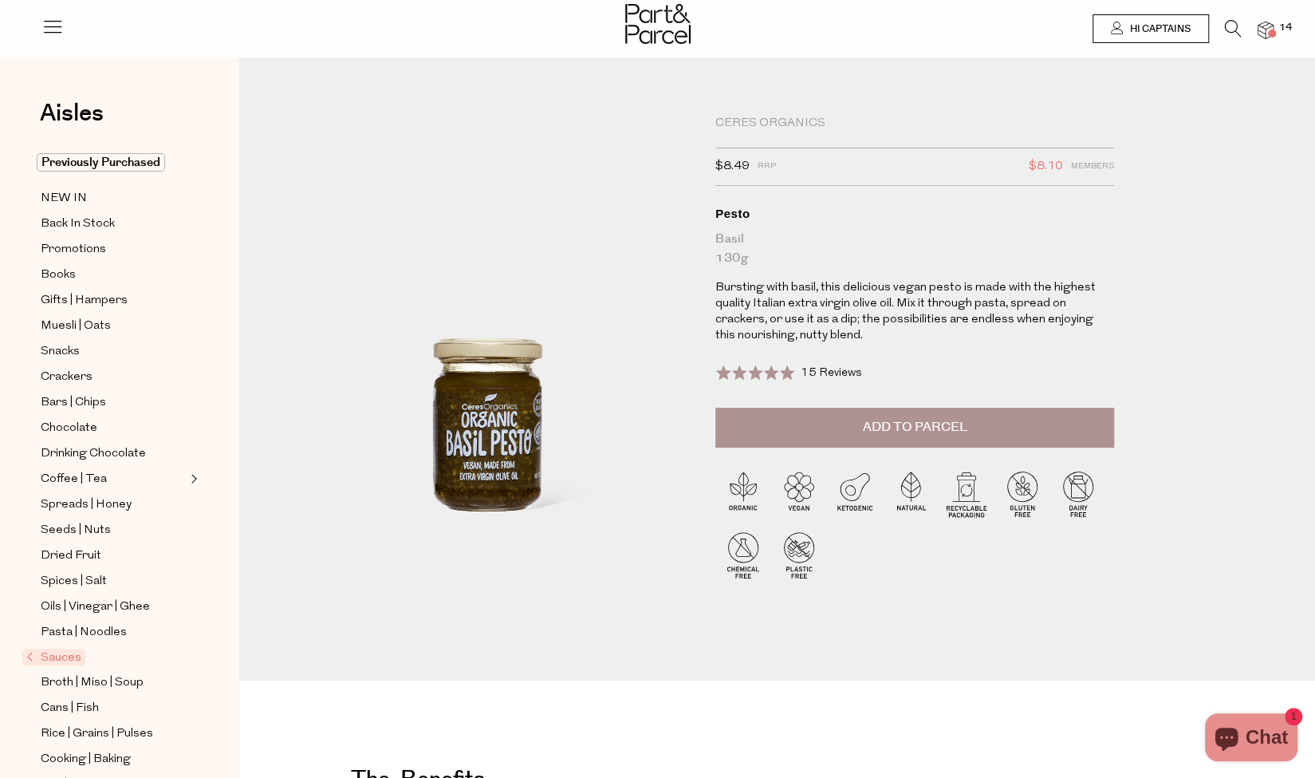
click at [813, 433] on button "Add to Parcel" at bounding box center [915, 428] width 399 height 40
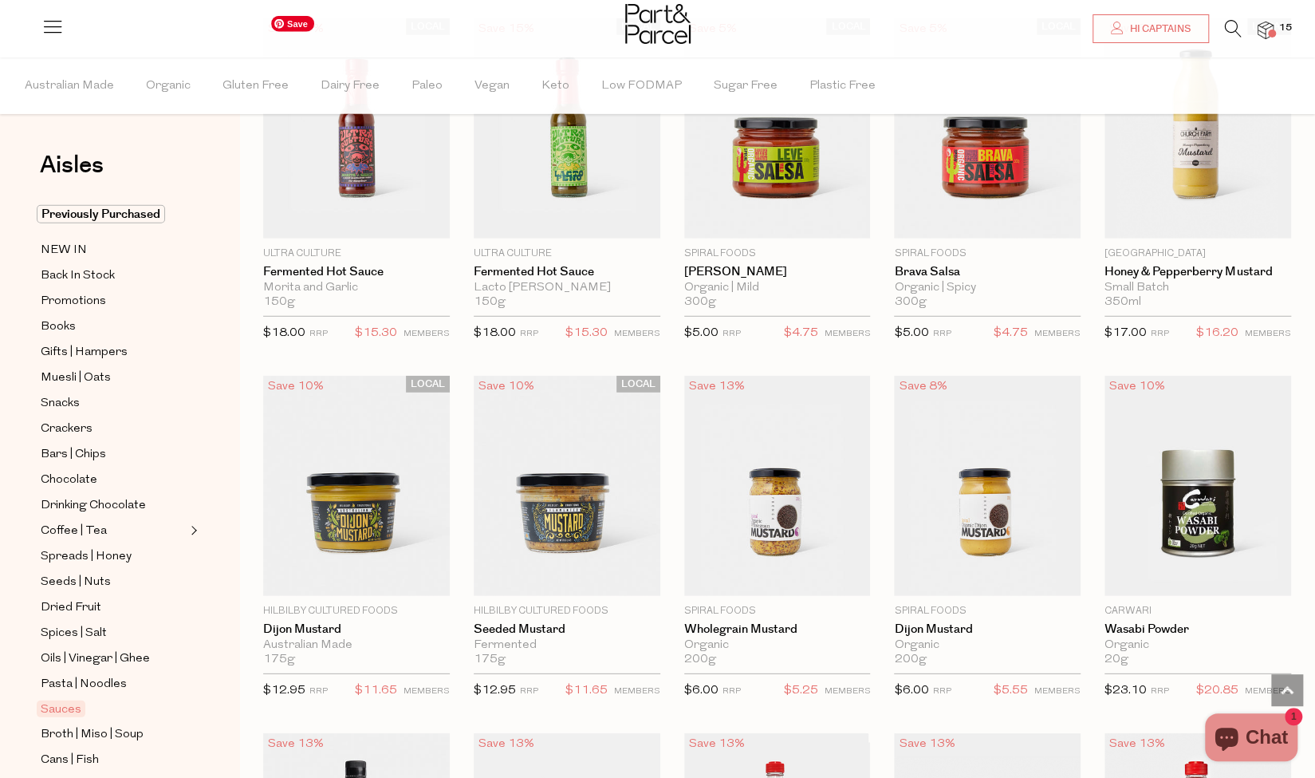
scroll to position [2695, 0]
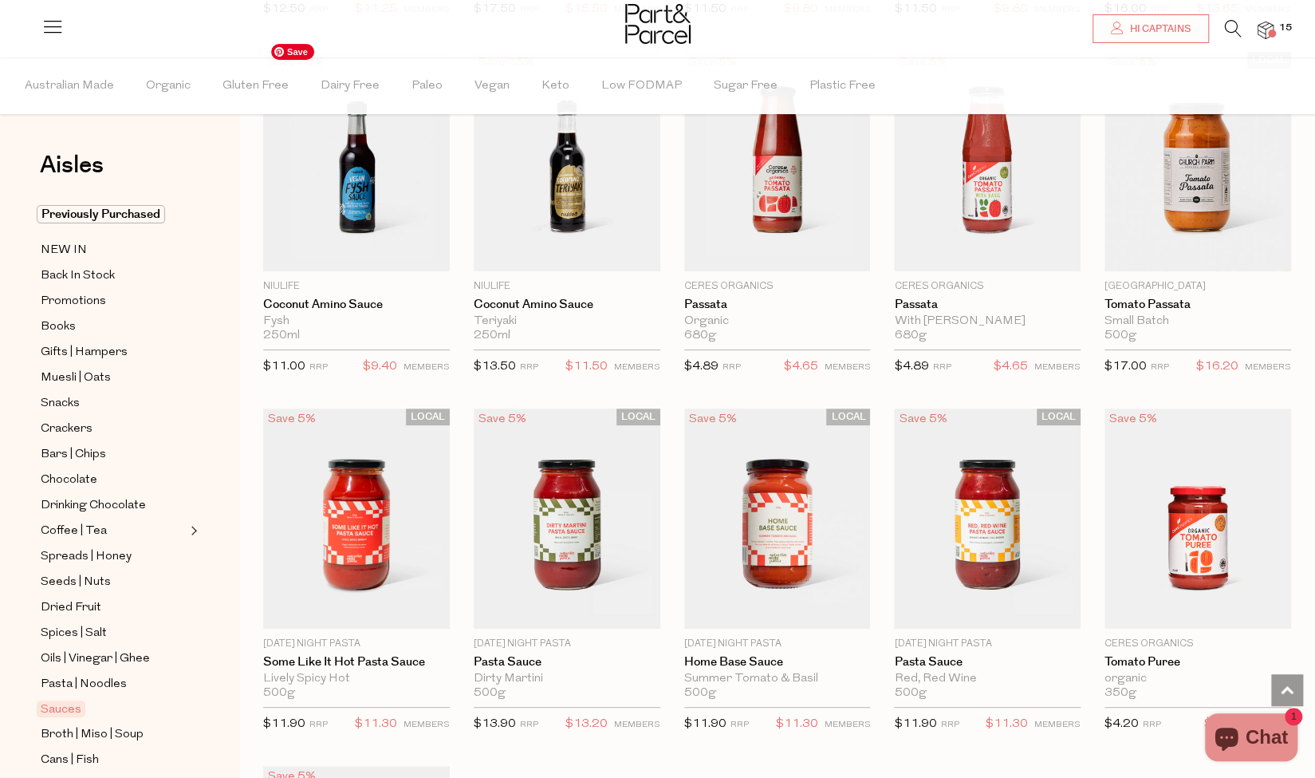
scroll to position [4095, 0]
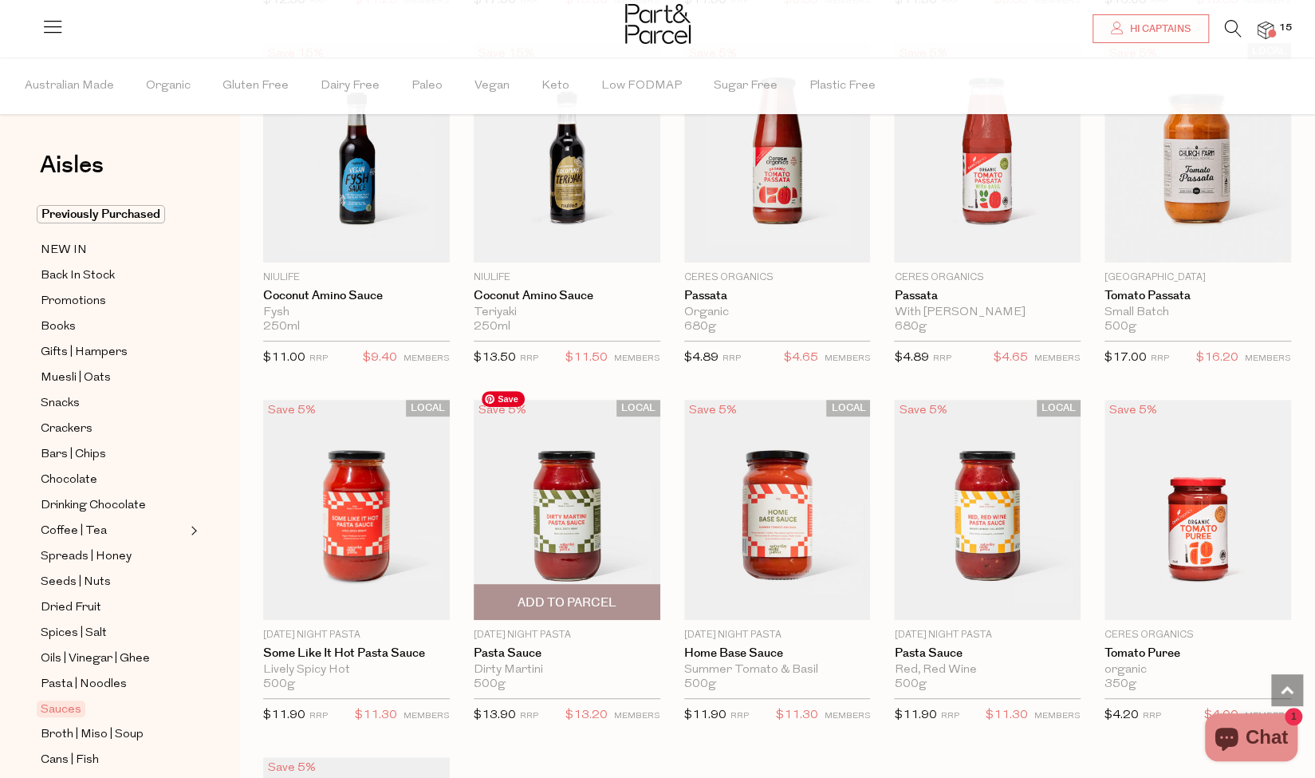
click at [547, 494] on img at bounding box center [567, 510] width 187 height 220
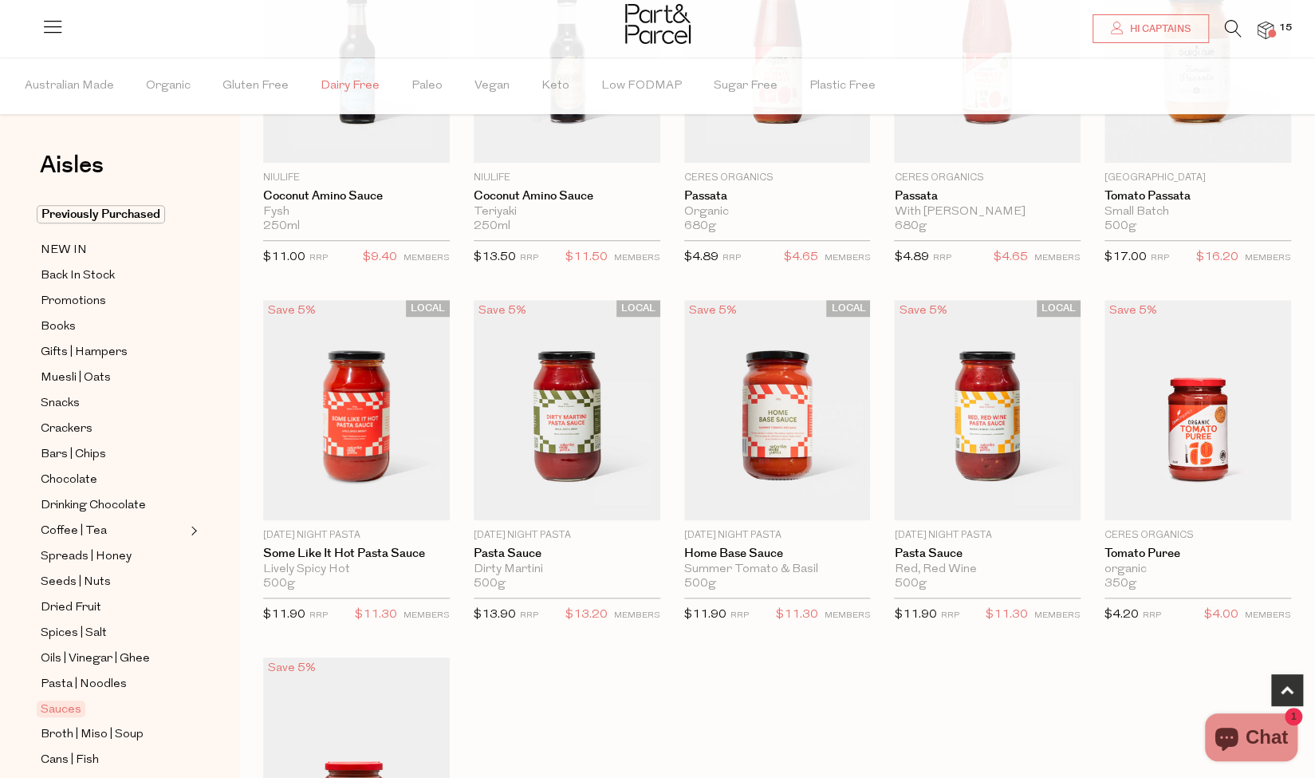
scroll to position [689, 0]
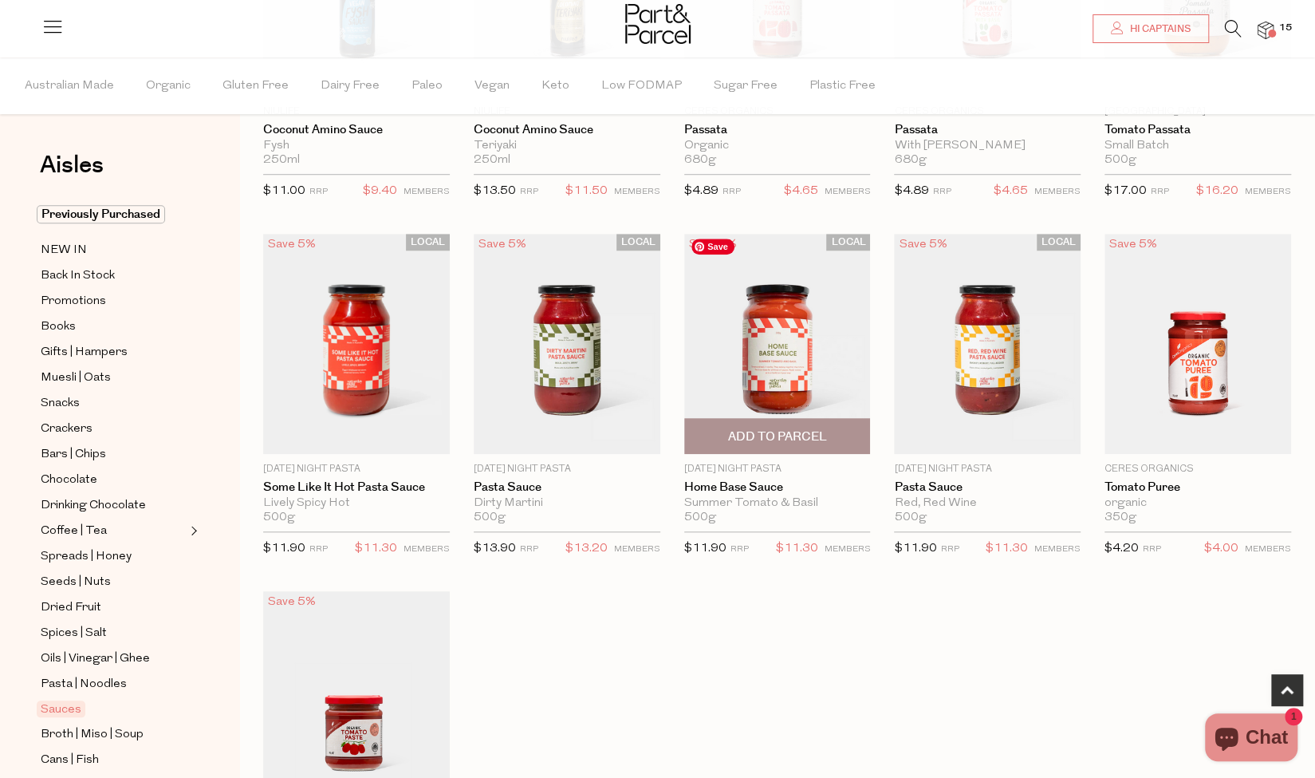
click at [795, 368] on img at bounding box center [777, 344] width 187 height 220
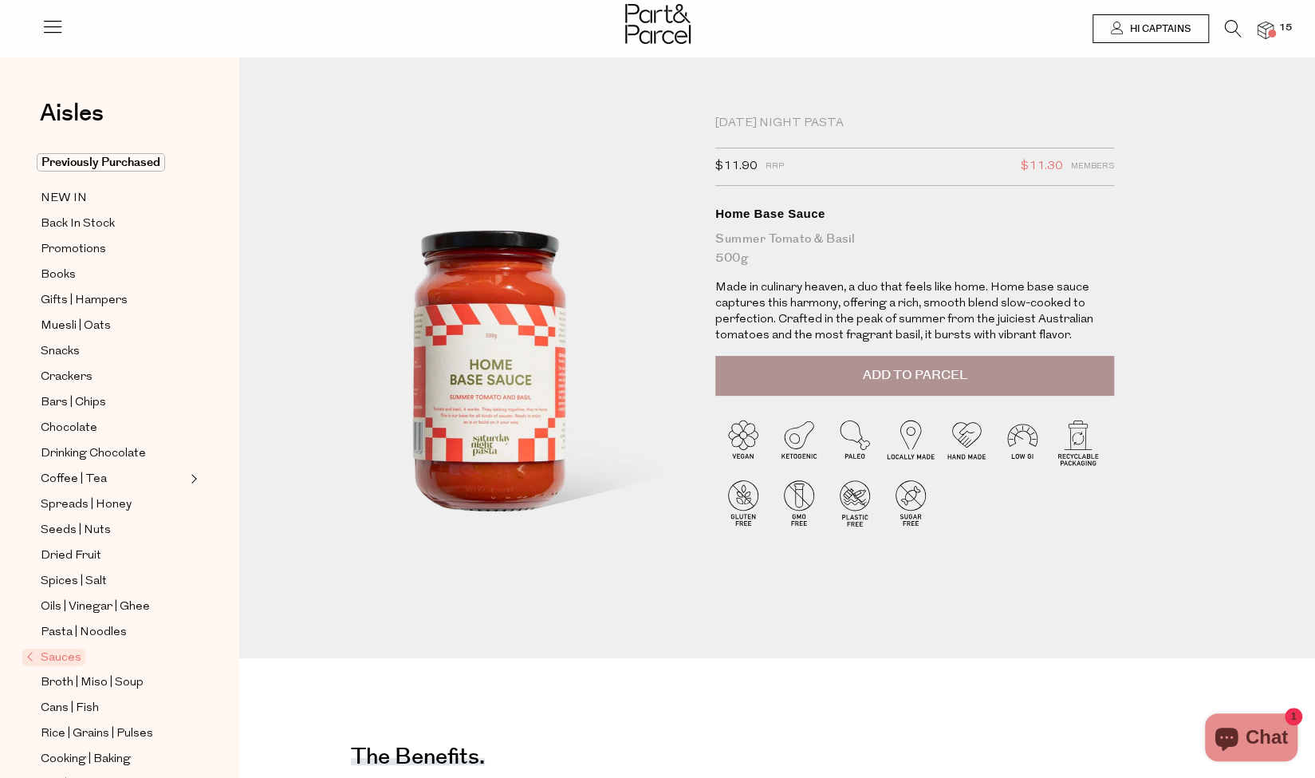
click at [822, 392] on button "Add to Parcel" at bounding box center [915, 376] width 399 height 40
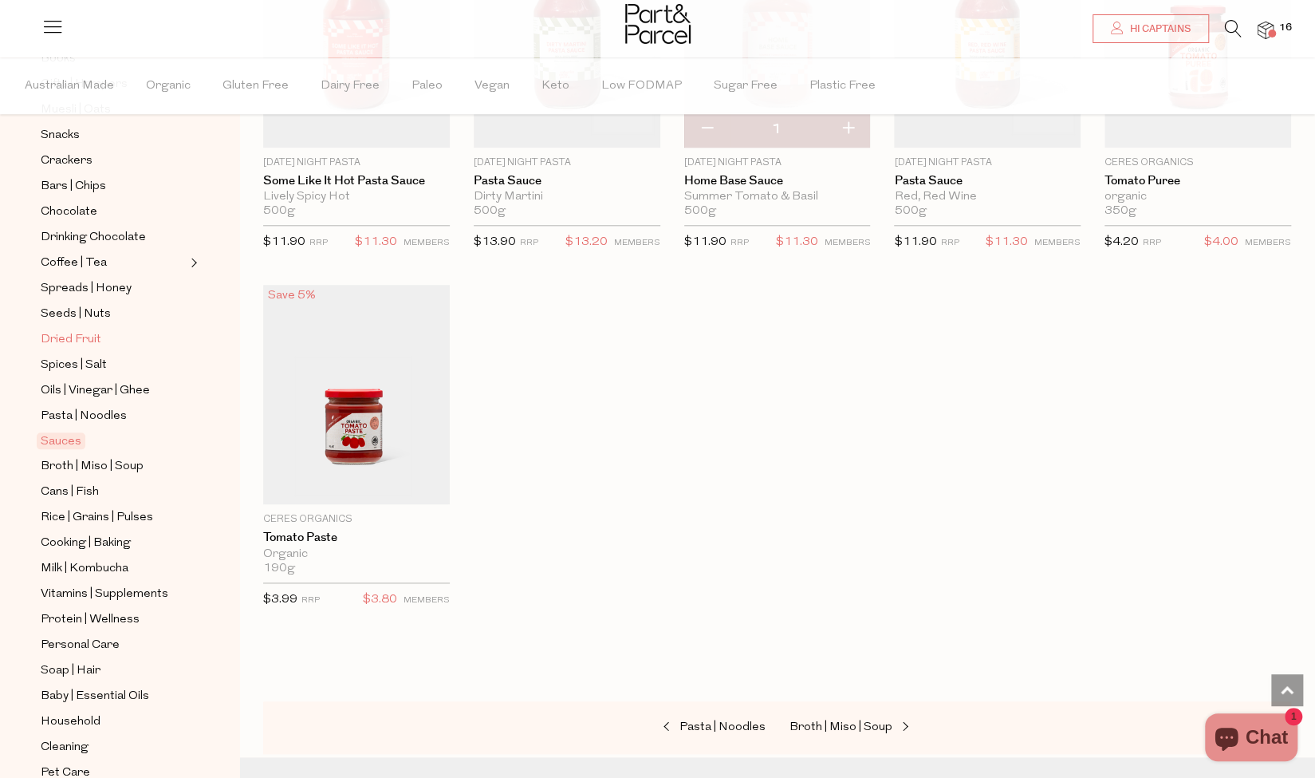
scroll to position [270, 0]
click at [99, 455] on span "Broth | Miso | Soup" at bounding box center [92, 464] width 103 height 19
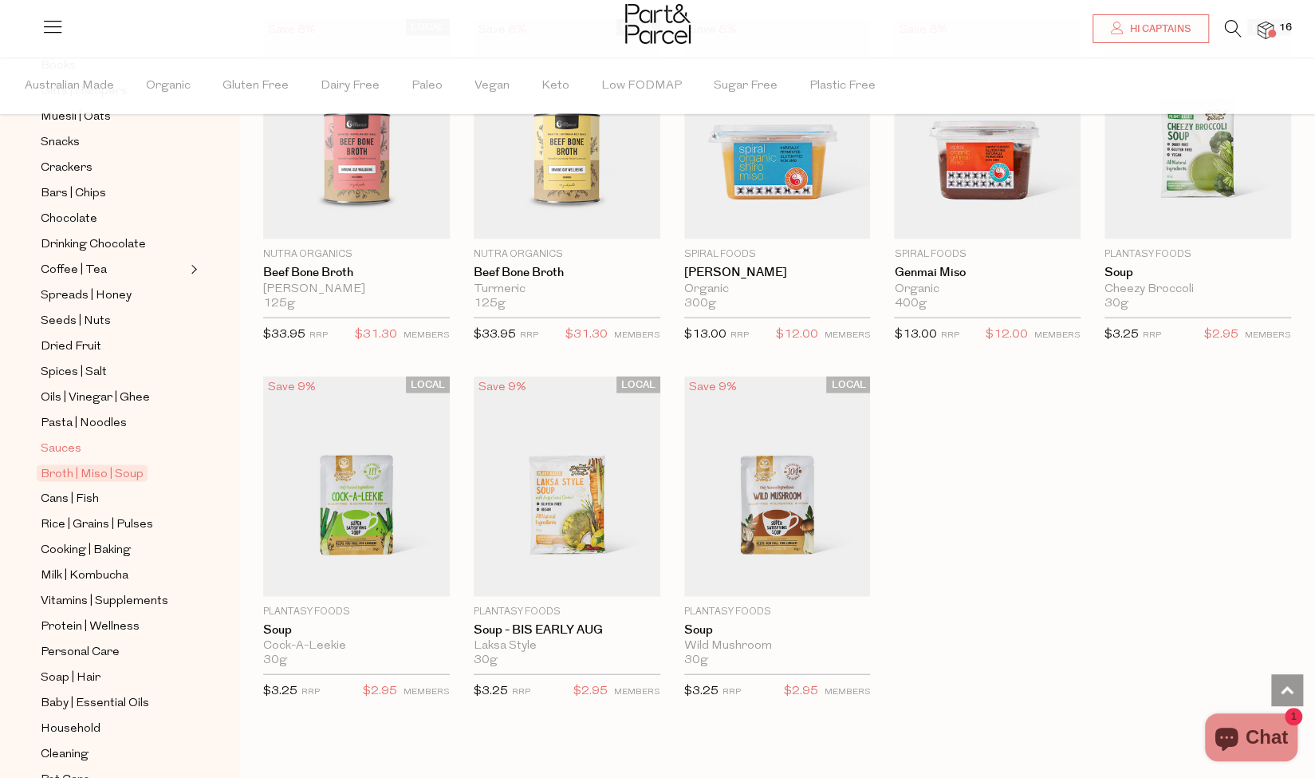
scroll to position [317, 0]
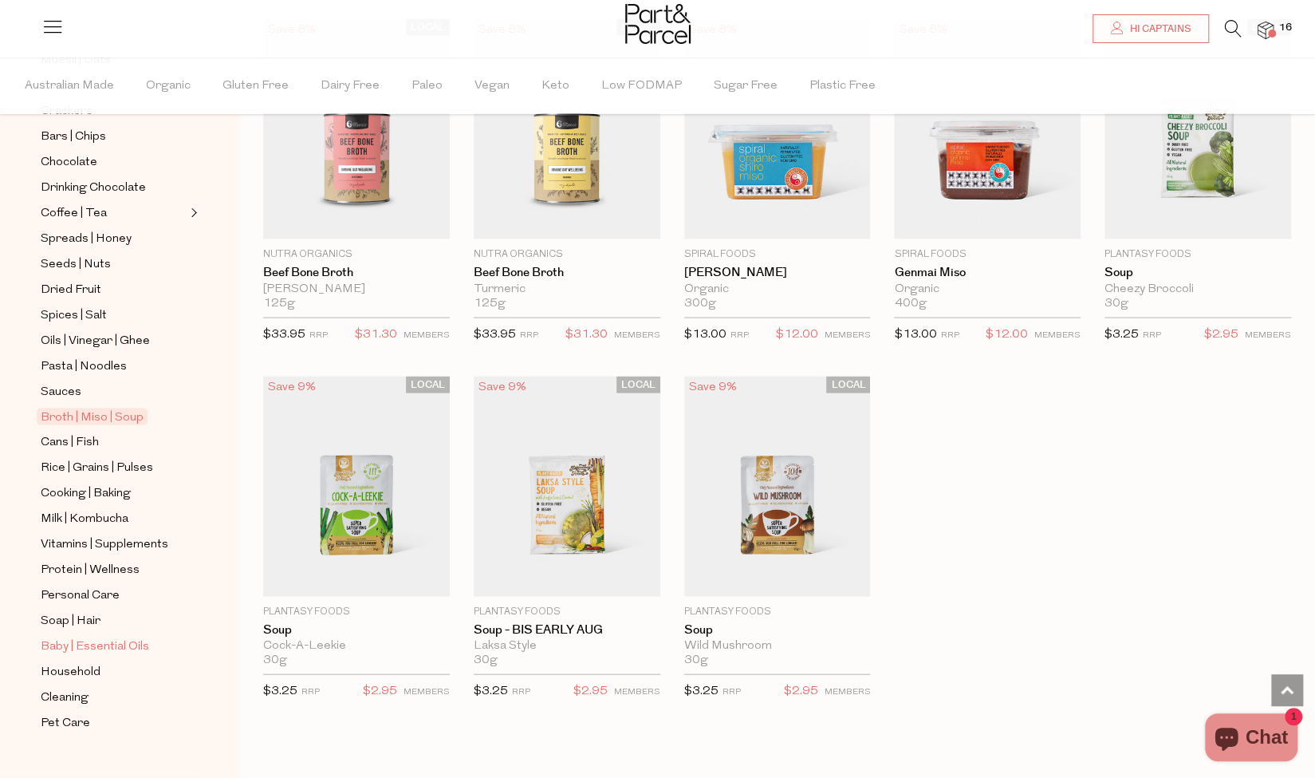
click at [136, 637] on span "Baby | Essential Oils" at bounding box center [95, 646] width 108 height 19
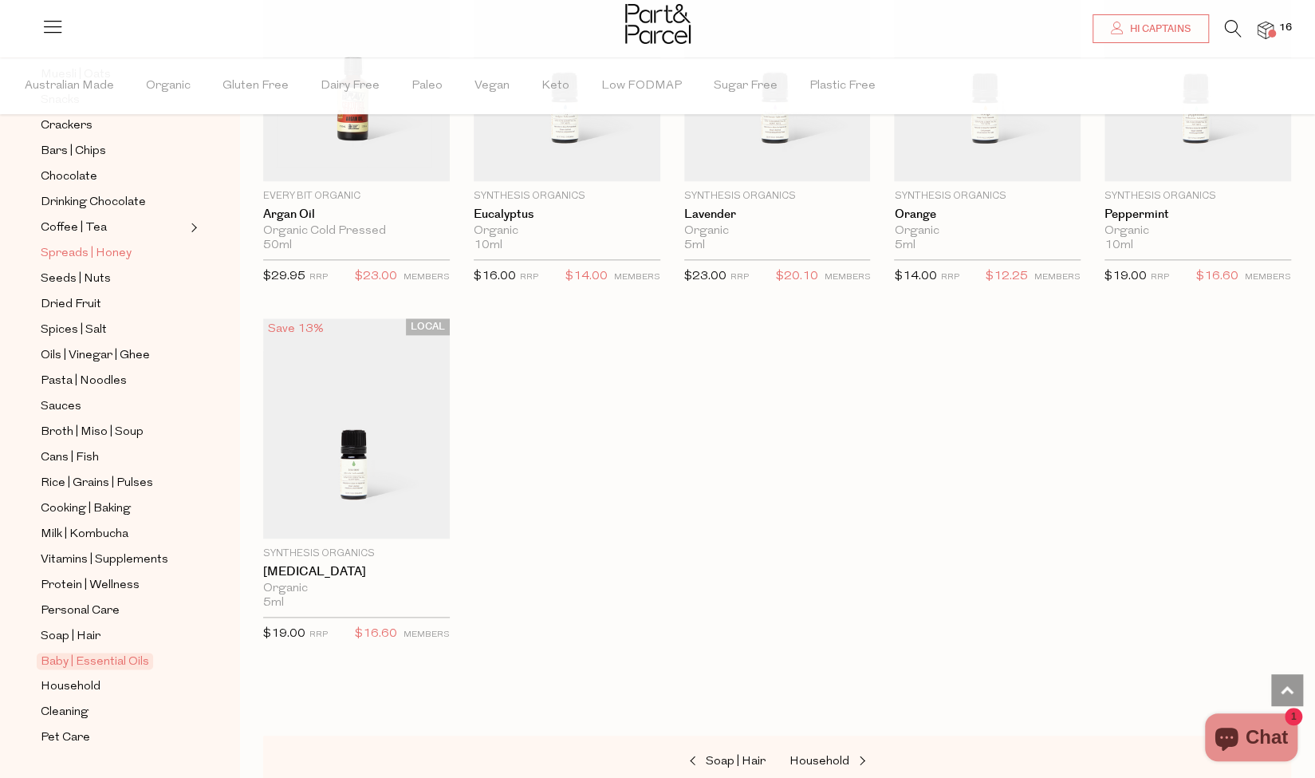
scroll to position [302, 0]
click at [101, 526] on span "Milk | Kombucha" at bounding box center [85, 535] width 88 height 19
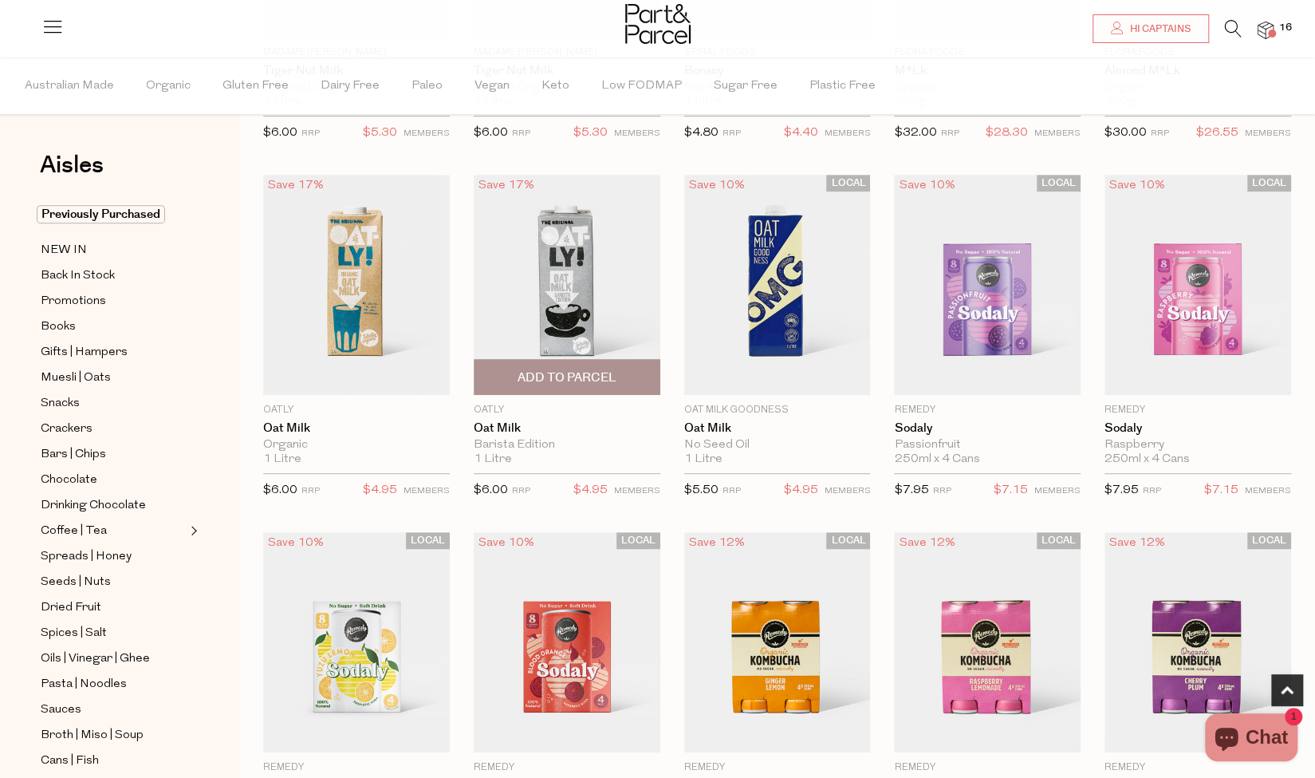
scroll to position [412, 0]
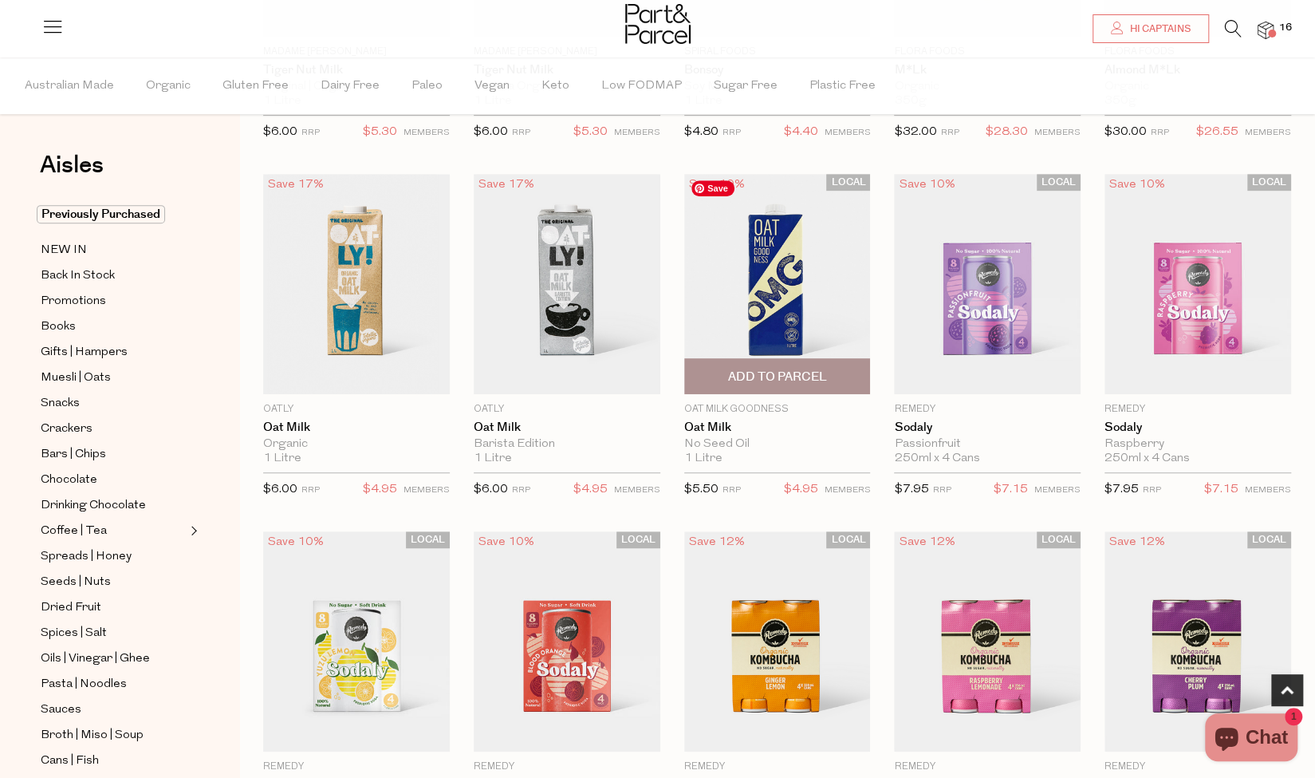
click at [767, 301] on img at bounding box center [777, 284] width 187 height 220
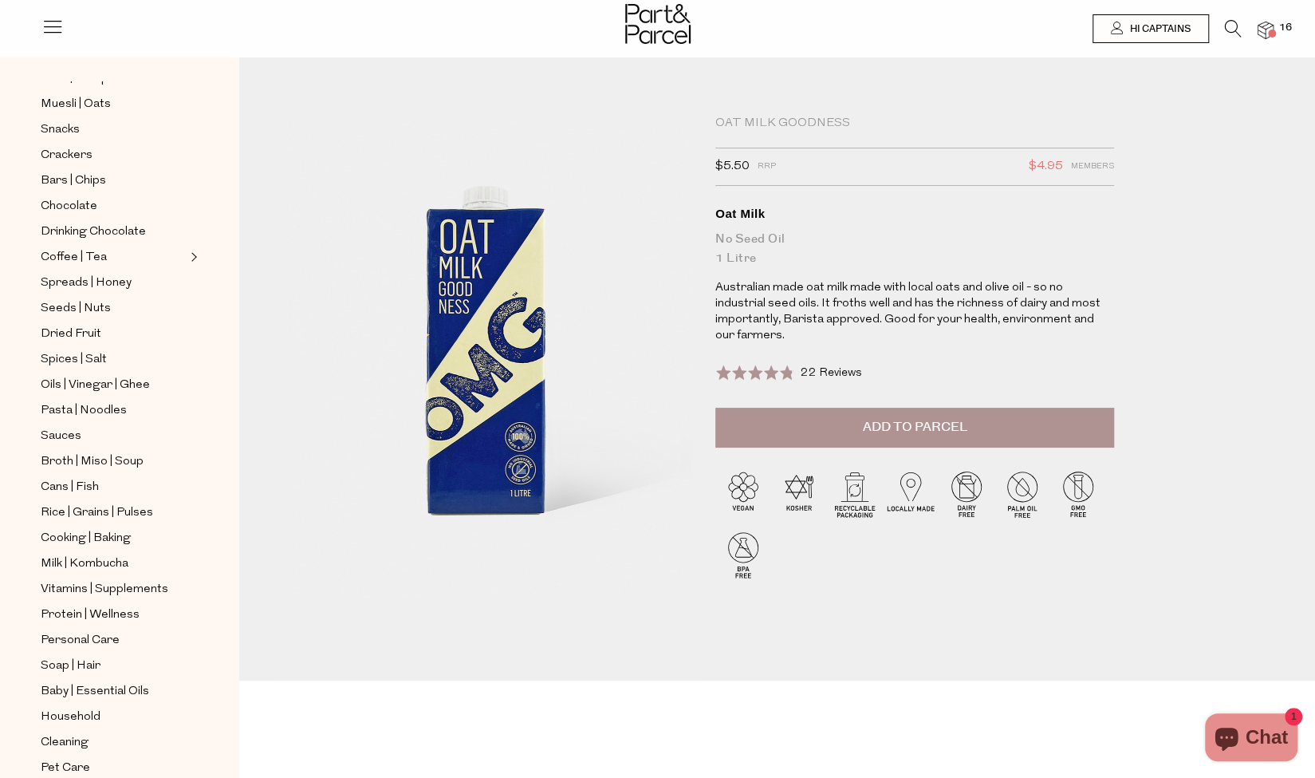
click at [810, 417] on button "Add to Parcel" at bounding box center [915, 428] width 399 height 40
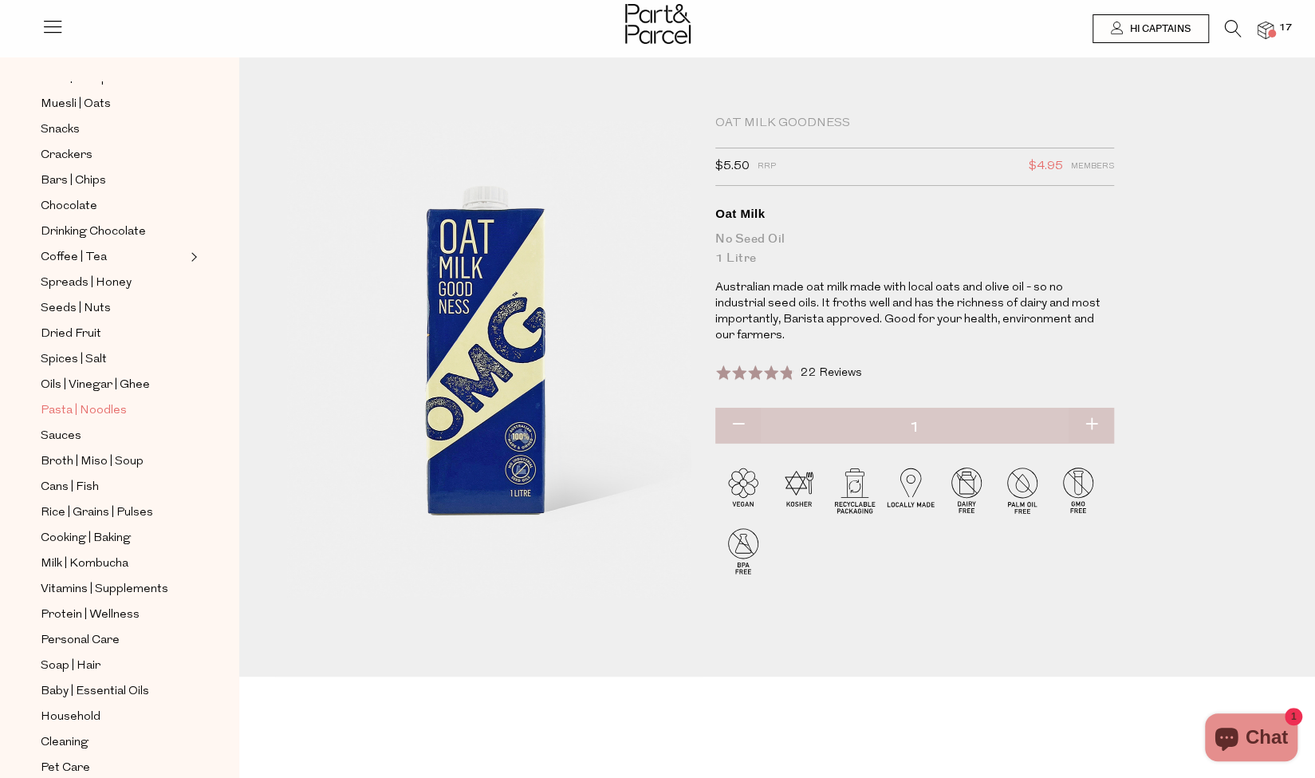
click at [91, 401] on span "Pasta | Noodles" at bounding box center [84, 410] width 86 height 19
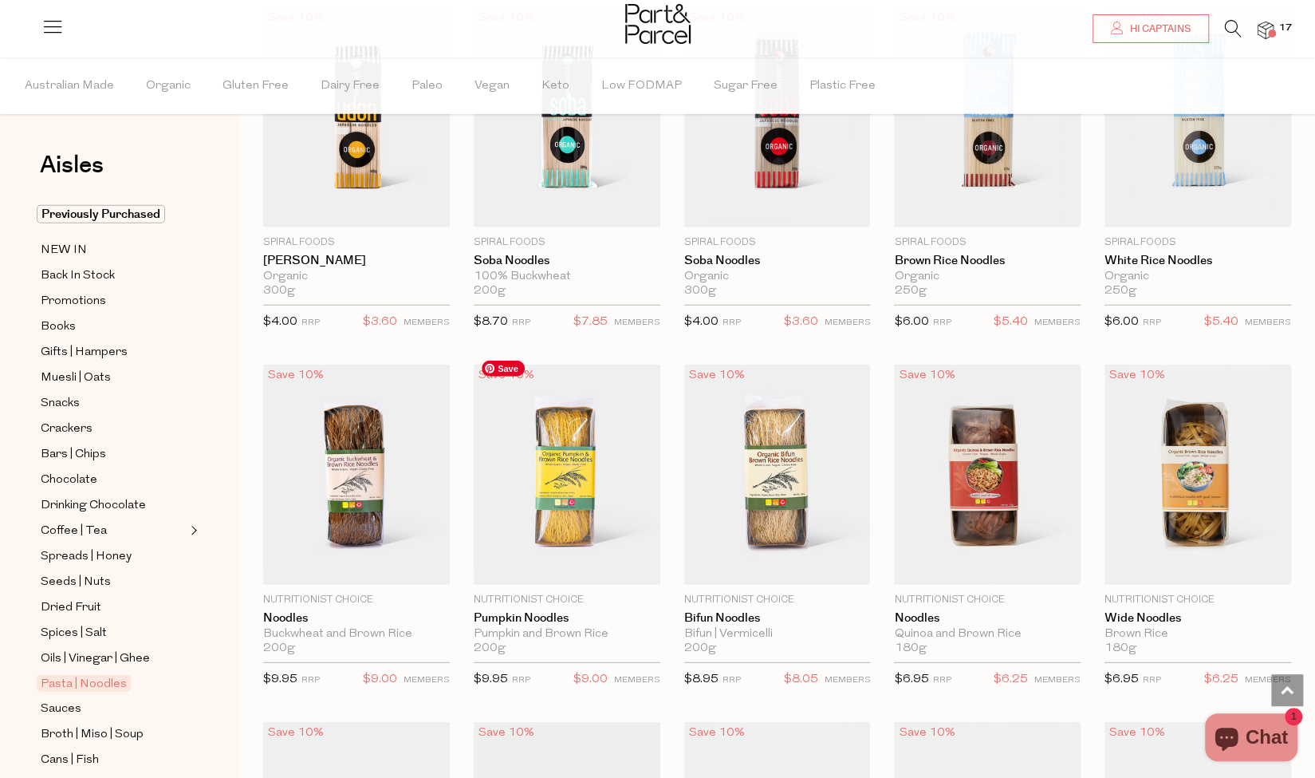
scroll to position [2703, 0]
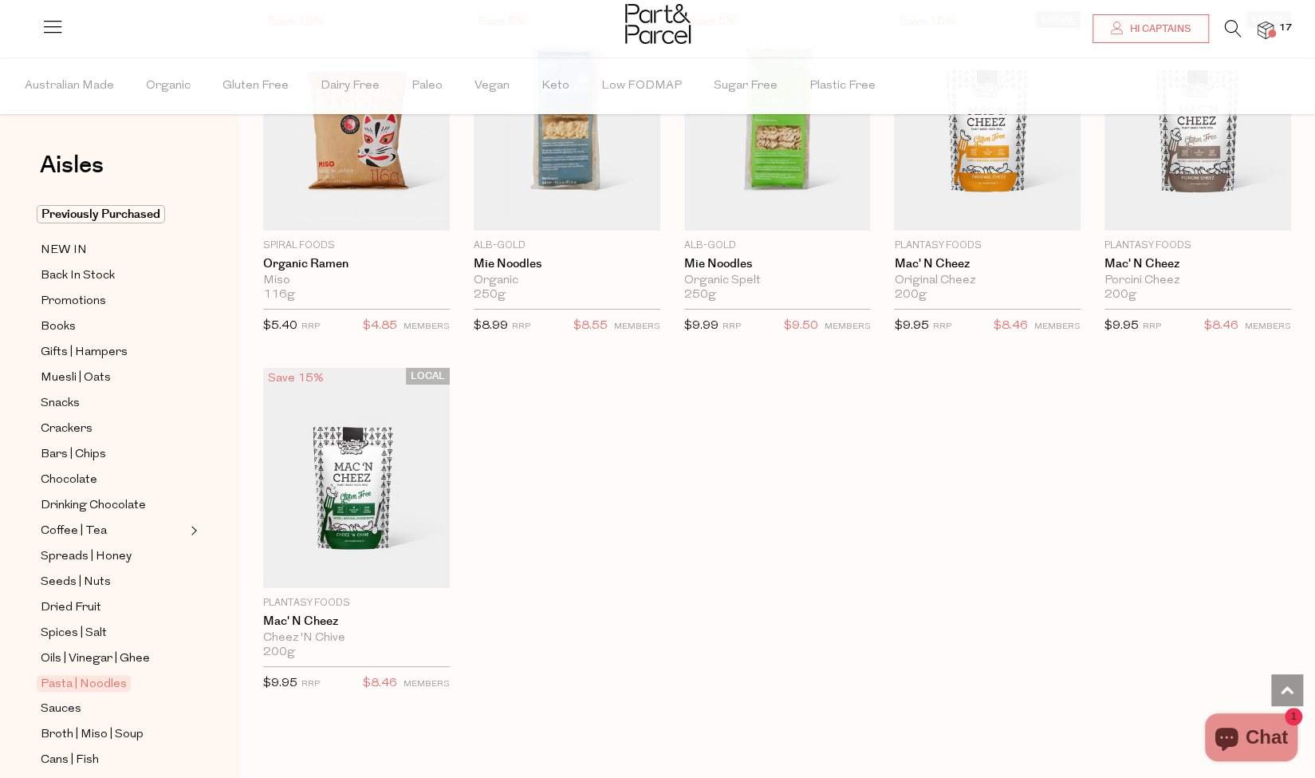
scroll to position [3779, 0]
click at [81, 427] on span "Crackers" at bounding box center [67, 429] width 52 height 19
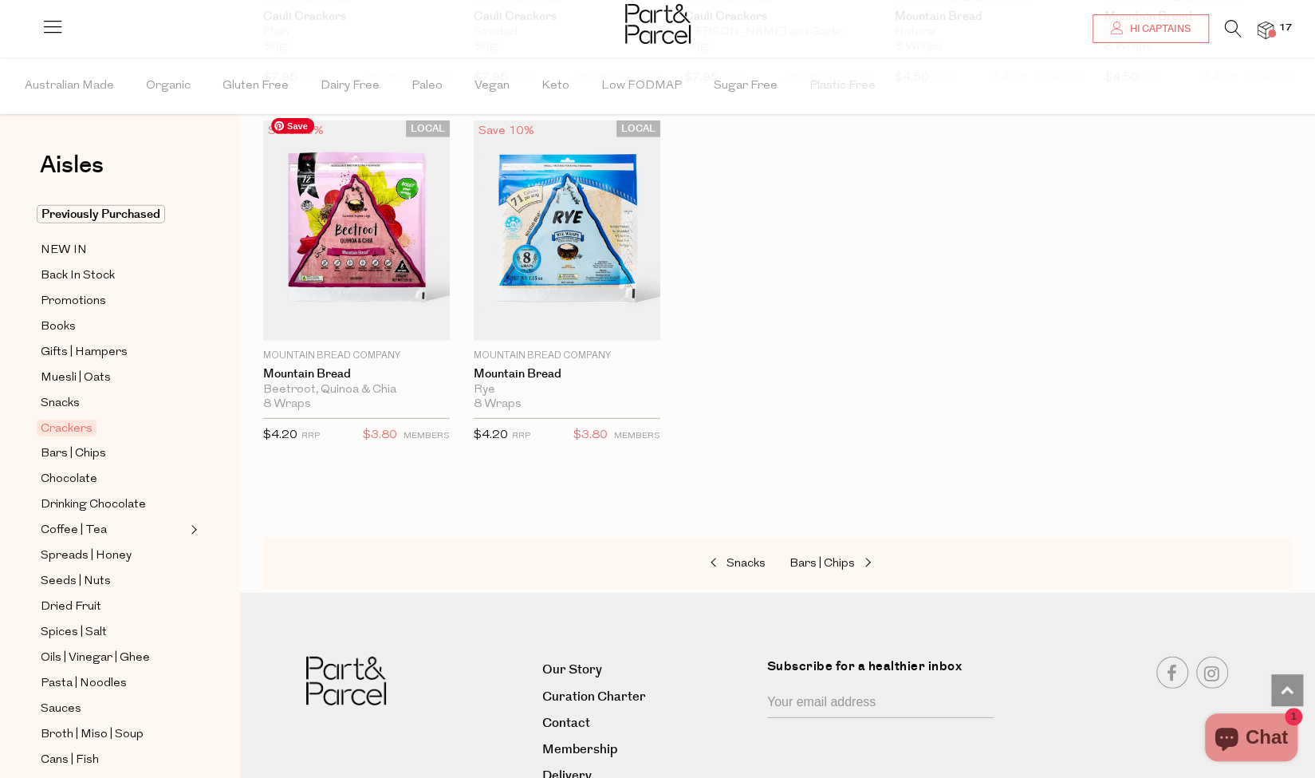
scroll to position [2590, 0]
click at [73, 396] on span "Snacks" at bounding box center [60, 403] width 39 height 19
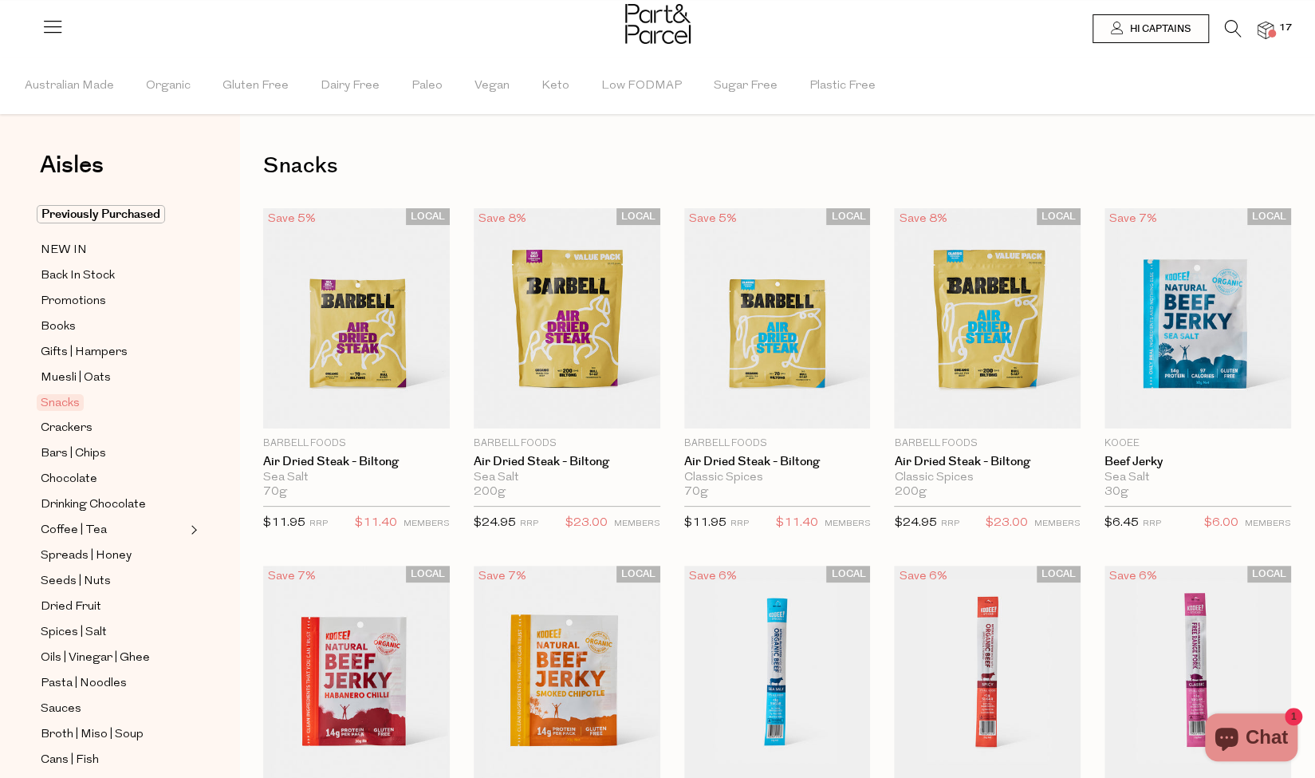
type input "4"
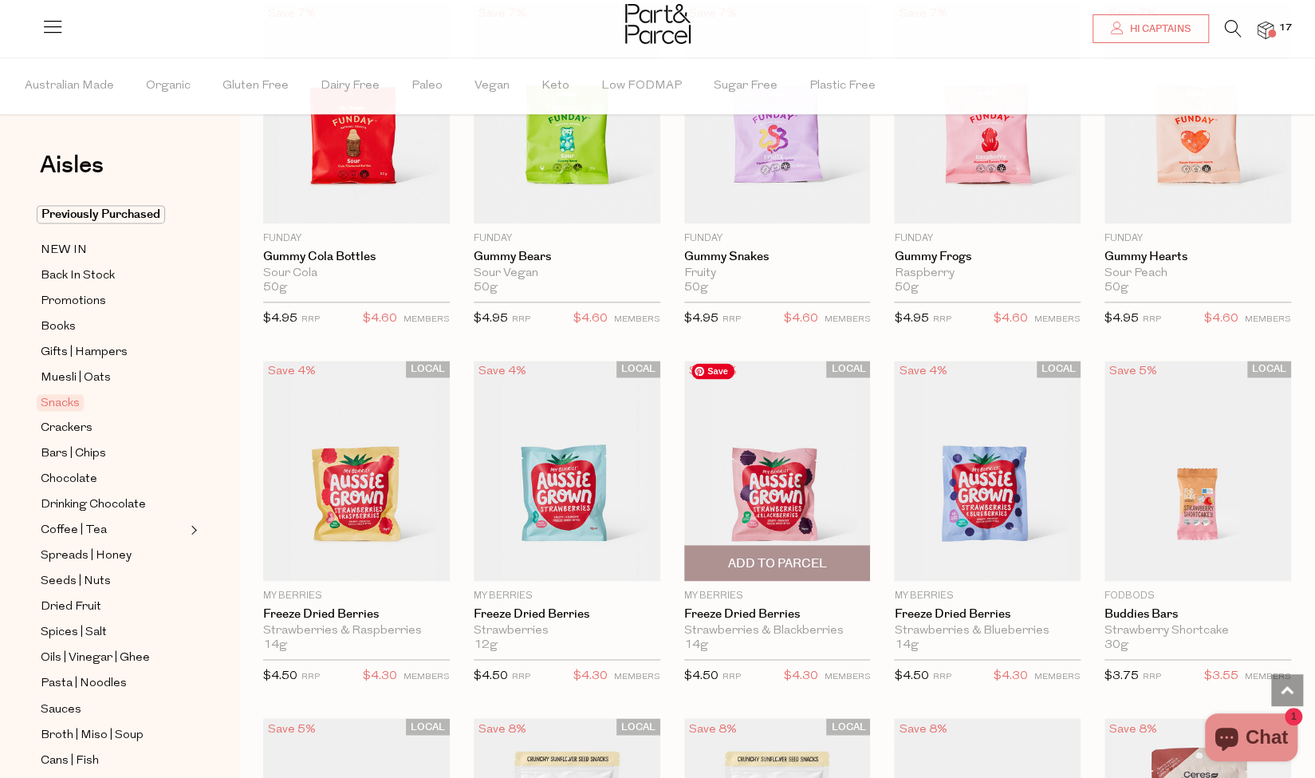
scroll to position [1339, 0]
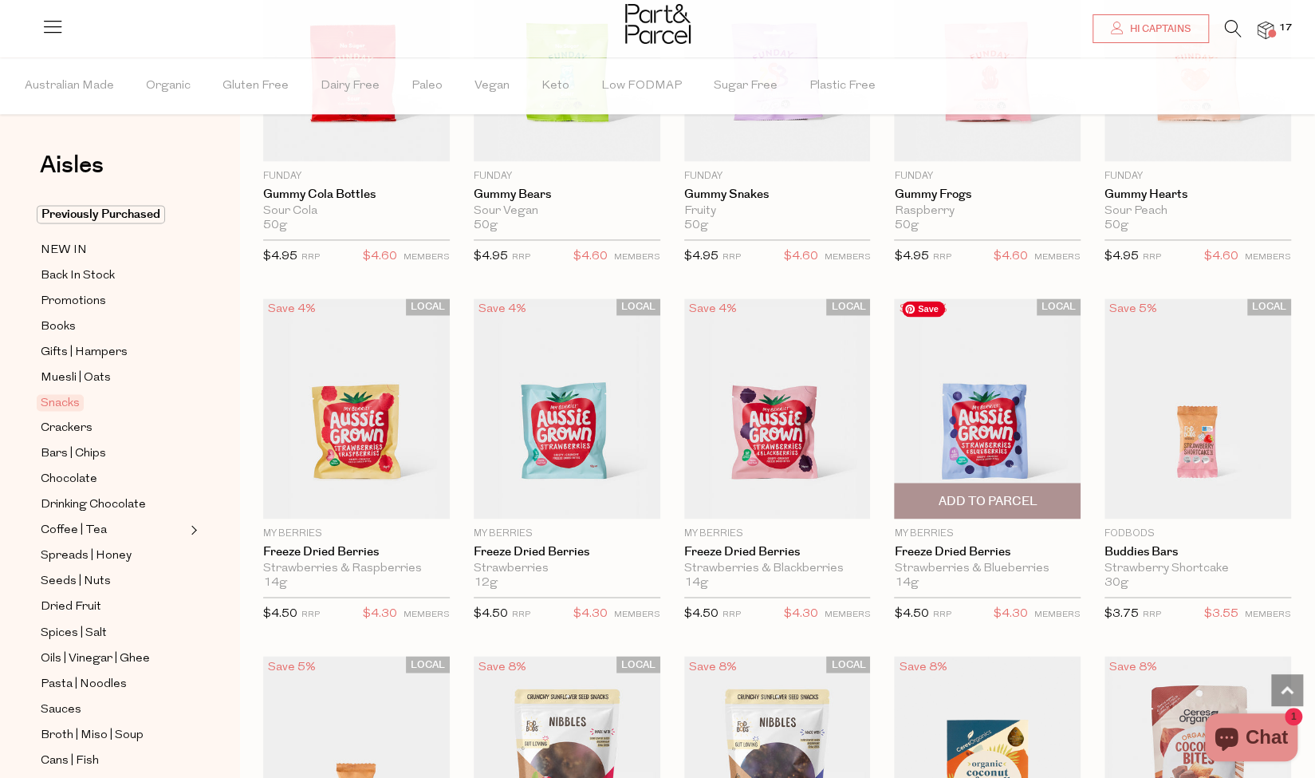
click at [1019, 422] on img at bounding box center [987, 408] width 187 height 220
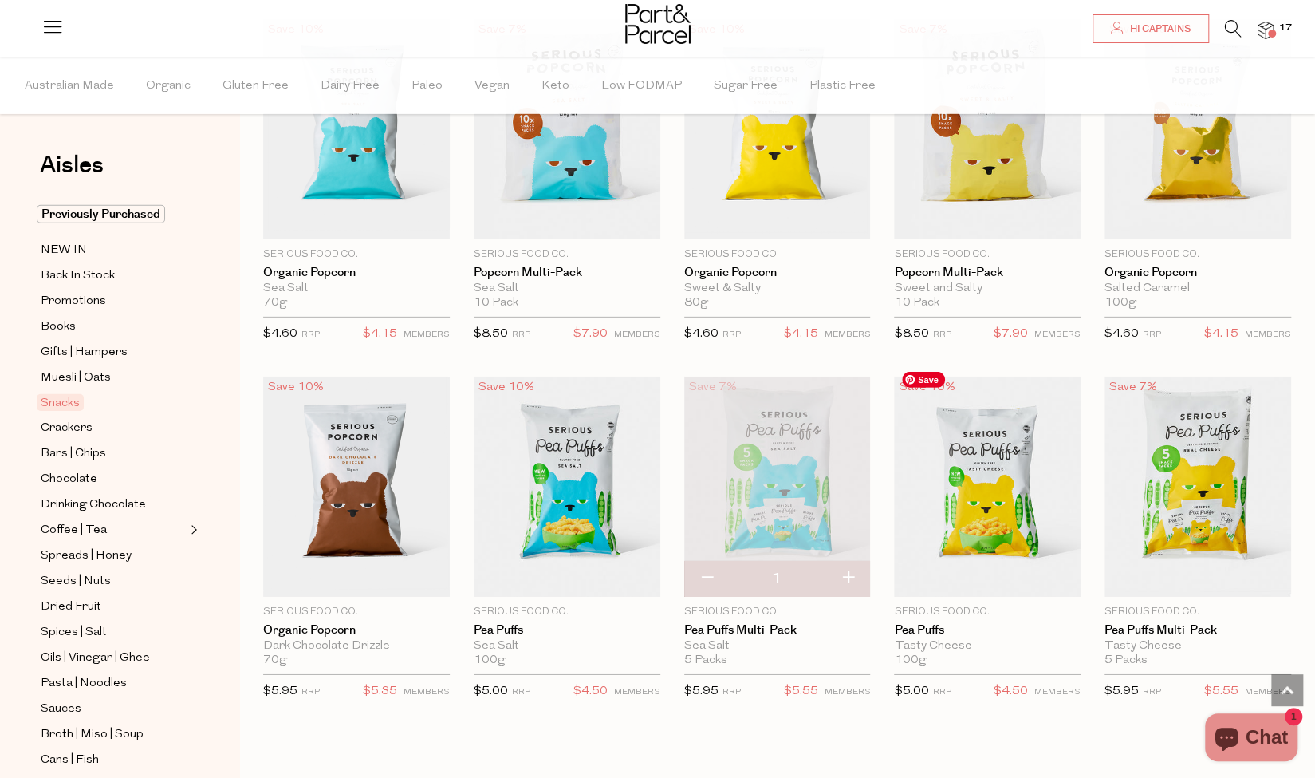
scroll to position [3049, 0]
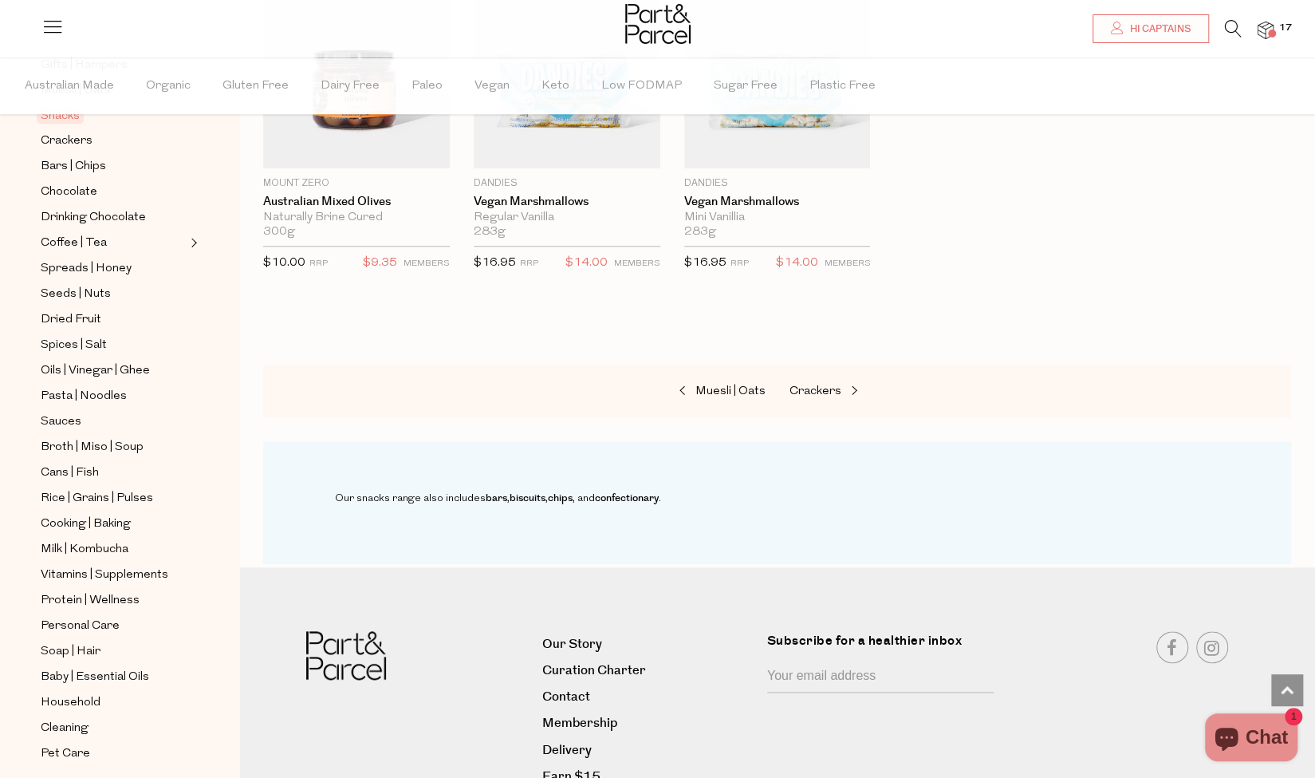
scroll to position [317, 0]
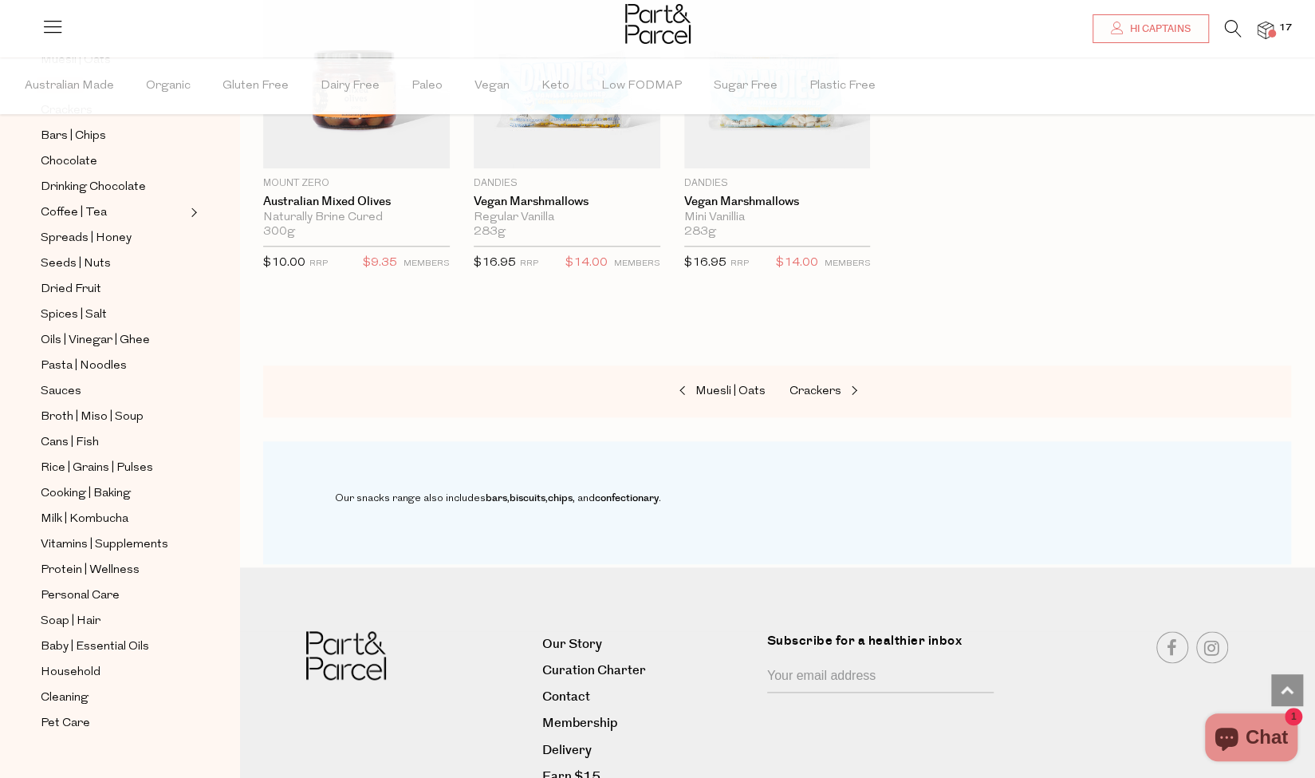
click at [1281, 30] on span "17" at bounding box center [1285, 28] width 21 height 14
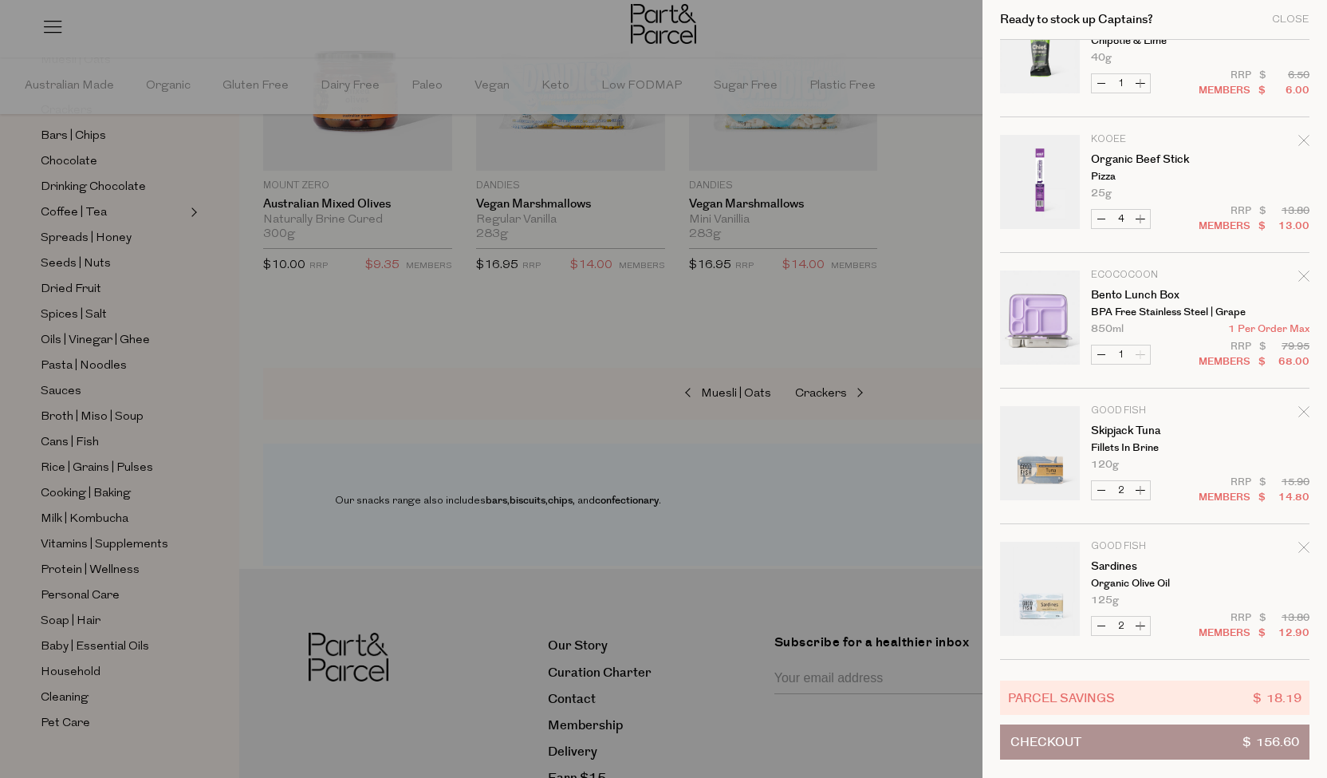
scroll to position [818, 0]
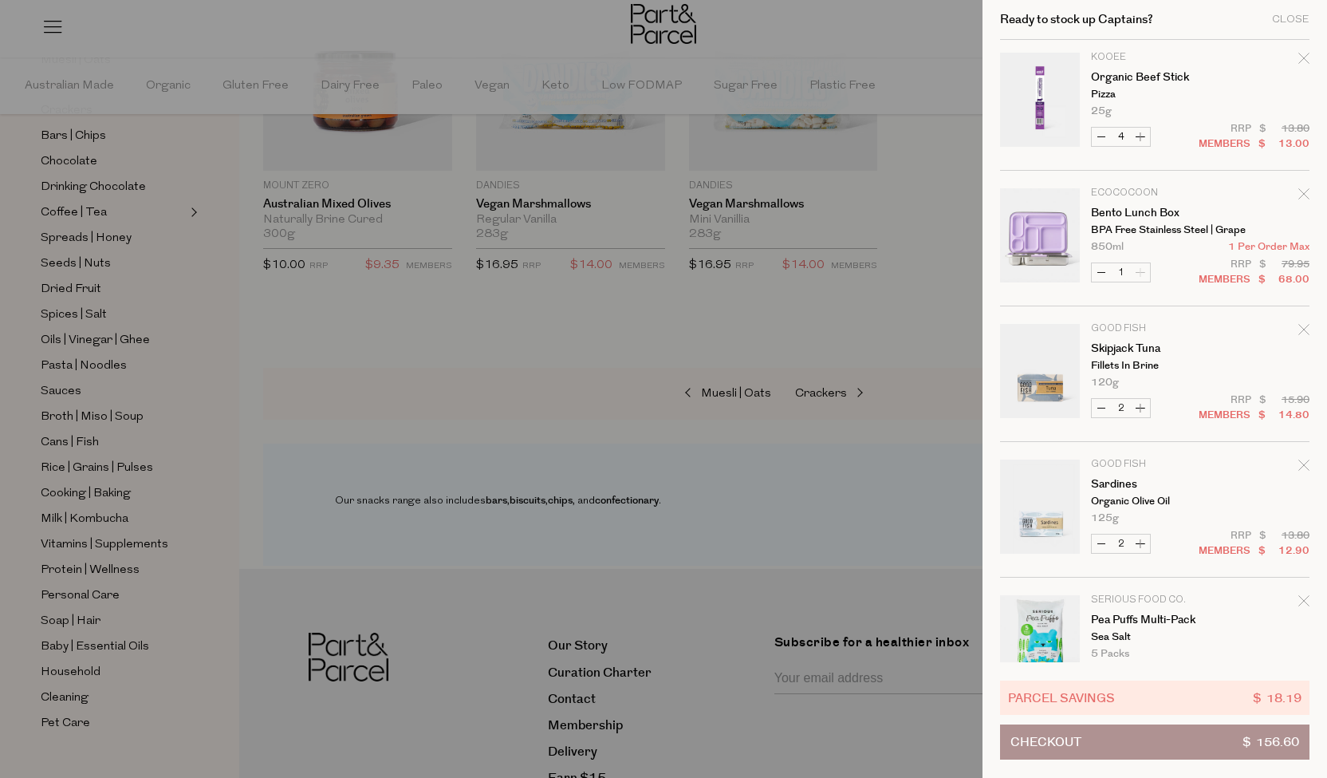
click at [367, 315] on div at bounding box center [663, 389] width 1327 height 778
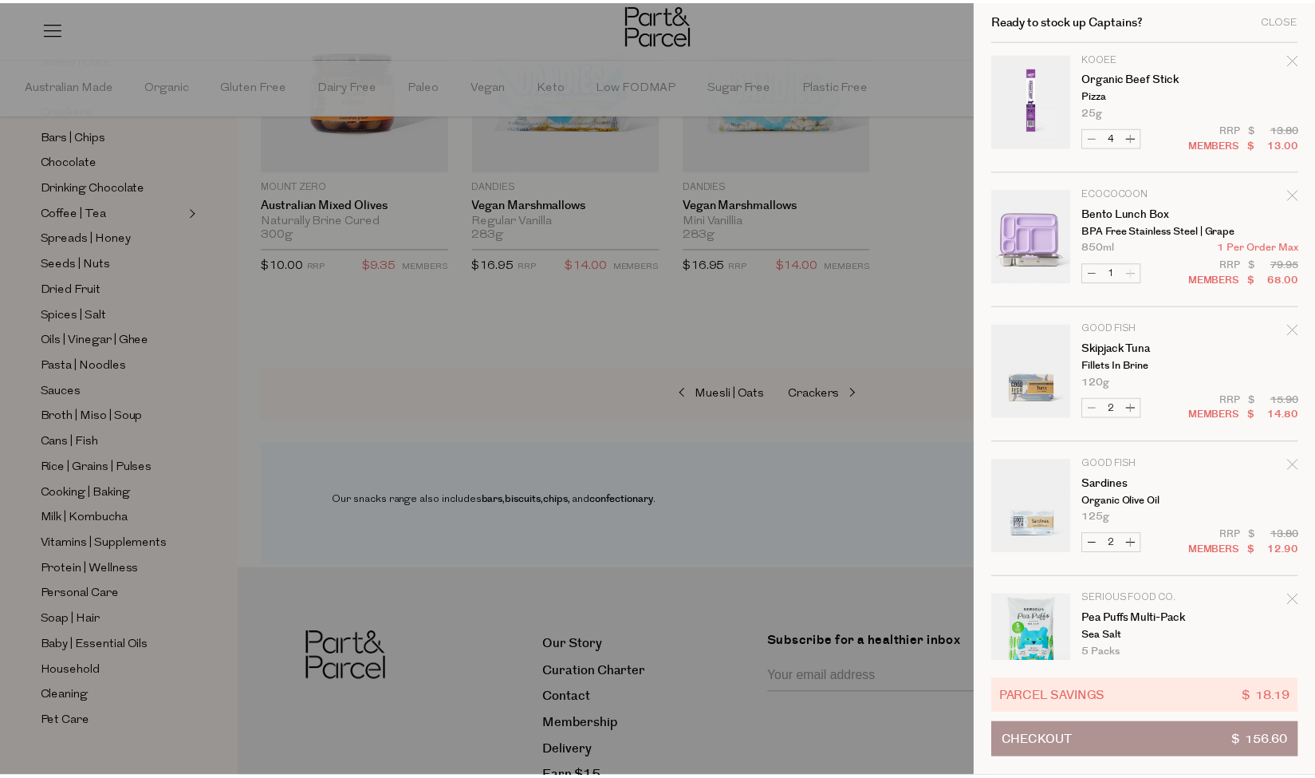
scroll to position [4904, 0]
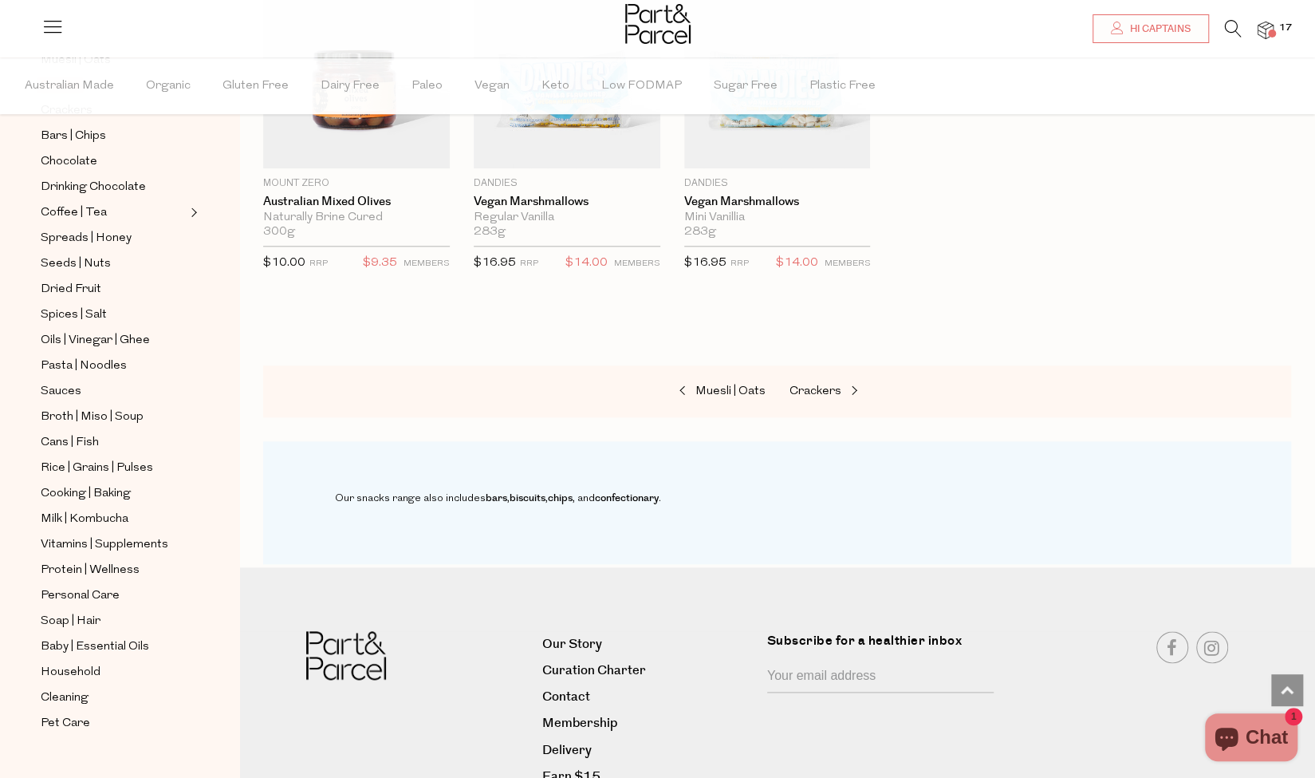
click at [1235, 30] on icon at bounding box center [1233, 29] width 17 height 18
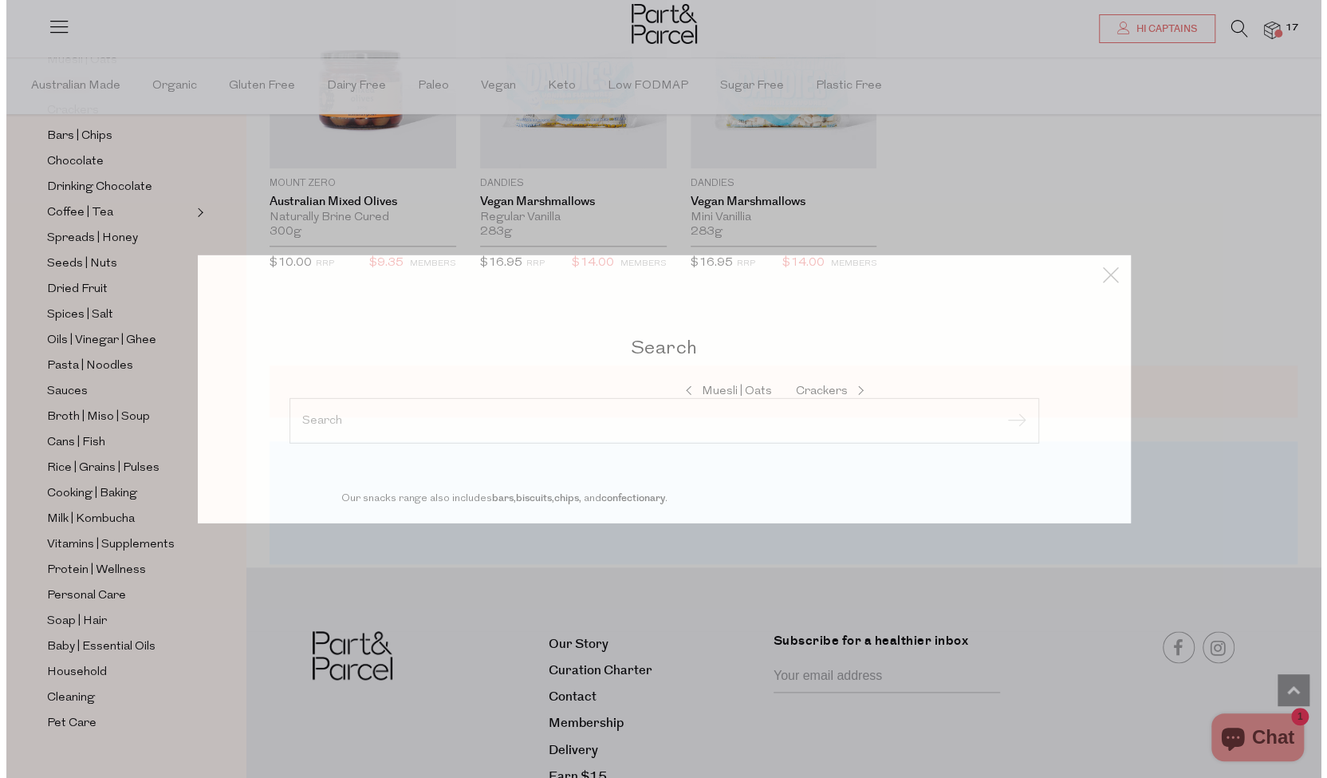
scroll to position [4942, 0]
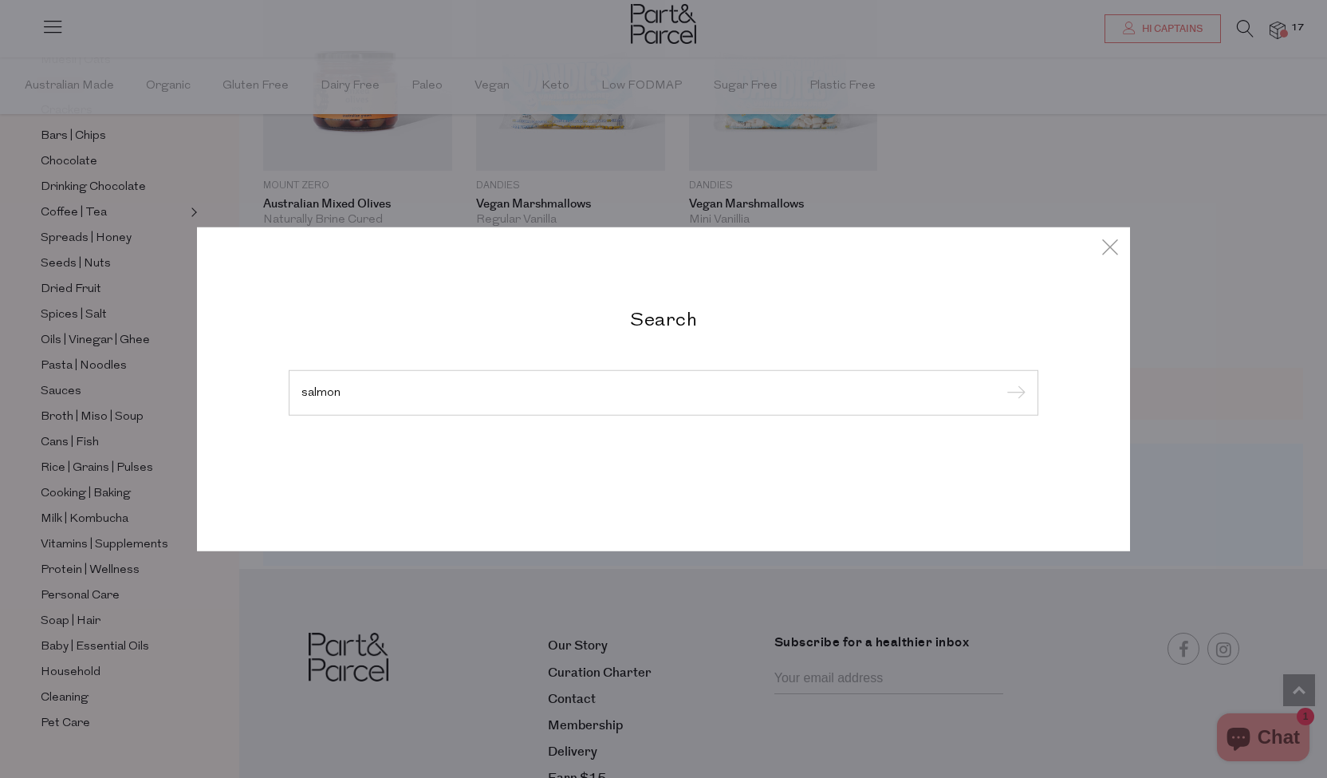
type input "salmon"
click at [1002, 381] on input "submit" at bounding box center [1014, 393] width 24 height 24
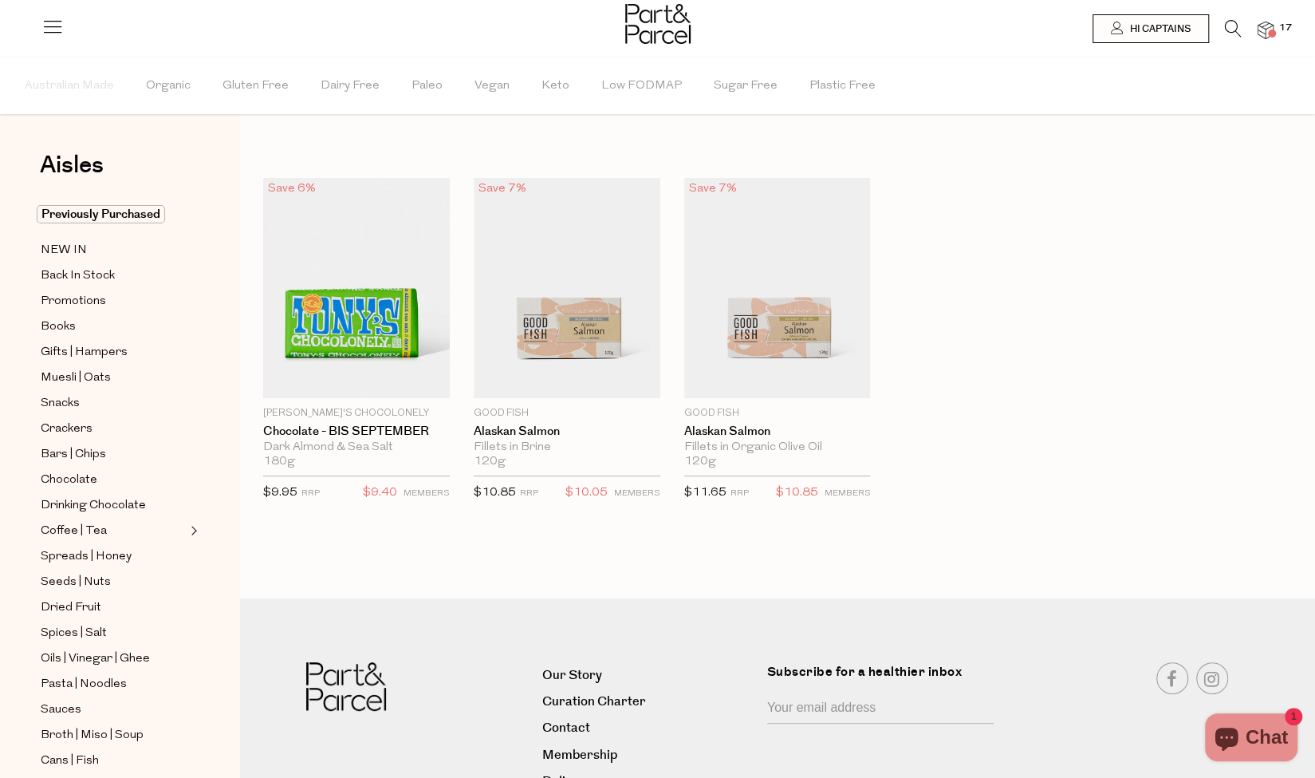
click at [1266, 34] on img at bounding box center [1266, 31] width 16 height 18
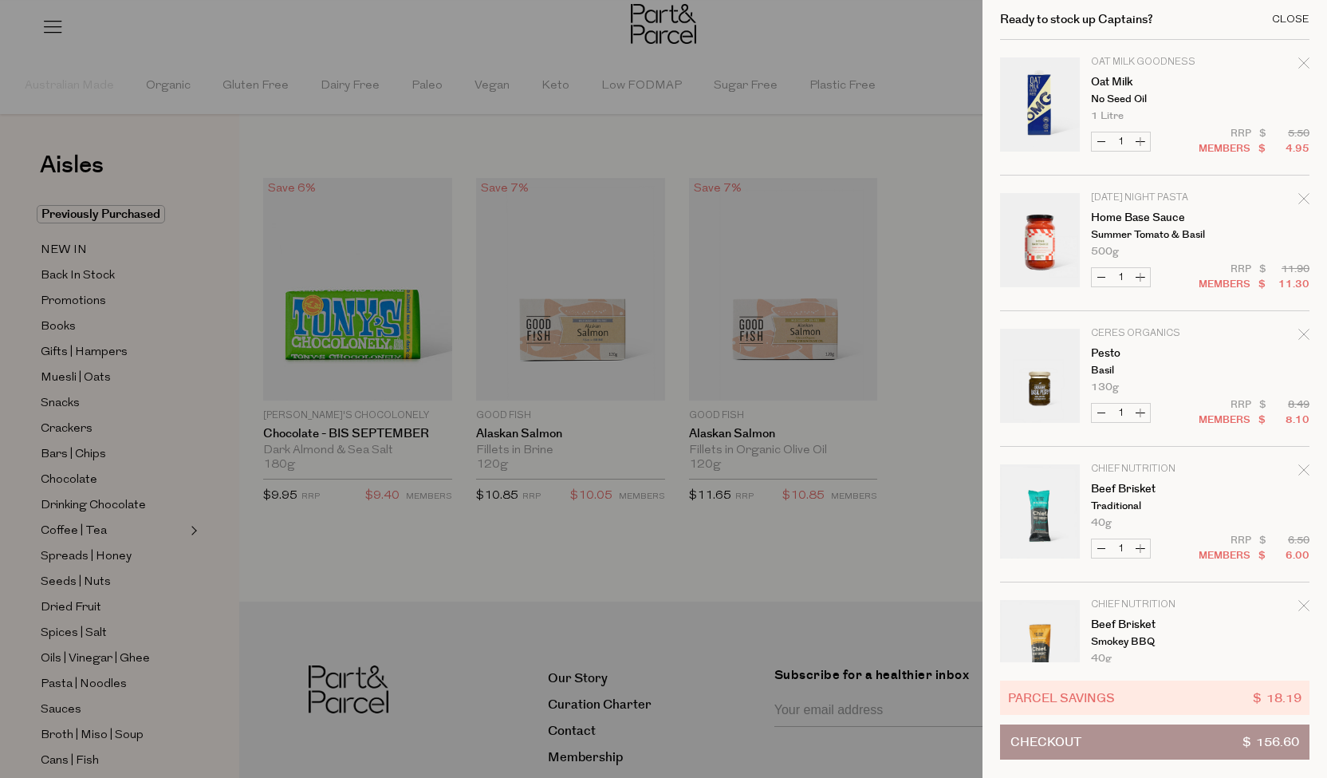
click at [1288, 23] on div "Close" at bounding box center [1290, 19] width 37 height 10
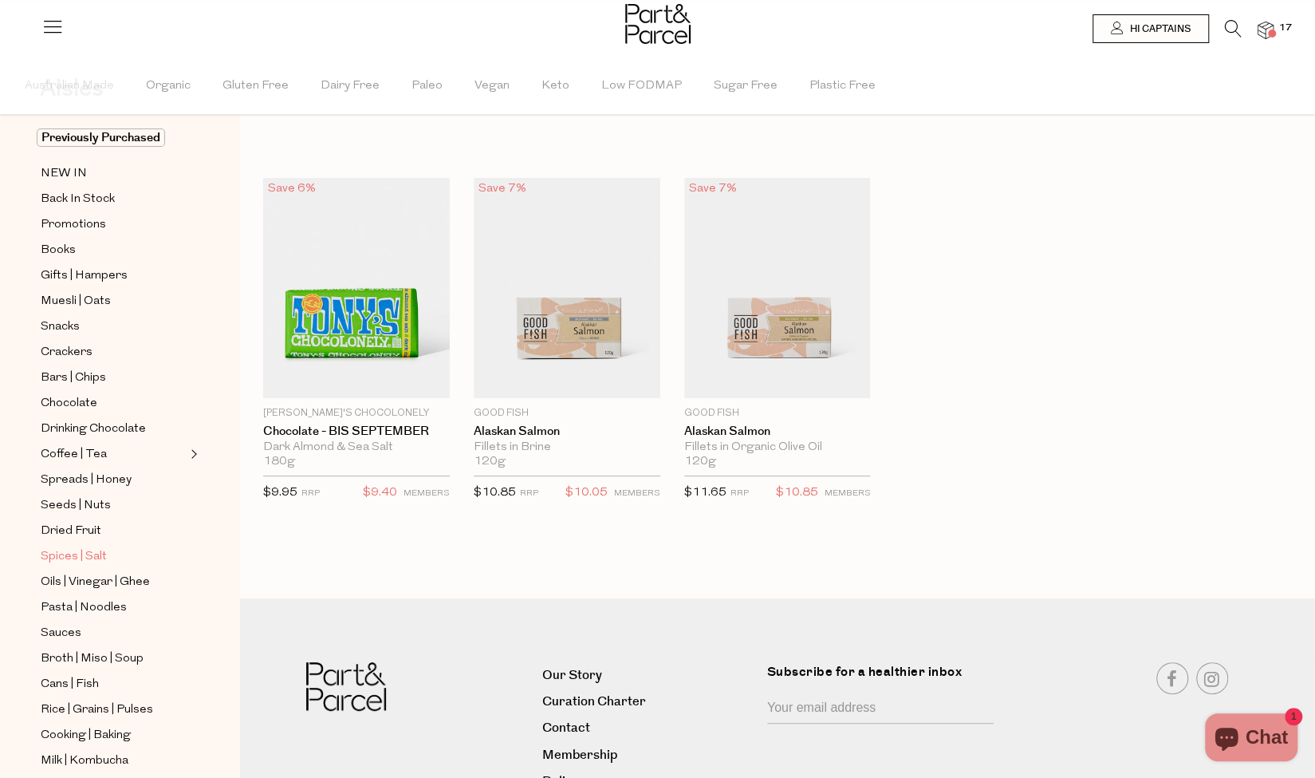
scroll to position [77, 0]
click at [70, 600] on span "Pasta | Noodles" at bounding box center [84, 606] width 86 height 19
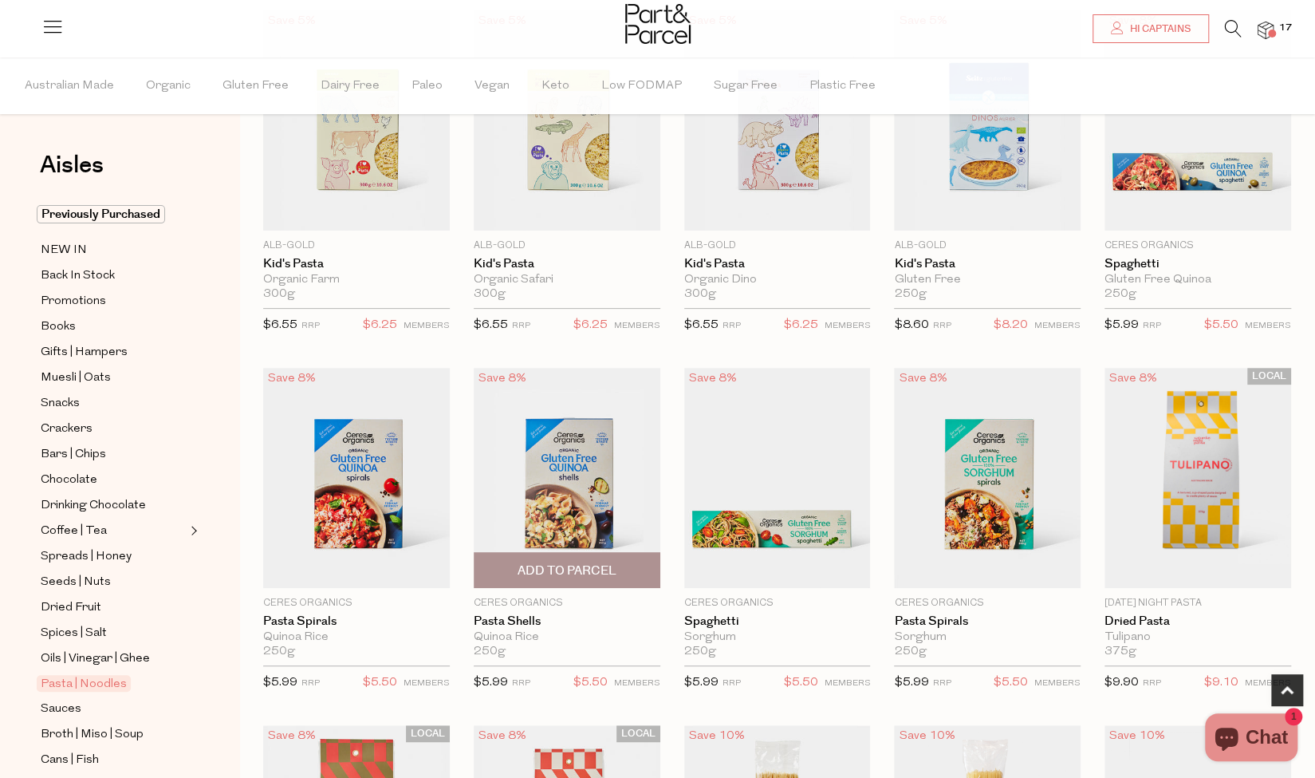
scroll to position [295, 0]
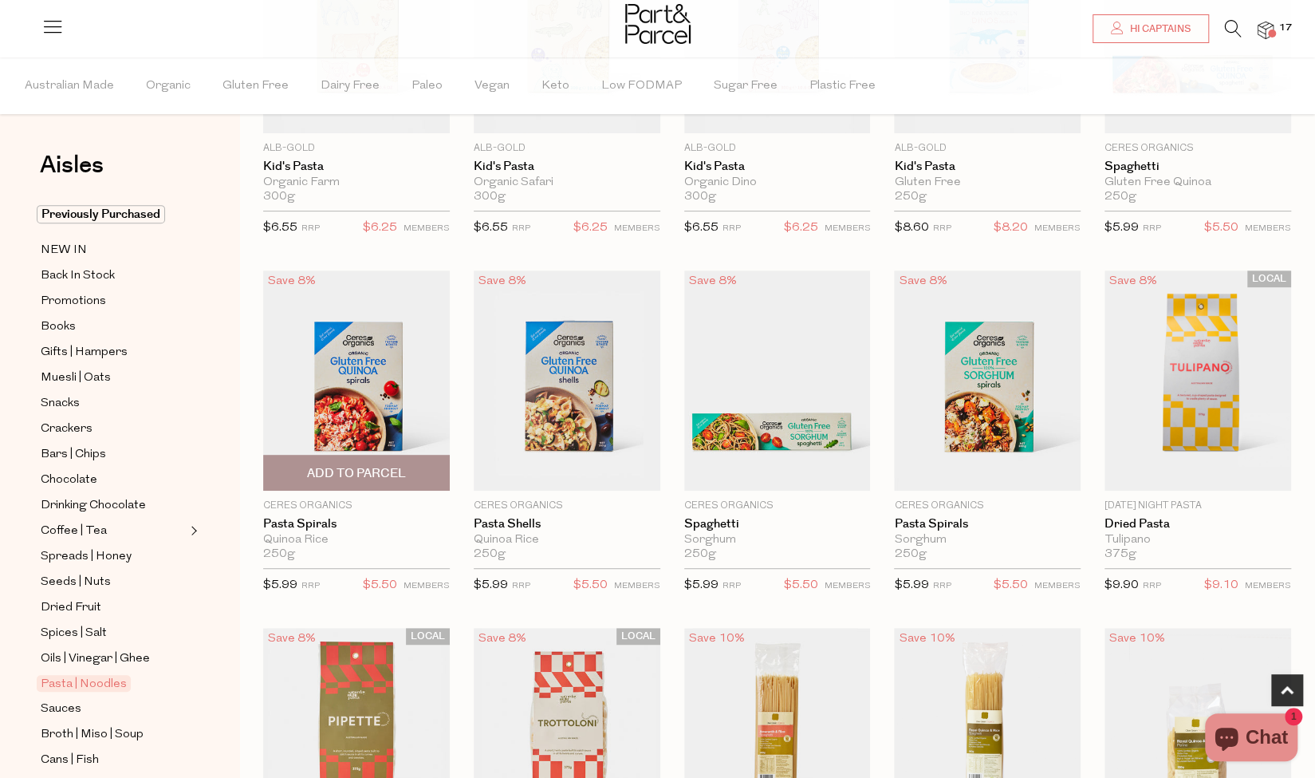
click at [353, 468] on span "Add To Parcel" at bounding box center [356, 473] width 99 height 17
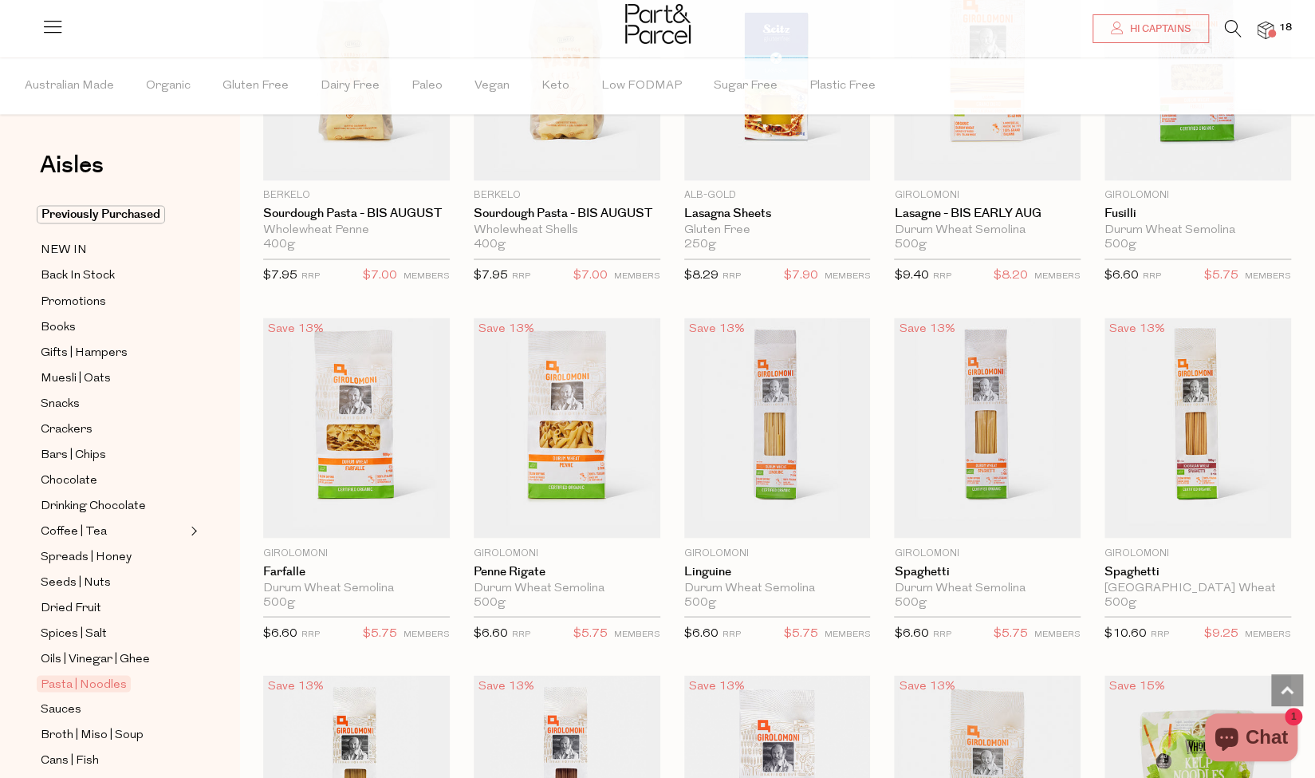
scroll to position [1678, 0]
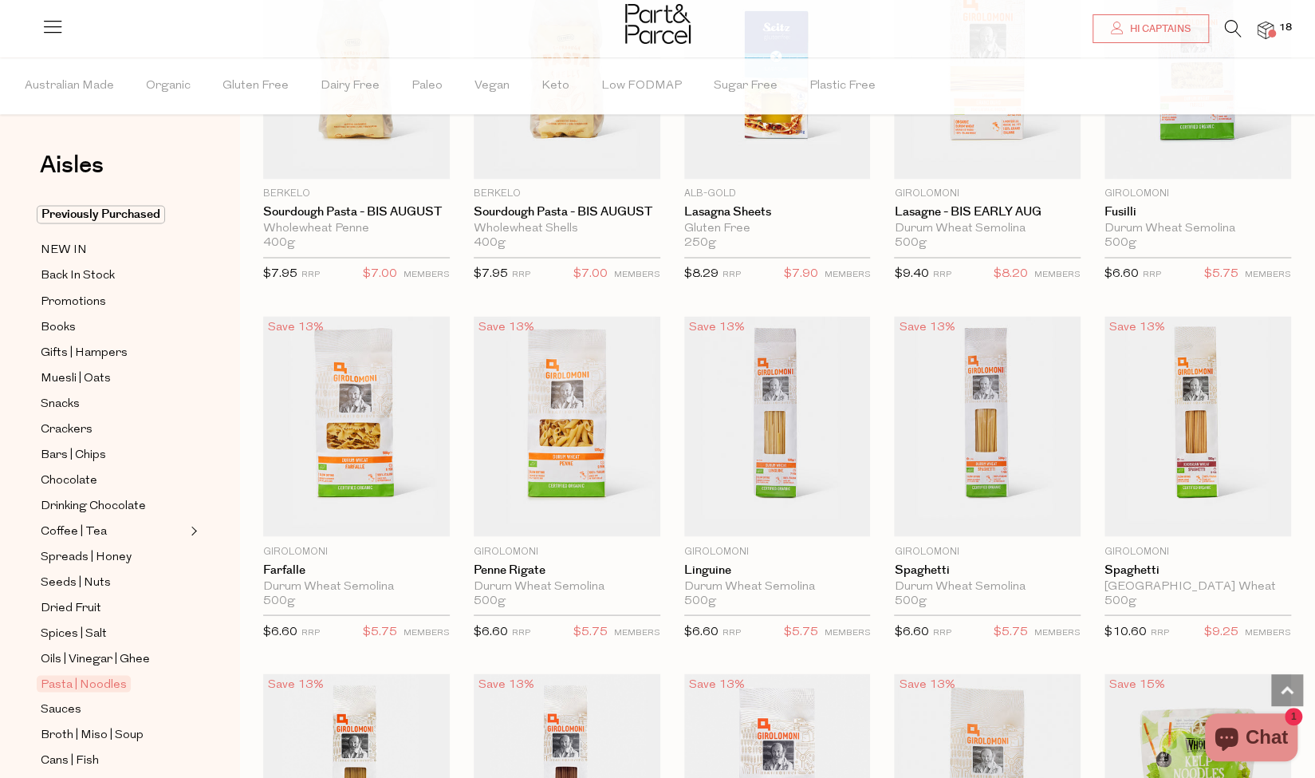
click at [1279, 30] on span "18" at bounding box center [1285, 28] width 21 height 14
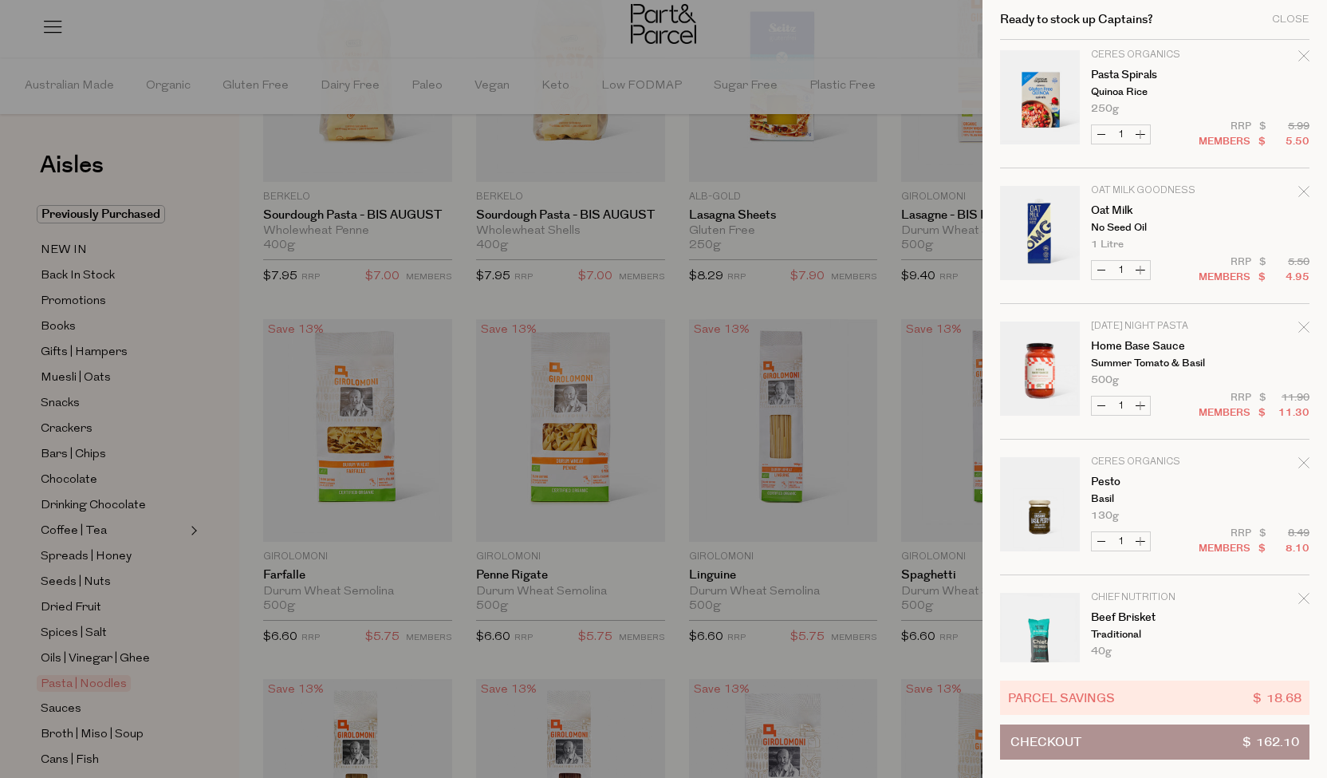
scroll to position [0, 0]
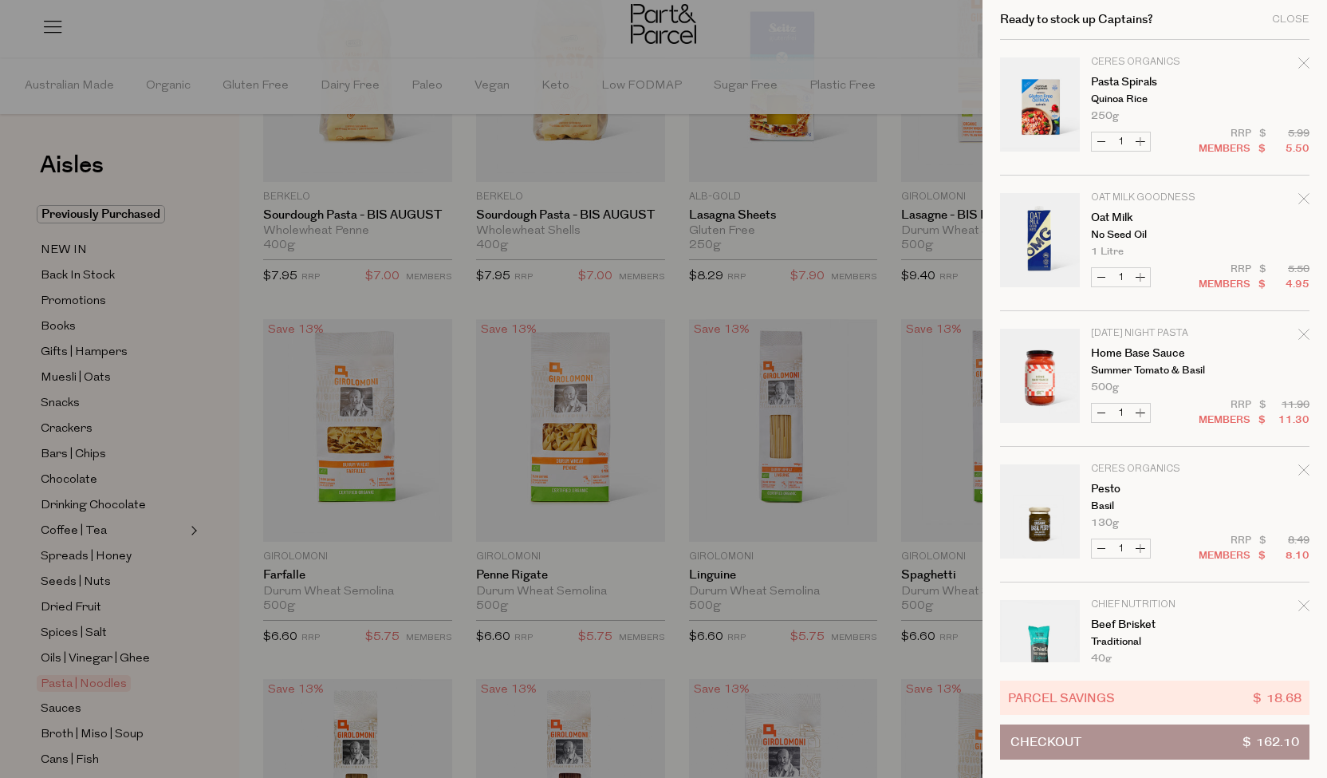
click at [238, 505] on div at bounding box center [663, 389] width 1327 height 778
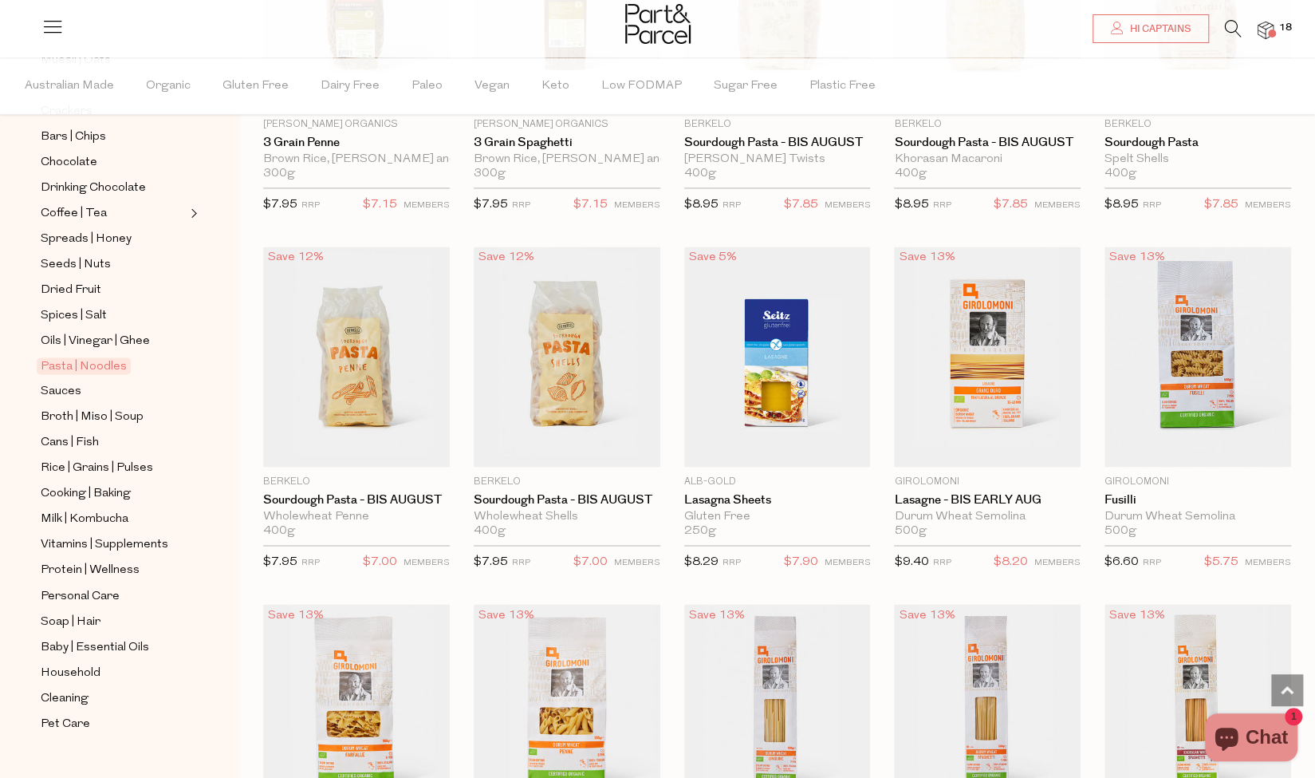
scroll to position [1392, 0]
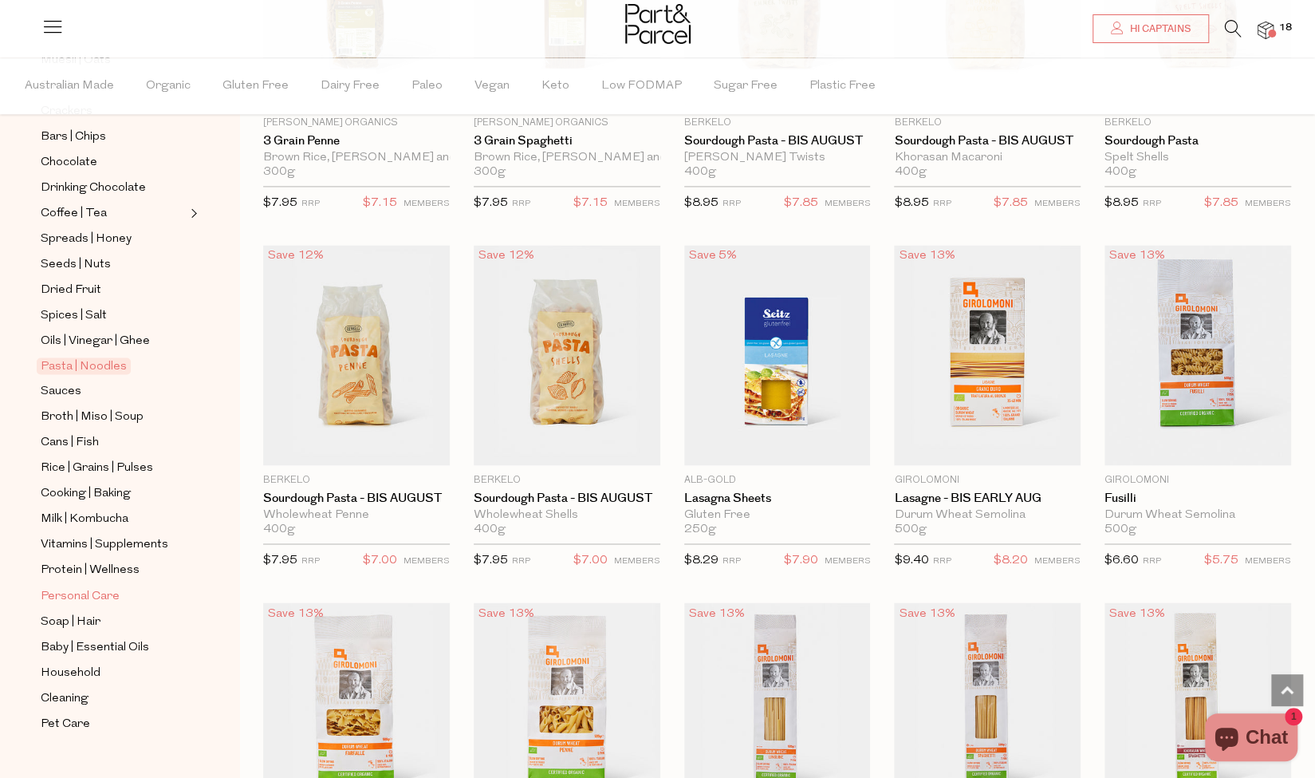
click at [97, 586] on span "Personal Care" at bounding box center [80, 595] width 79 height 19
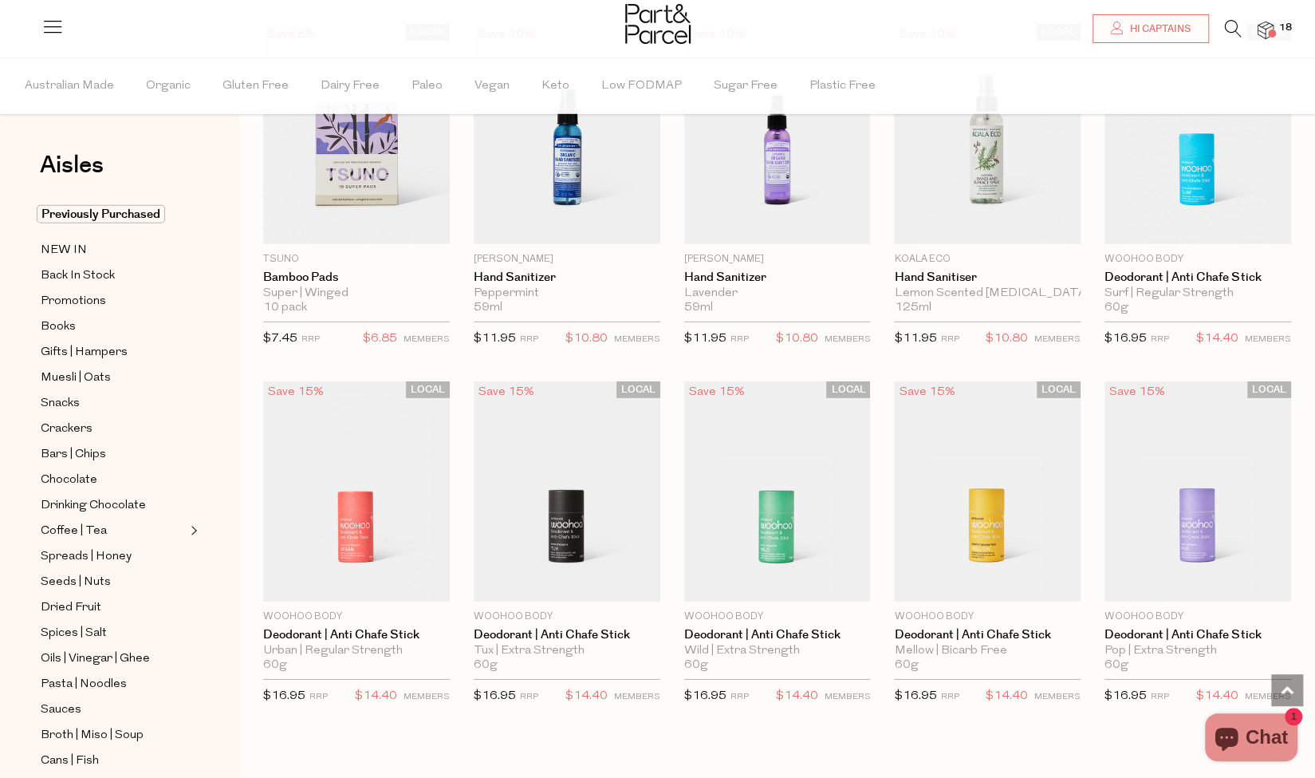
scroll to position [3058, 0]
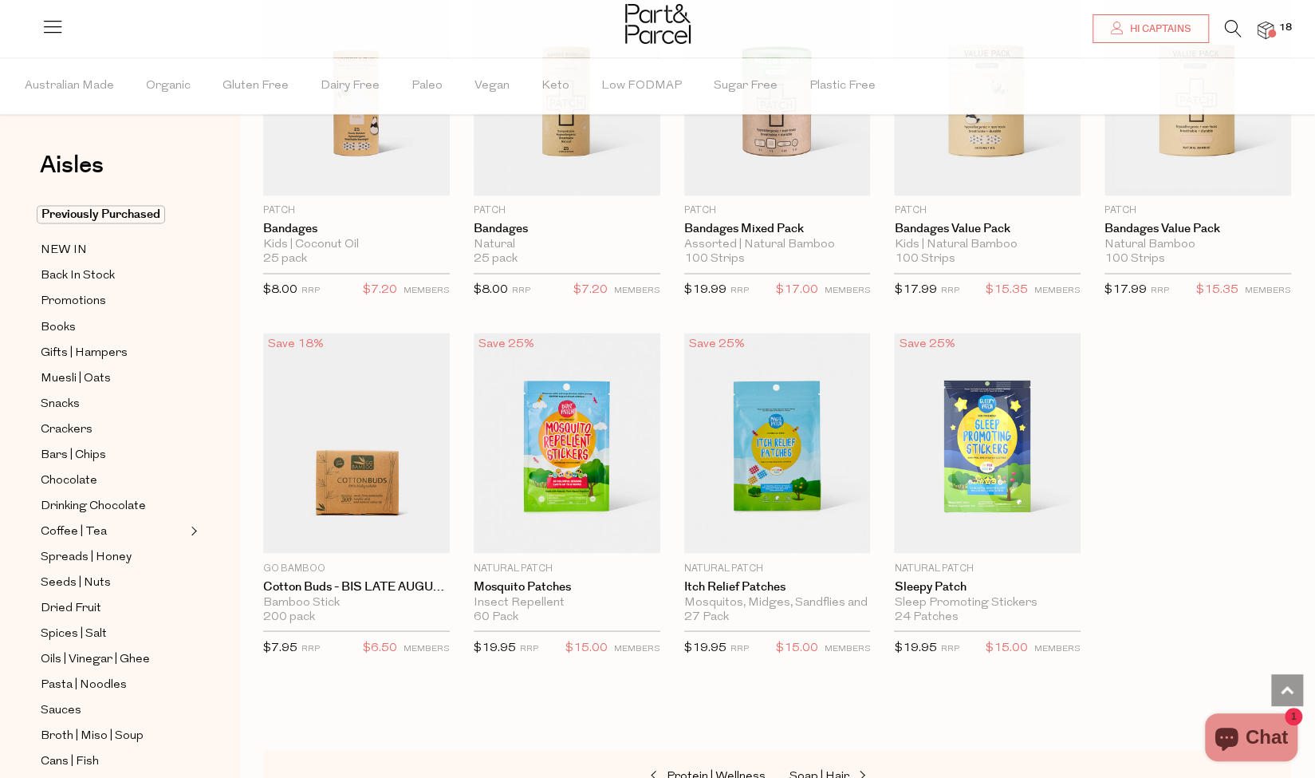
scroll to position [5595, 0]
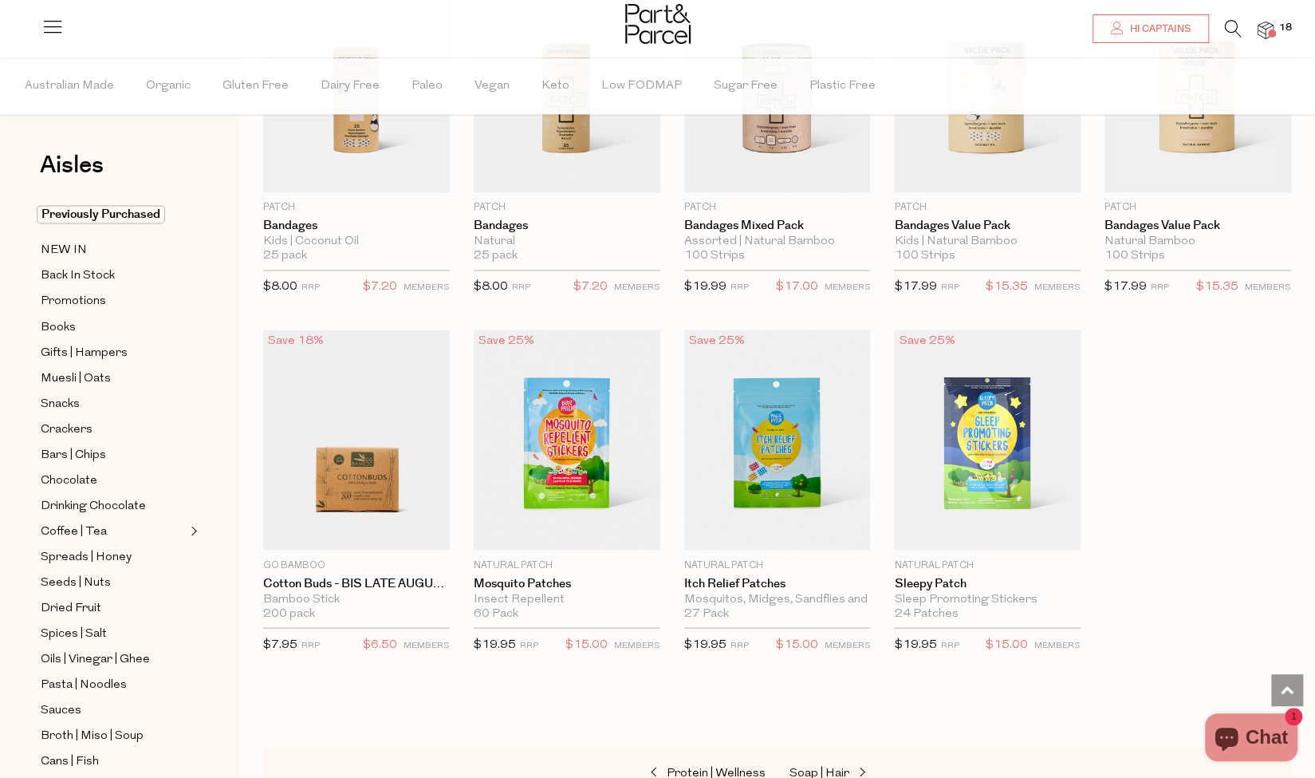
click at [1228, 29] on icon at bounding box center [1233, 29] width 17 height 18
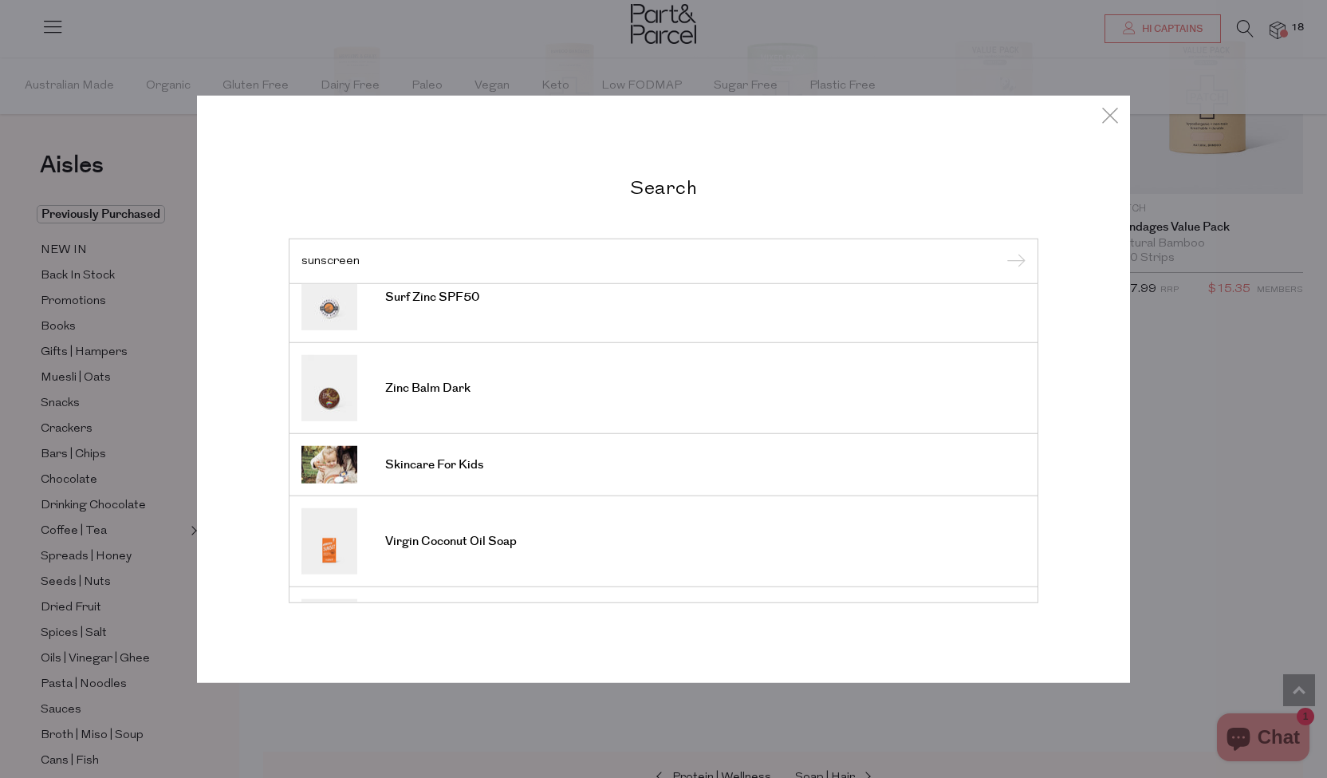
scroll to position [558, 0]
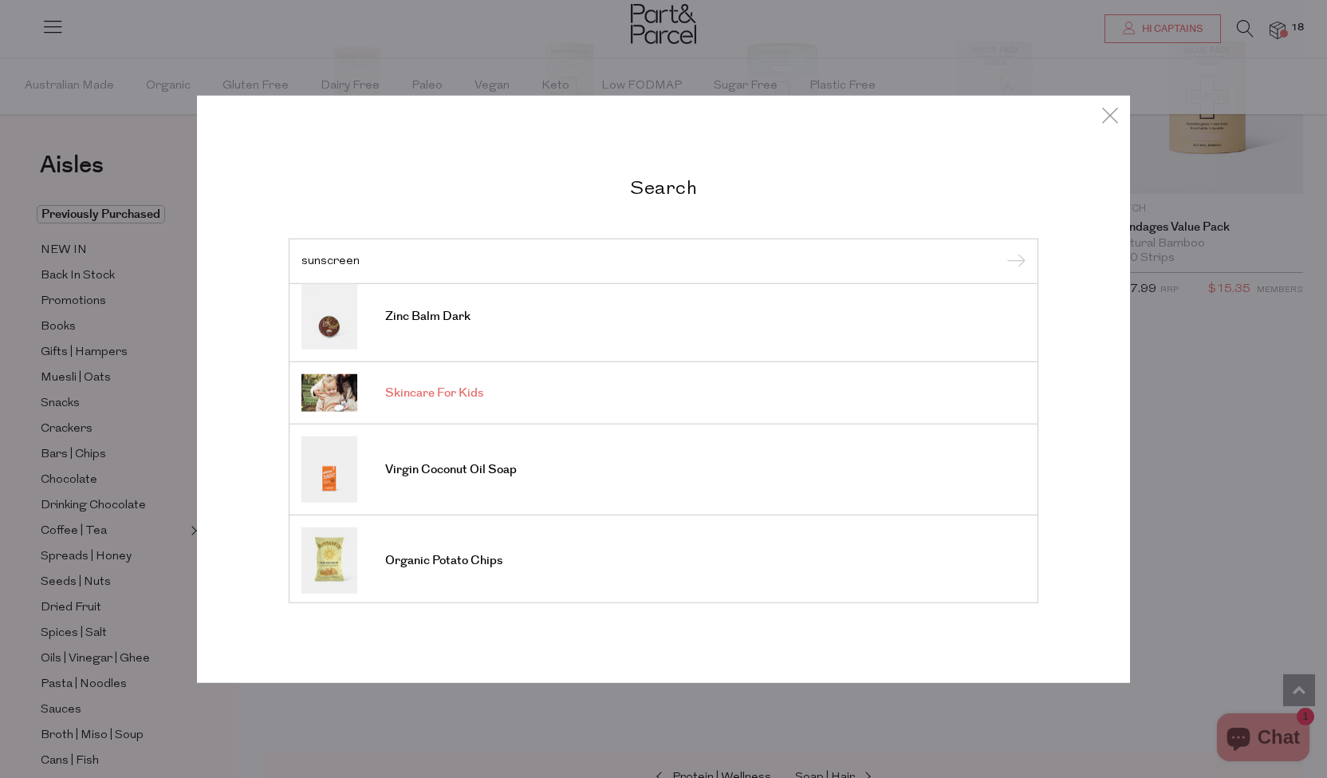
type input "sunscreen"
click at [421, 392] on span "Skincare For Kids" at bounding box center [434, 393] width 98 height 16
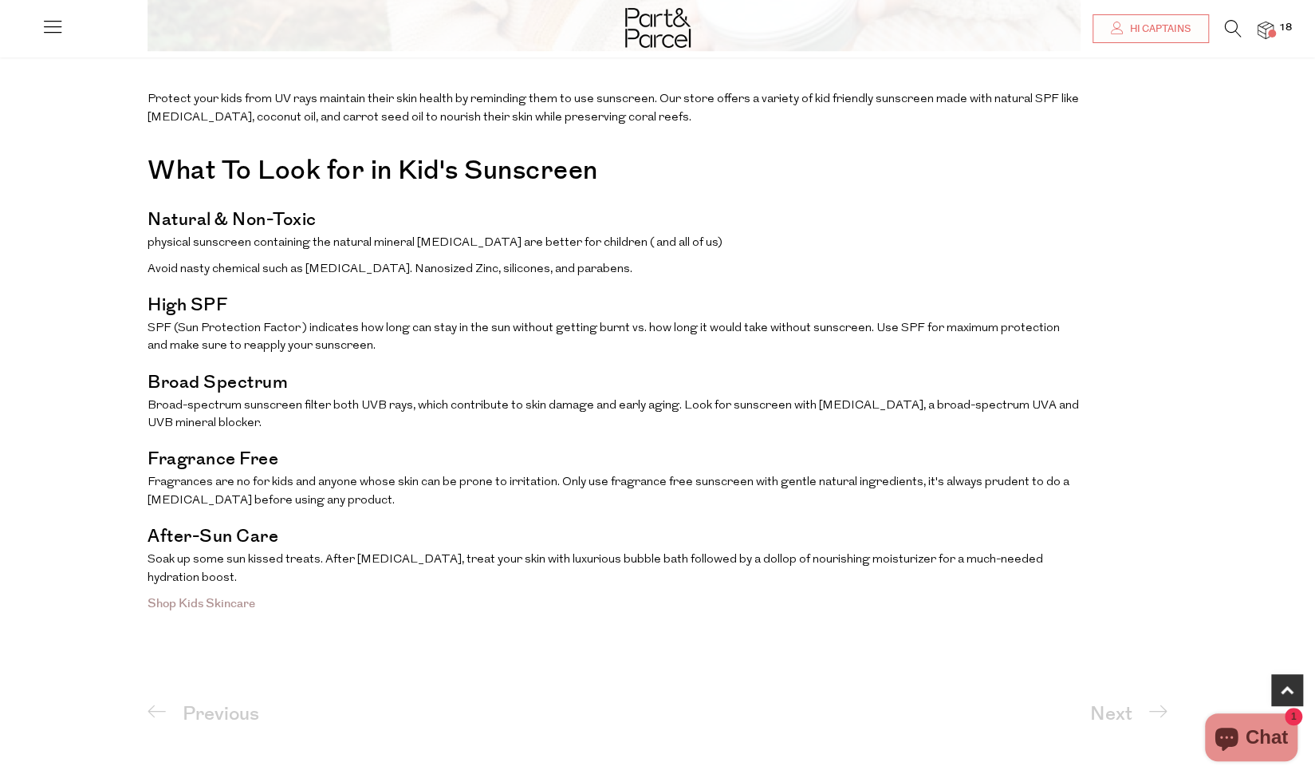
scroll to position [806, 0]
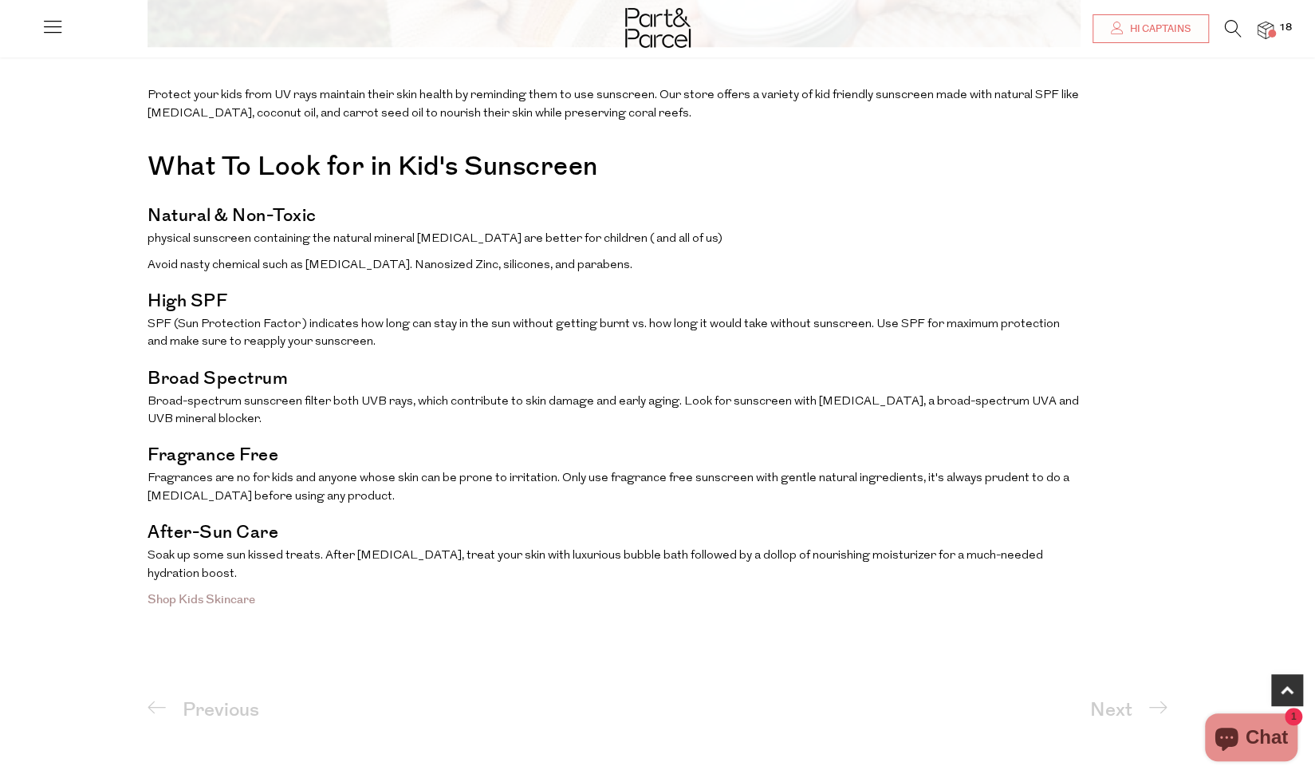
click at [159, 604] on link "Shop Kids Skincare" at bounding box center [202, 599] width 108 height 17
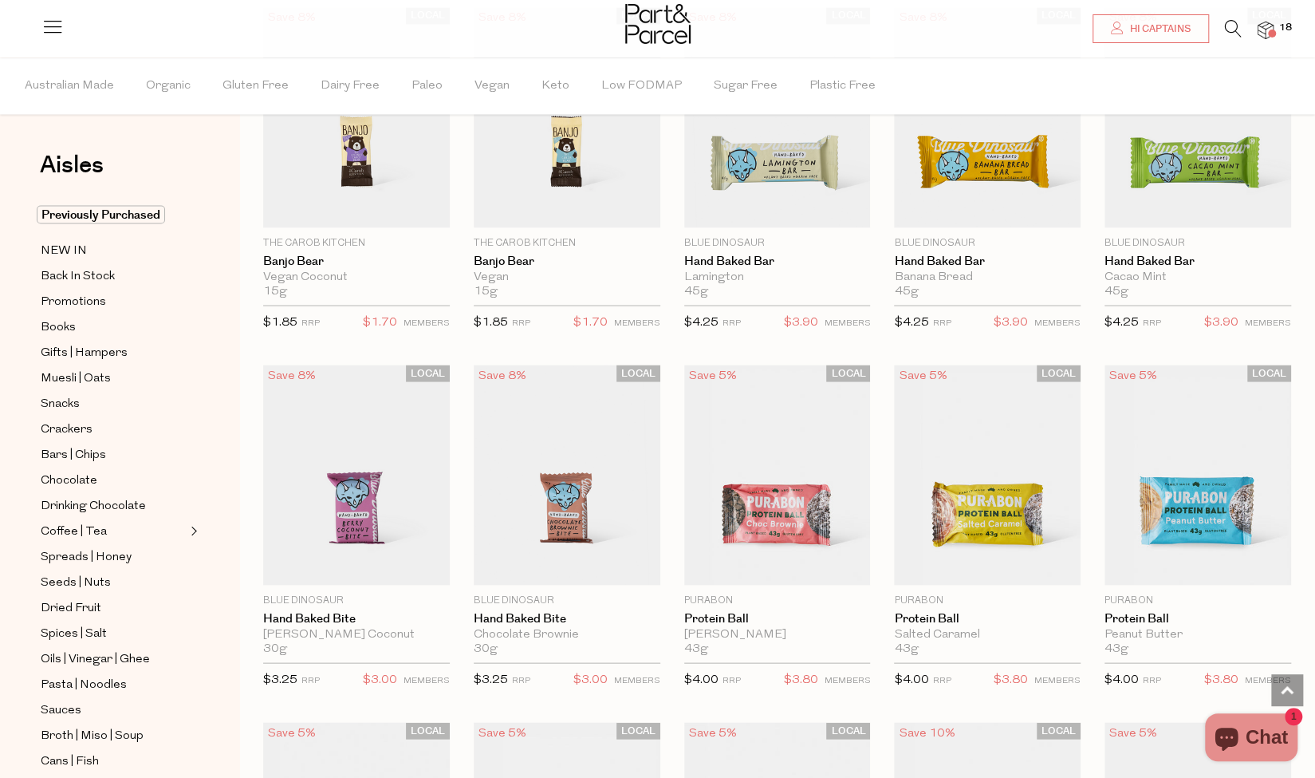
scroll to position [1800, 0]
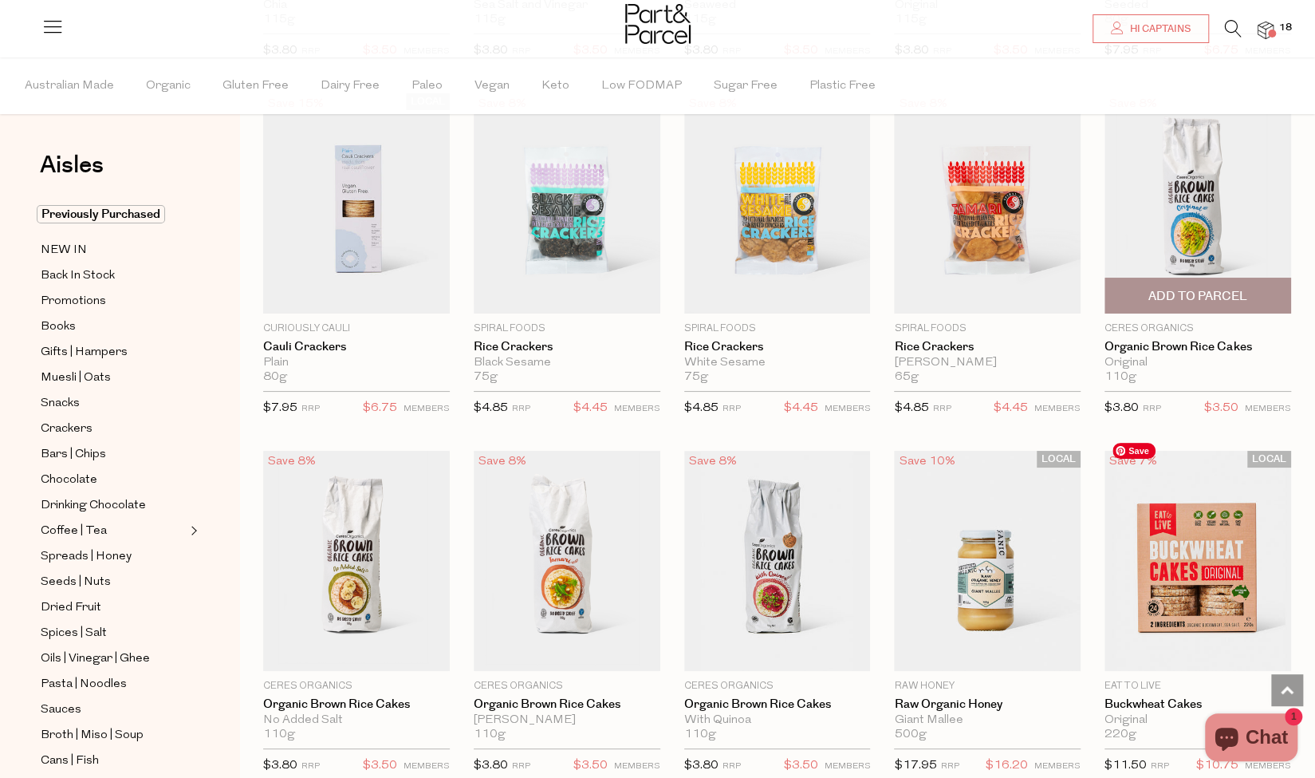
scroll to position [3840, 0]
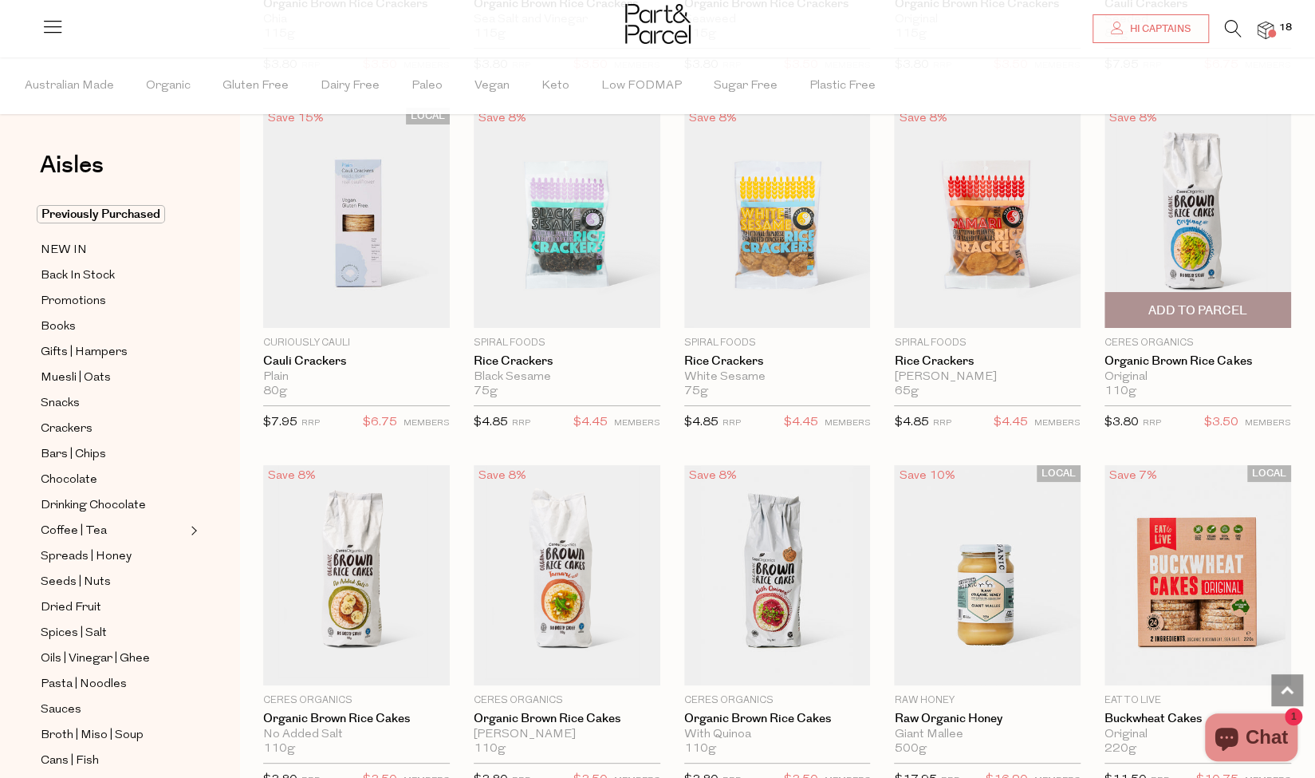
click at [1139, 302] on span "Add To Parcel" at bounding box center [1198, 310] width 177 height 34
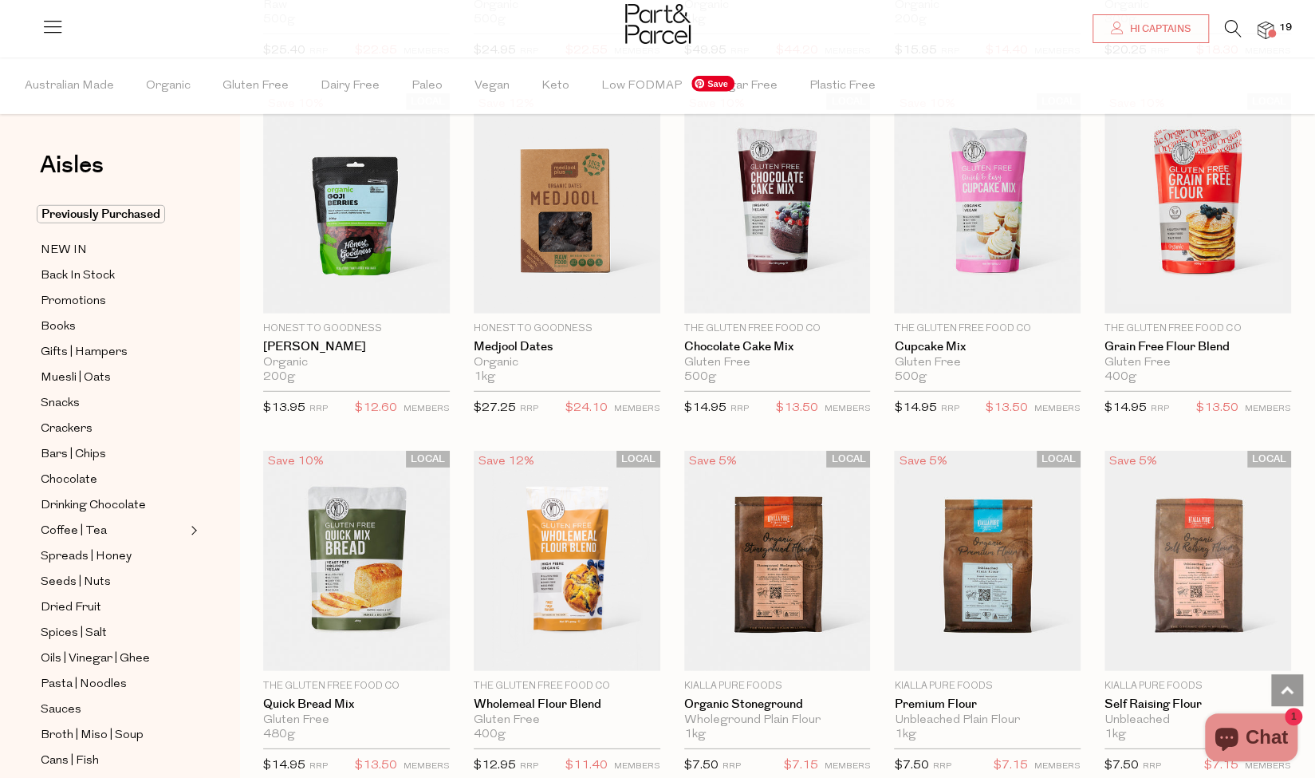
scroll to position [6713, 0]
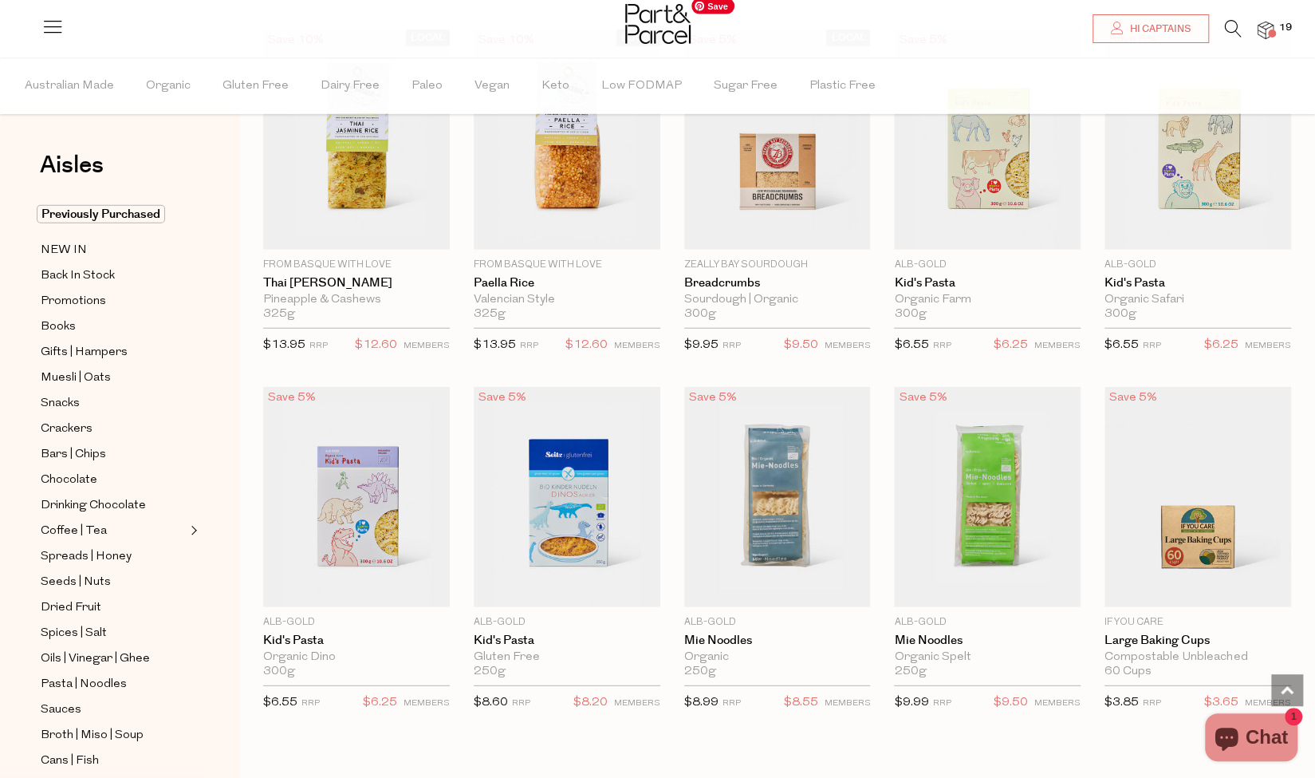
scroll to position [10350, 0]
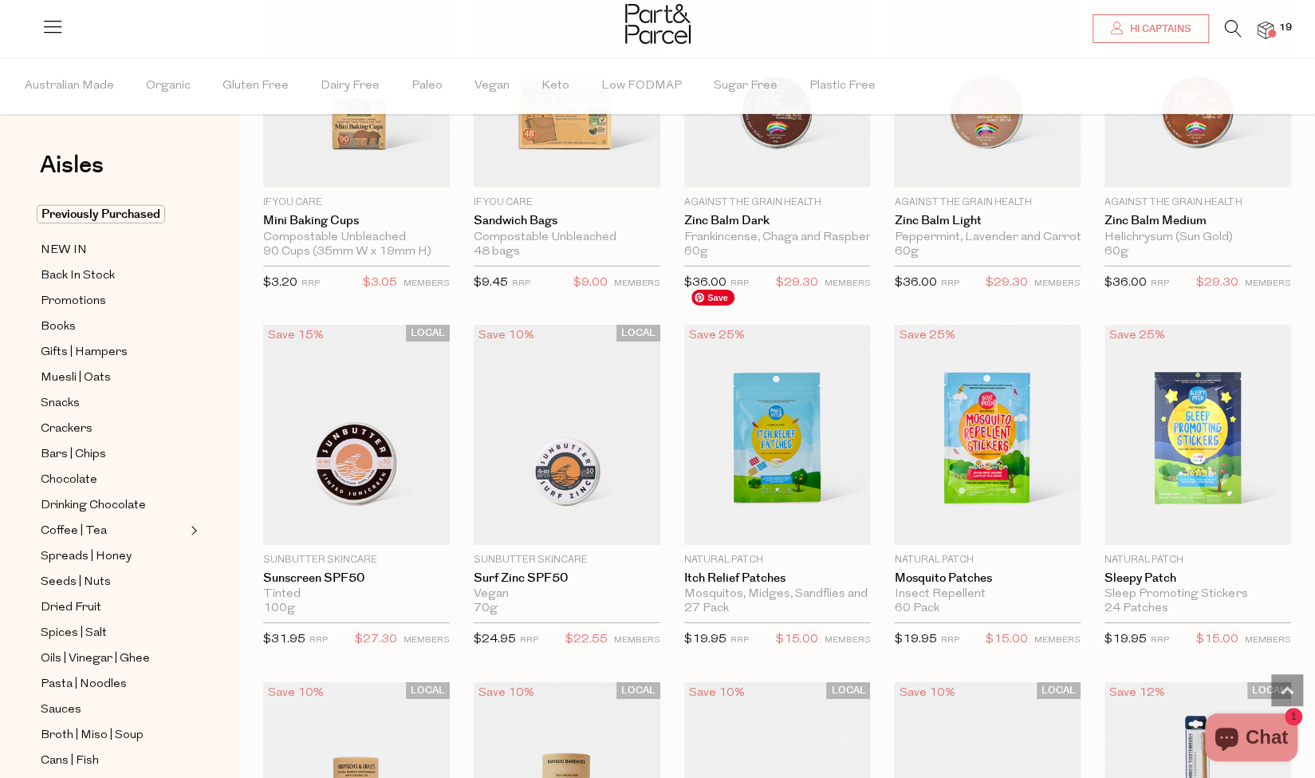
scroll to position [11132, 0]
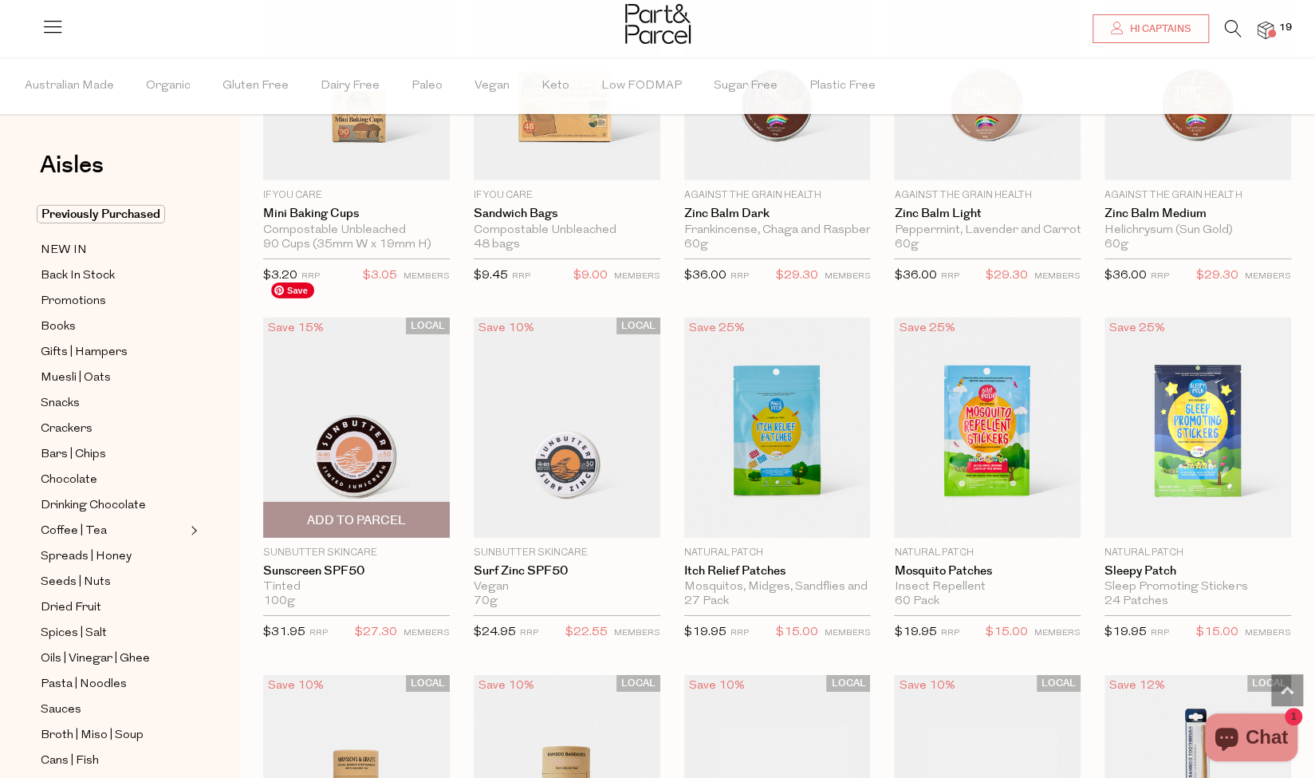
click at [321, 392] on img at bounding box center [356, 427] width 187 height 220
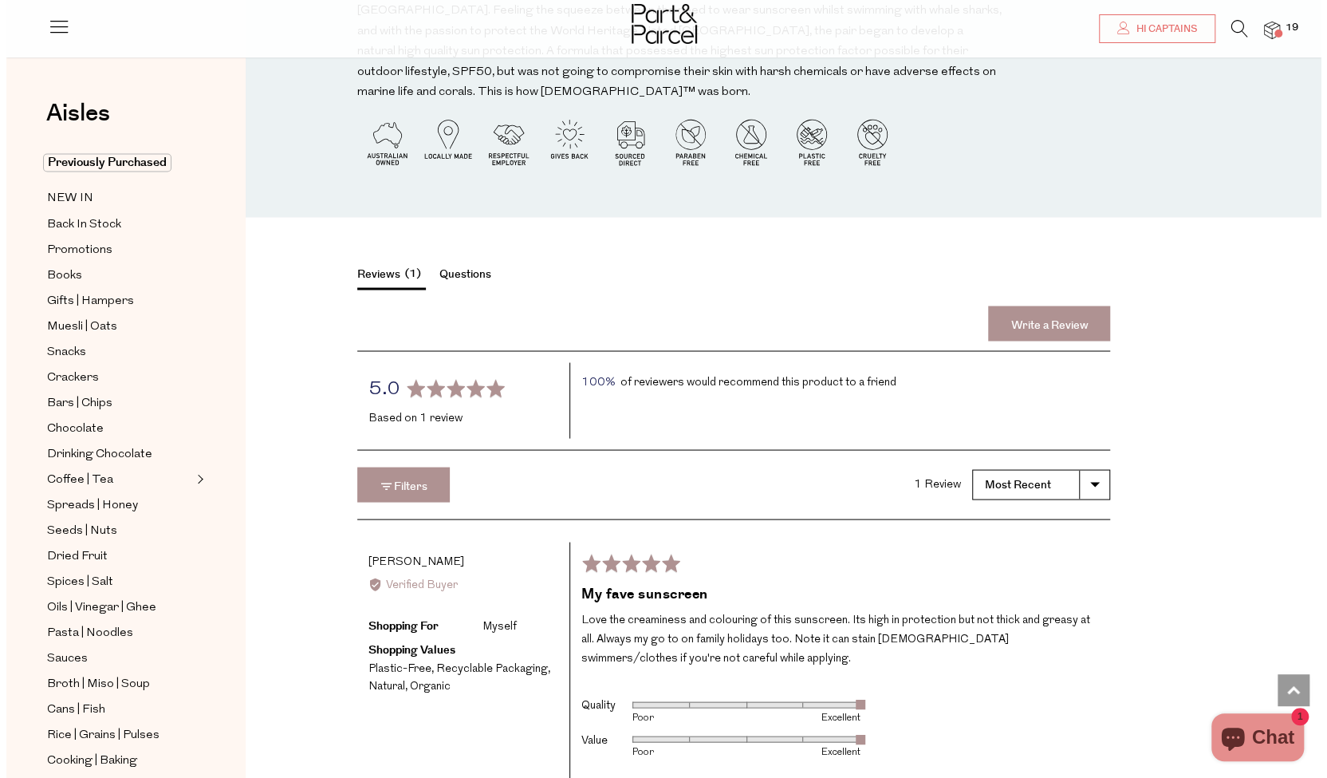
scroll to position [1757, 0]
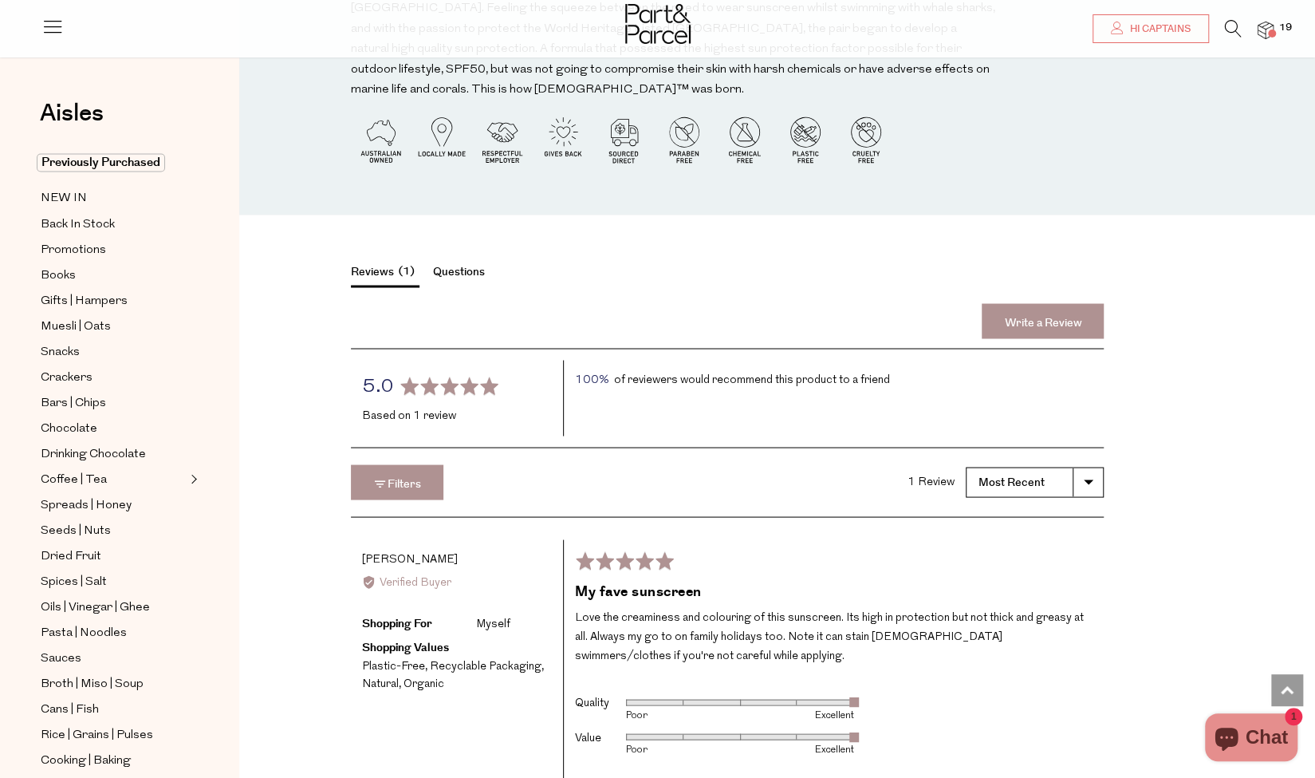
click at [1273, 32] on span at bounding box center [1272, 34] width 8 height 8
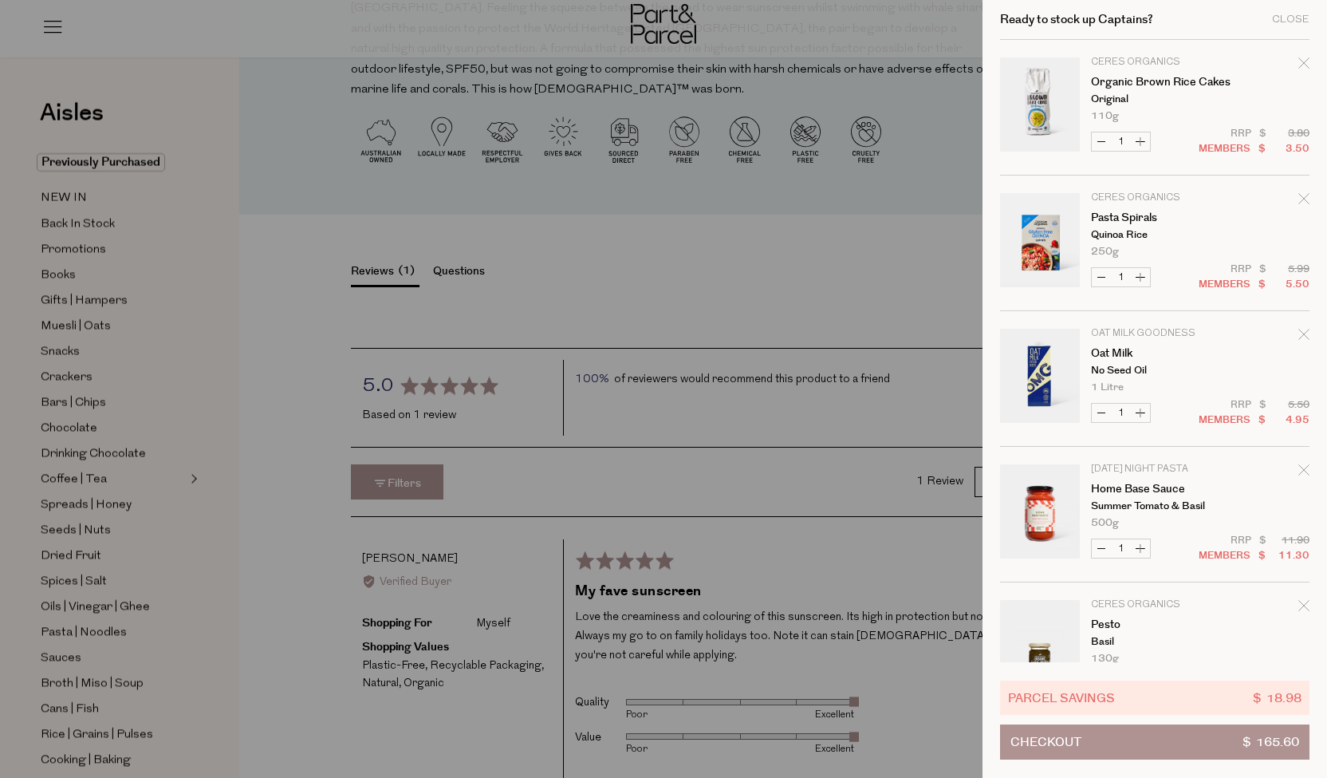
click at [1142, 125] on tr "Ceres Organics Organic Brown Rice Cakes Original 110g Only 95 Available Decreas…" at bounding box center [1155, 116] width 310 height 118
click at [1145, 124] on tr "Ceres Organics Organic Brown Rice Cakes Original 110g Only 95 Available Decreas…" at bounding box center [1155, 116] width 310 height 118
click at [1099, 138] on button "Decrease Organic Brown Rice Cakes" at bounding box center [1101, 141] width 19 height 18
type input "0"
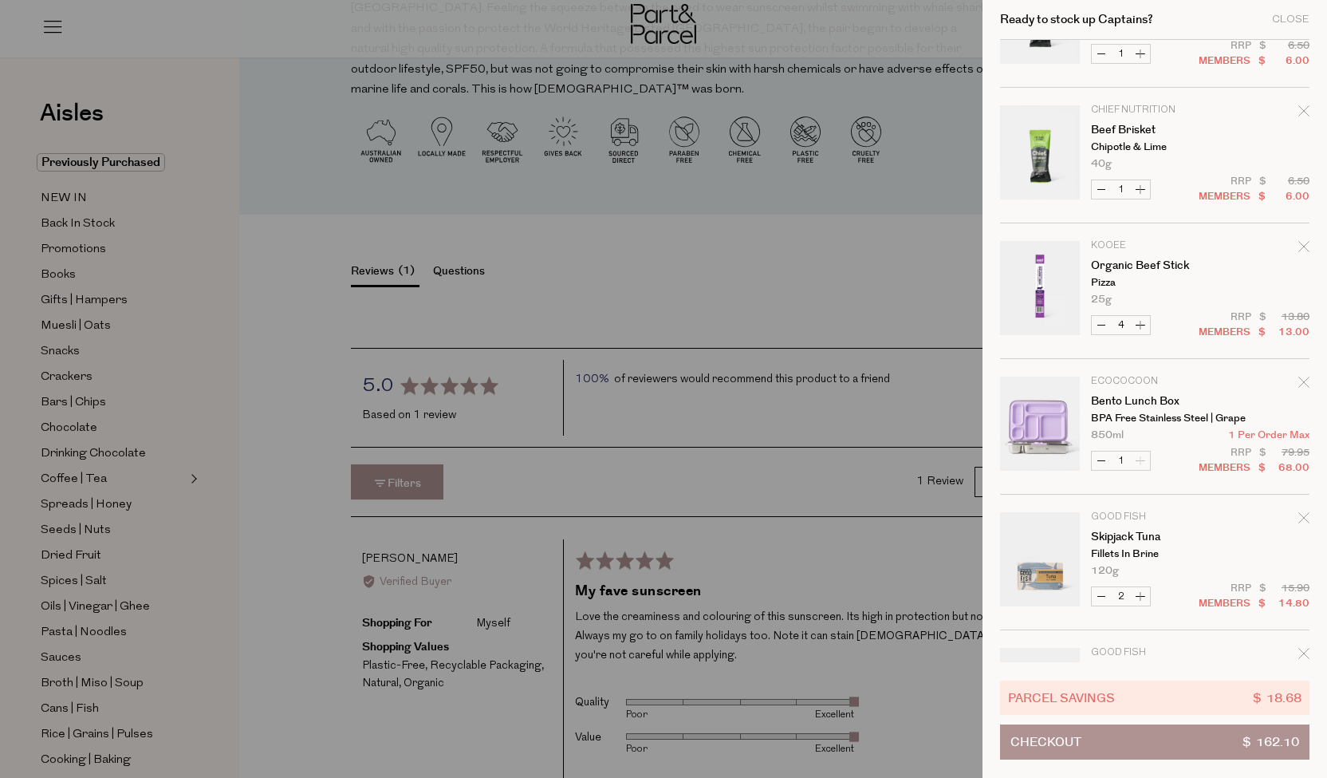
scroll to position [765, 0]
click at [1134, 741] on button "Checkout $ 162.10" at bounding box center [1155, 741] width 310 height 35
